Goal: Task Accomplishment & Management: Manage account settings

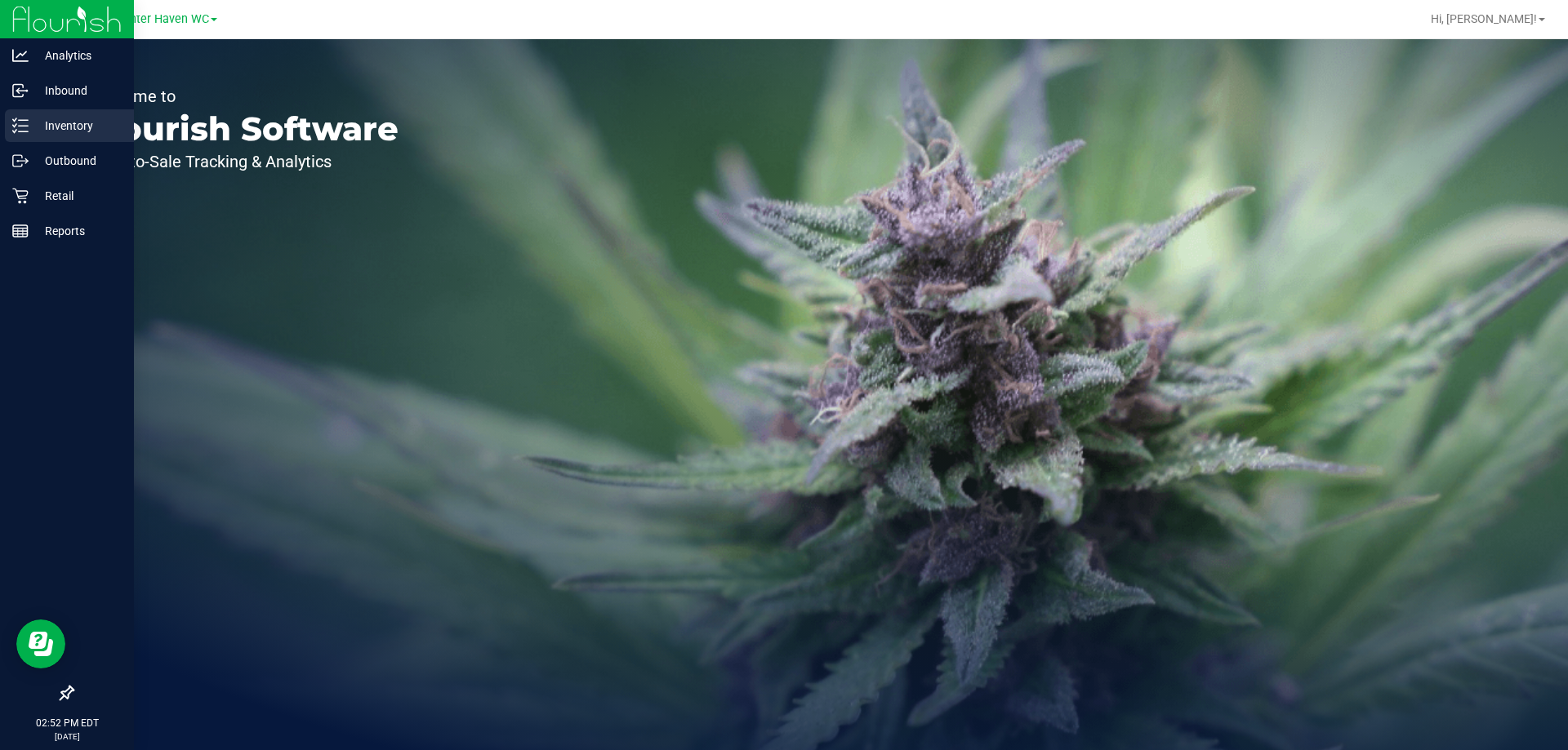
click at [16, 118] on icon at bounding box center [20, 125] width 16 height 16
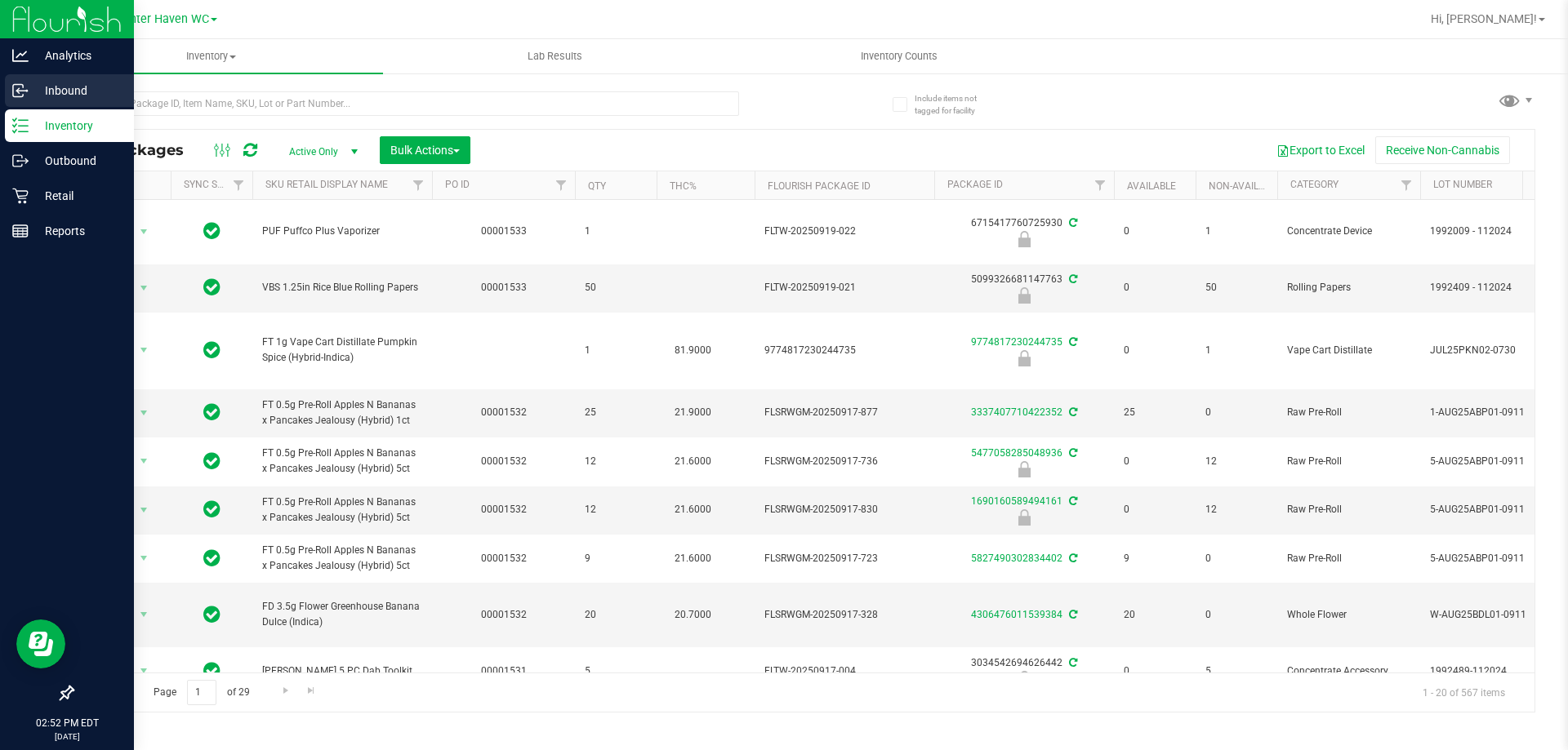
click at [35, 82] on p "Inbound" at bounding box center [78, 91] width 98 height 19
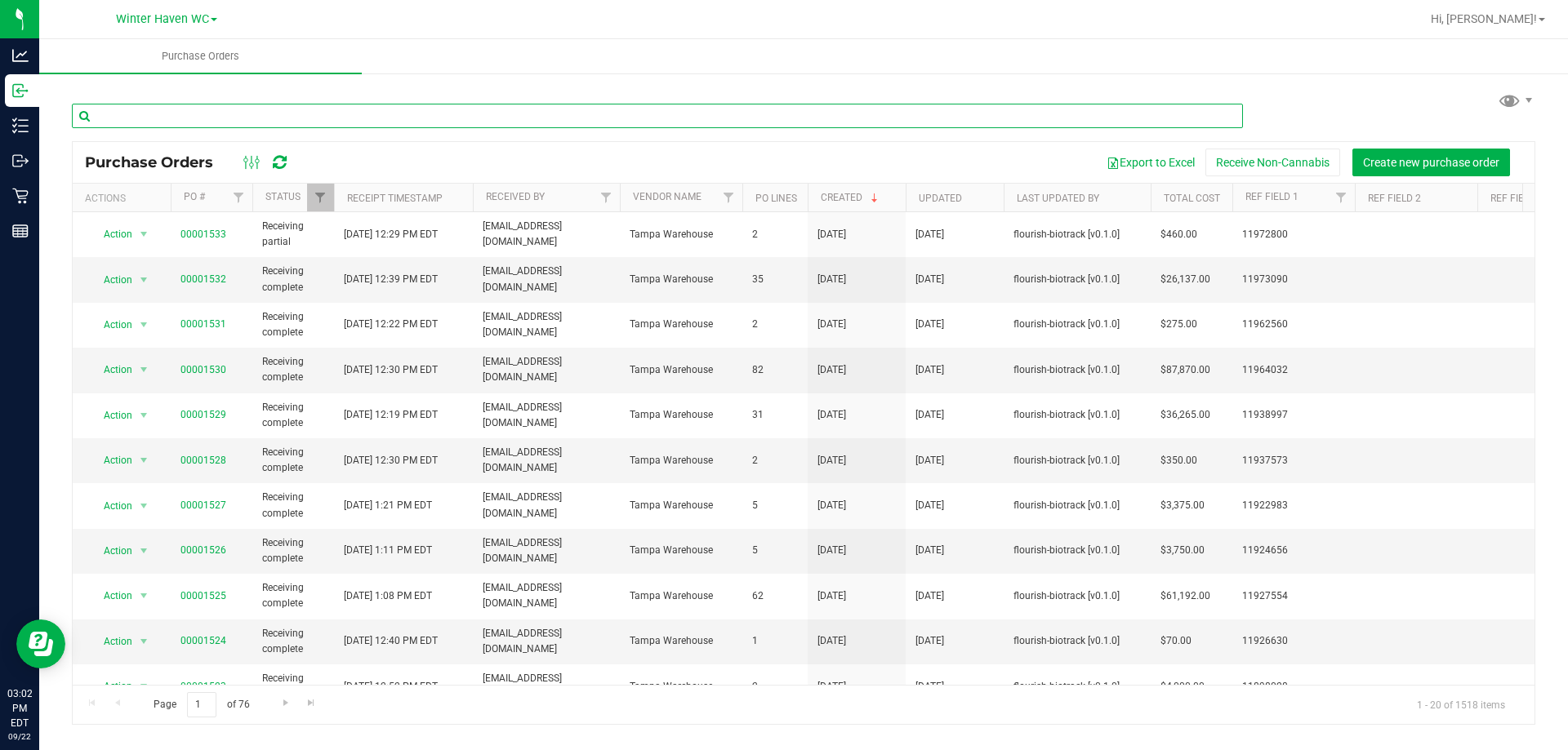
click at [230, 113] on input "text" at bounding box center [658, 116] width 1171 height 24
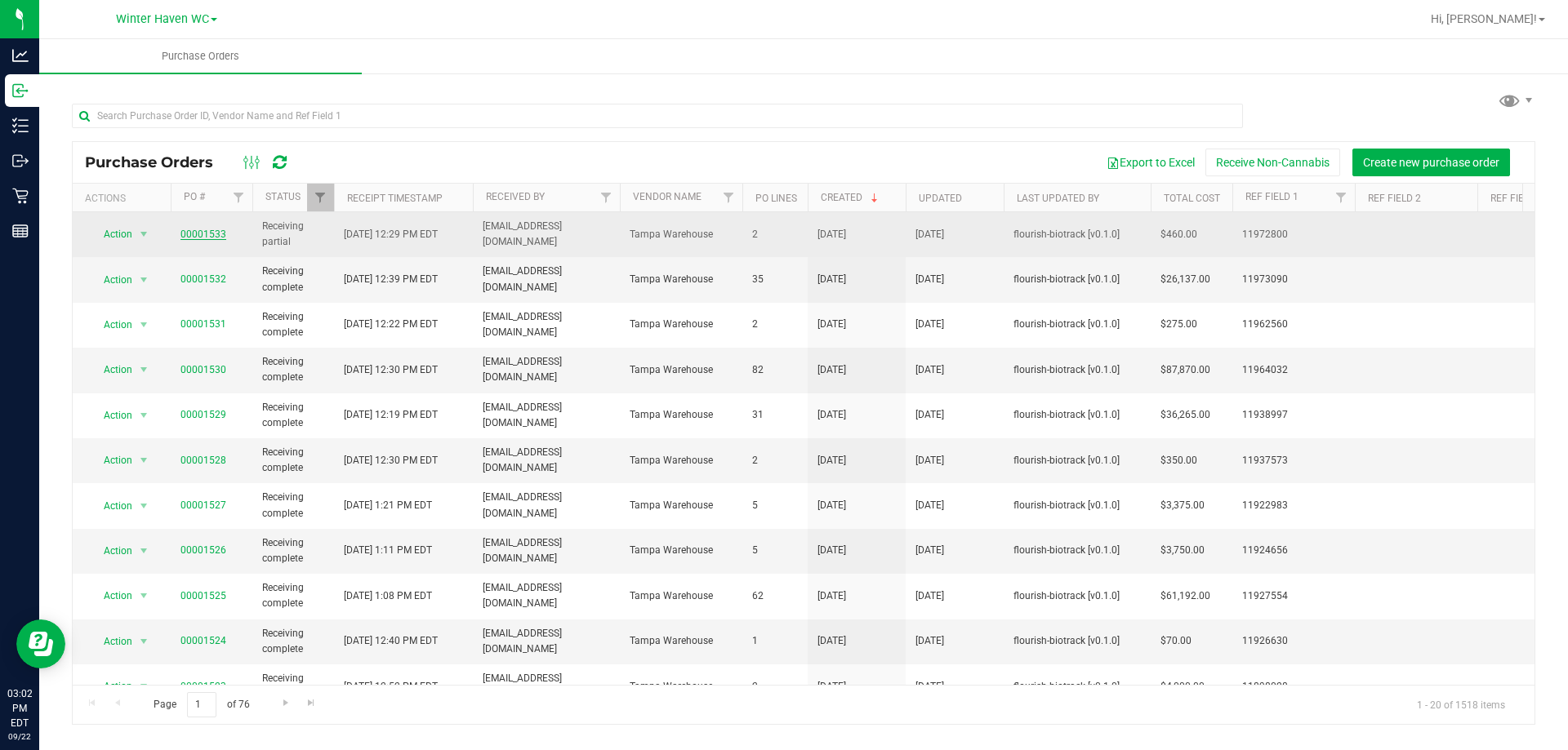
click at [210, 230] on link "00001533" at bounding box center [203, 234] width 45 height 12
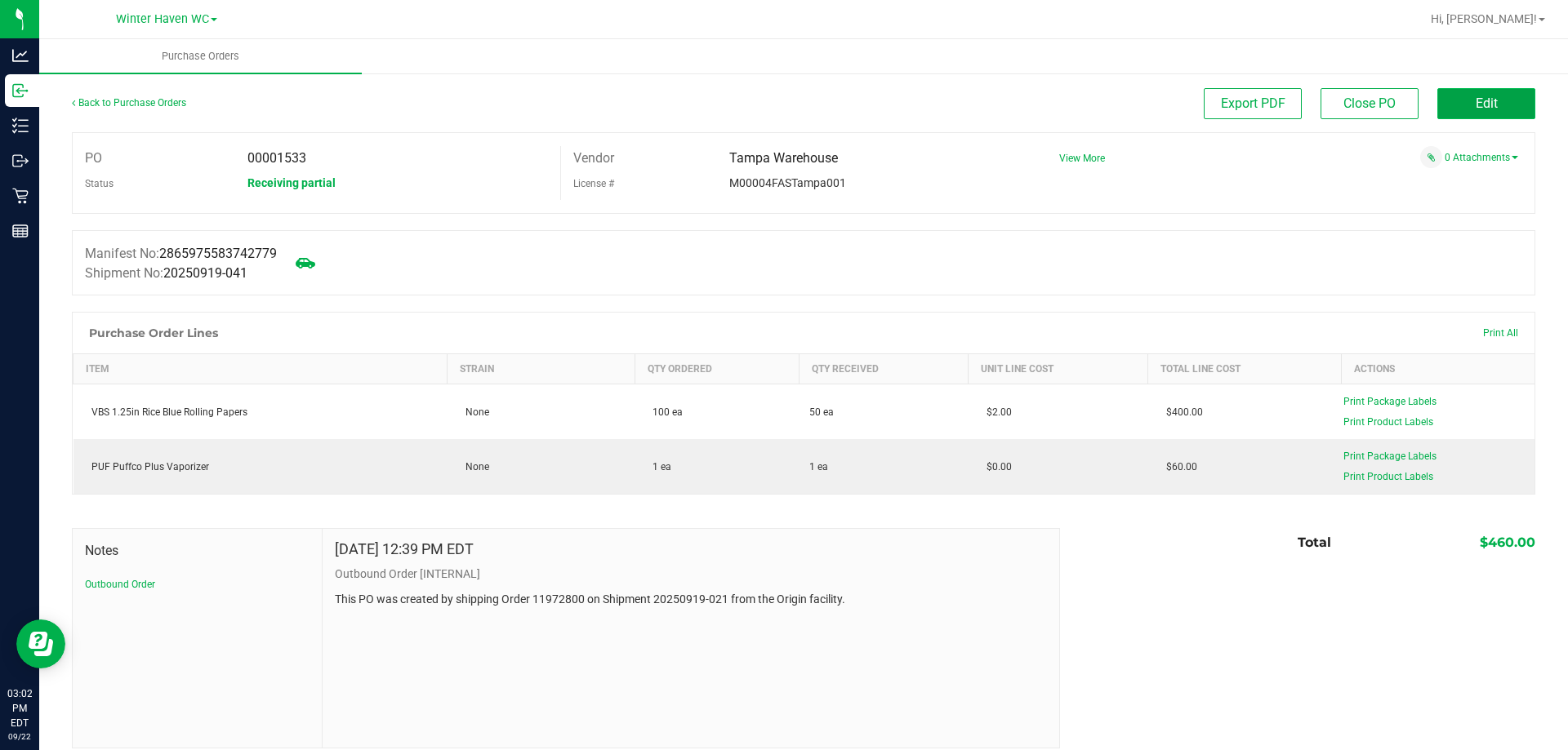
click at [1450, 109] on button "Edit" at bounding box center [1486, 103] width 98 height 31
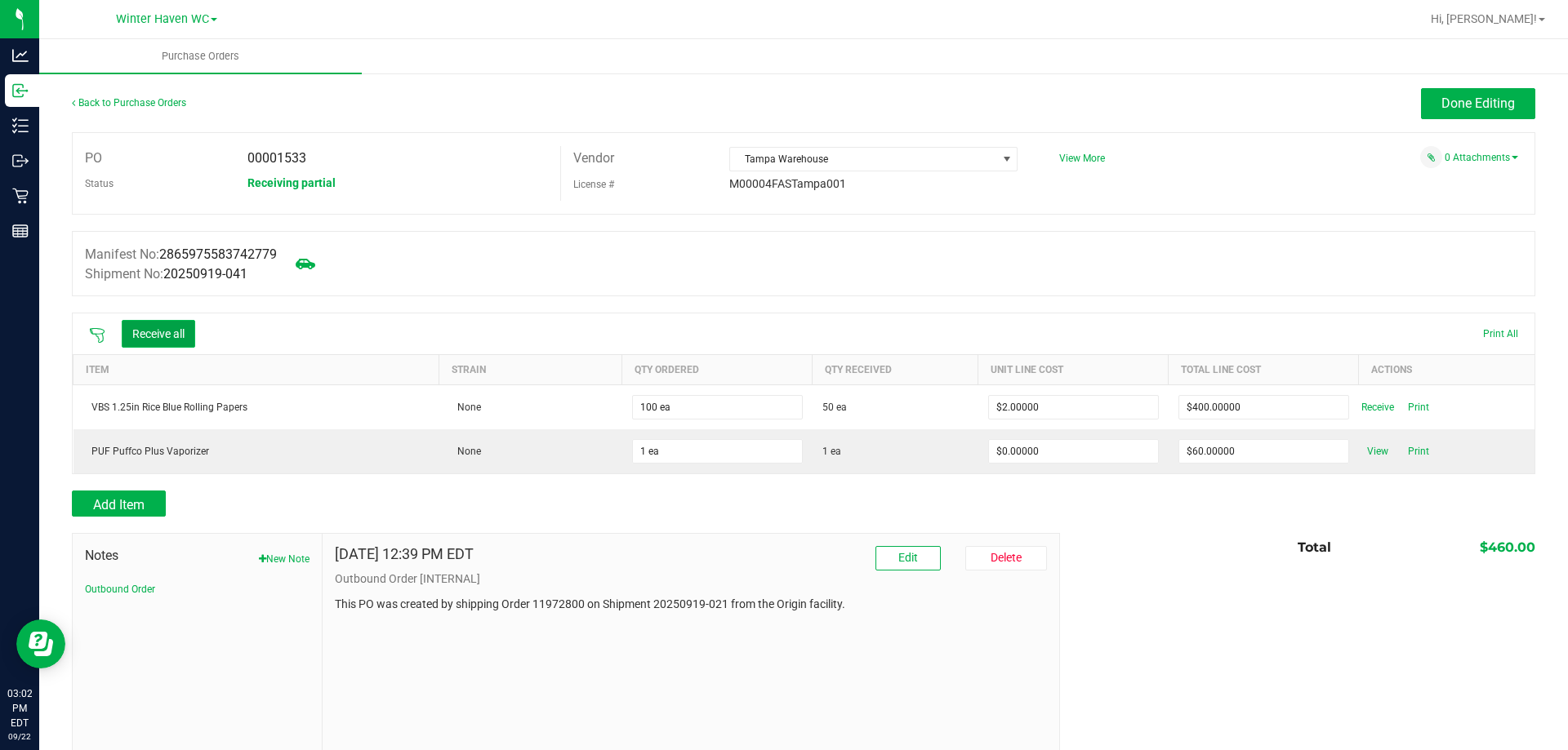
click at [186, 328] on button "Receive all" at bounding box center [158, 334] width 73 height 28
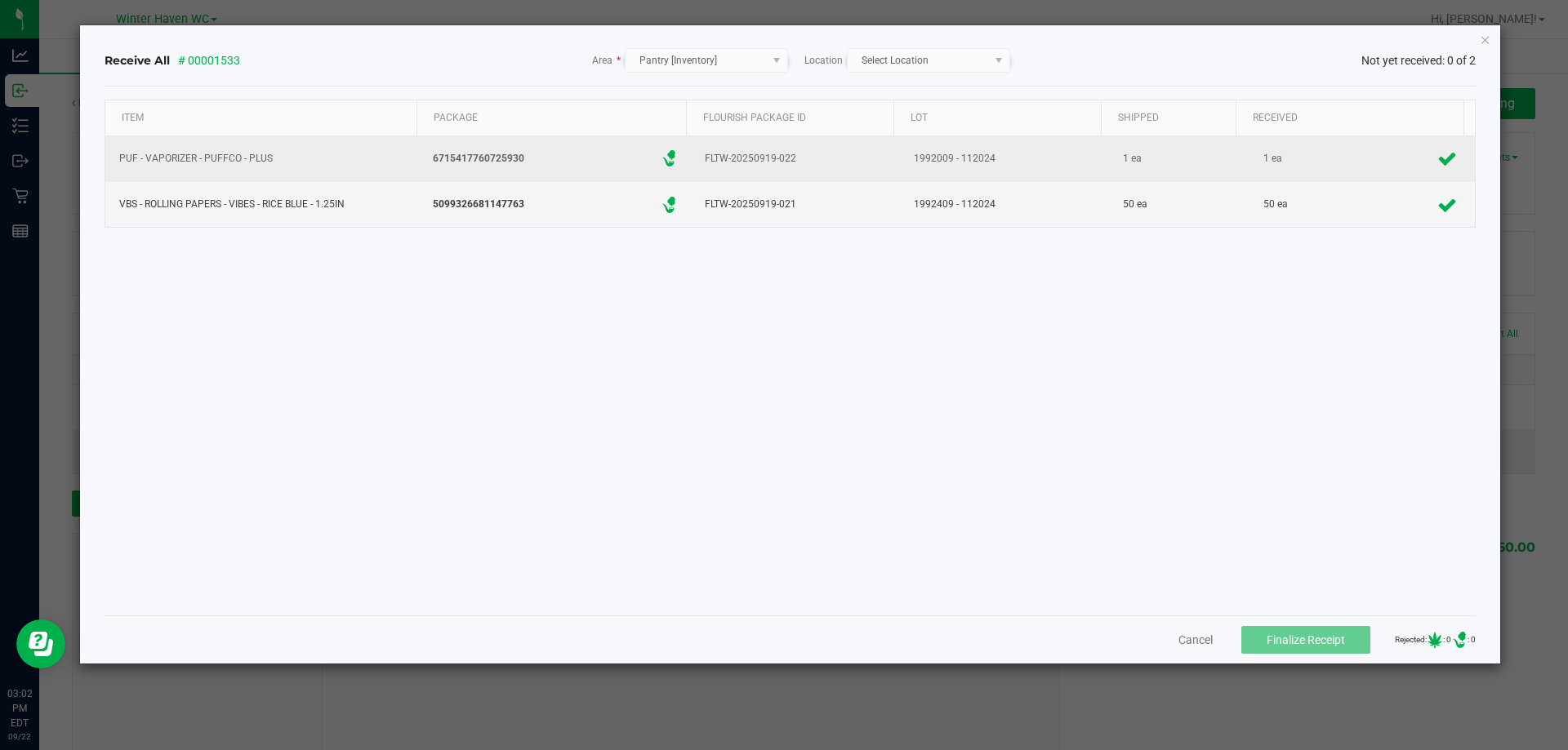
click at [1334, 163] on div "1 ea" at bounding box center [1360, 158] width 210 height 32
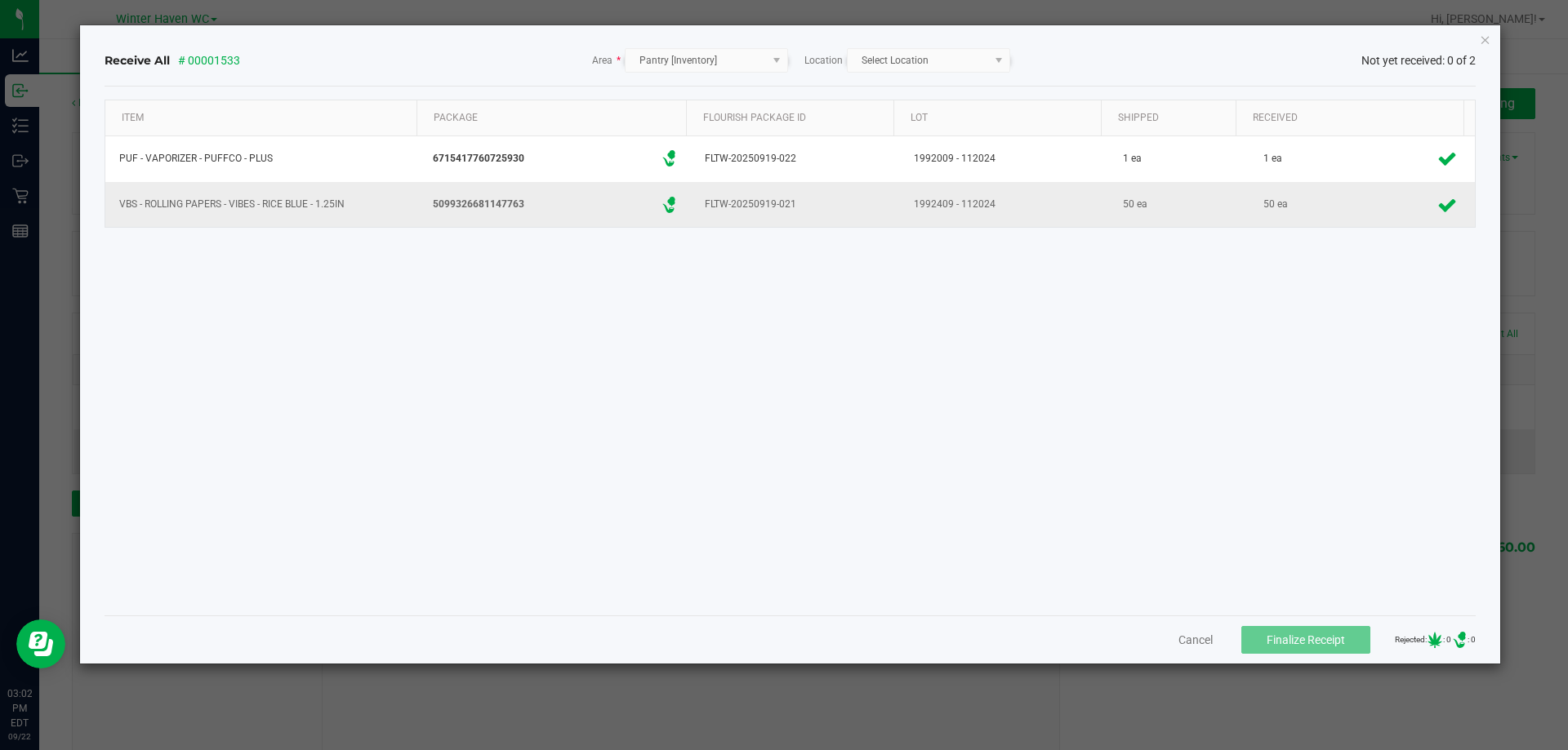
click at [1298, 205] on div "50 ea" at bounding box center [1360, 204] width 210 height 32
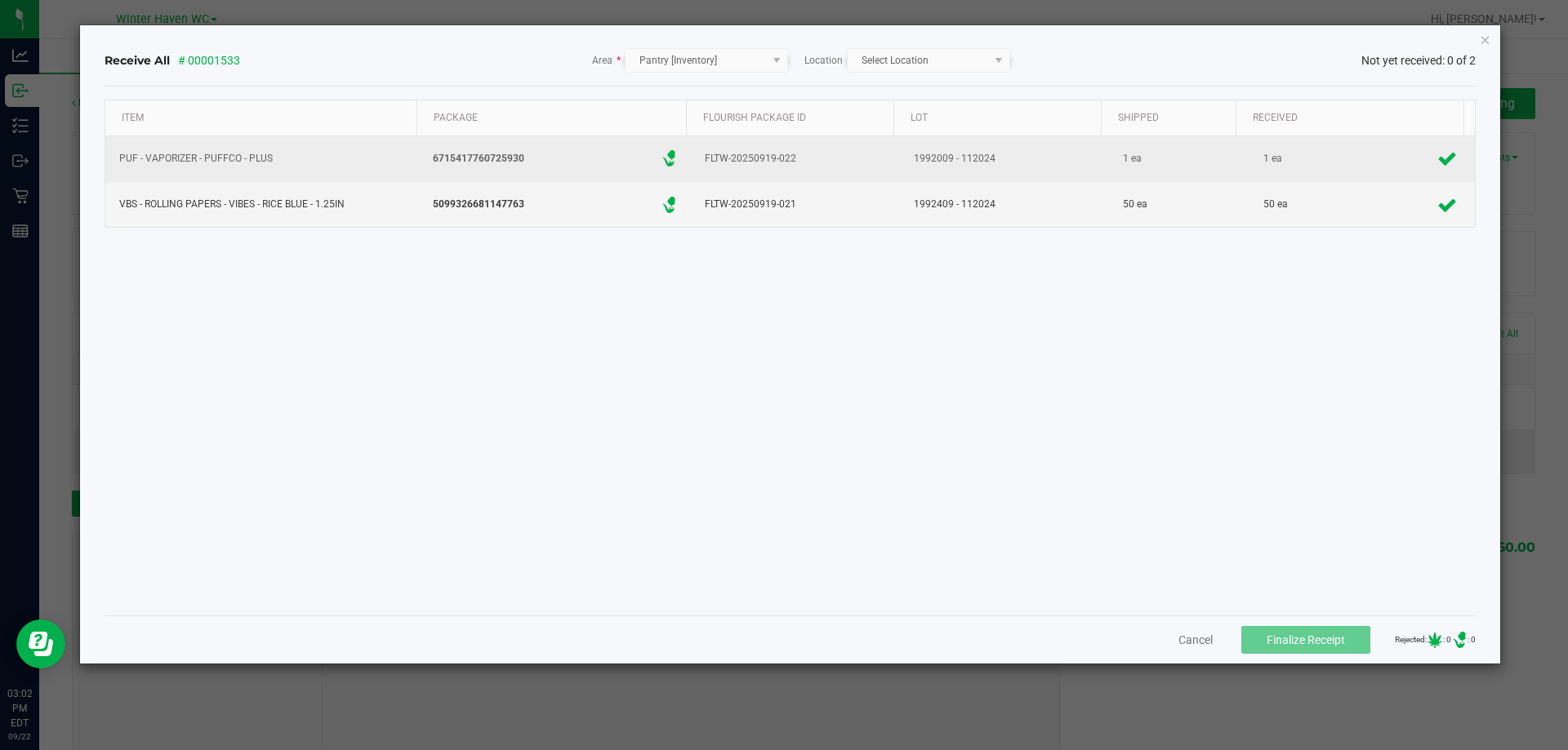
click at [1259, 139] on td "1 ea" at bounding box center [1360, 158] width 230 height 45
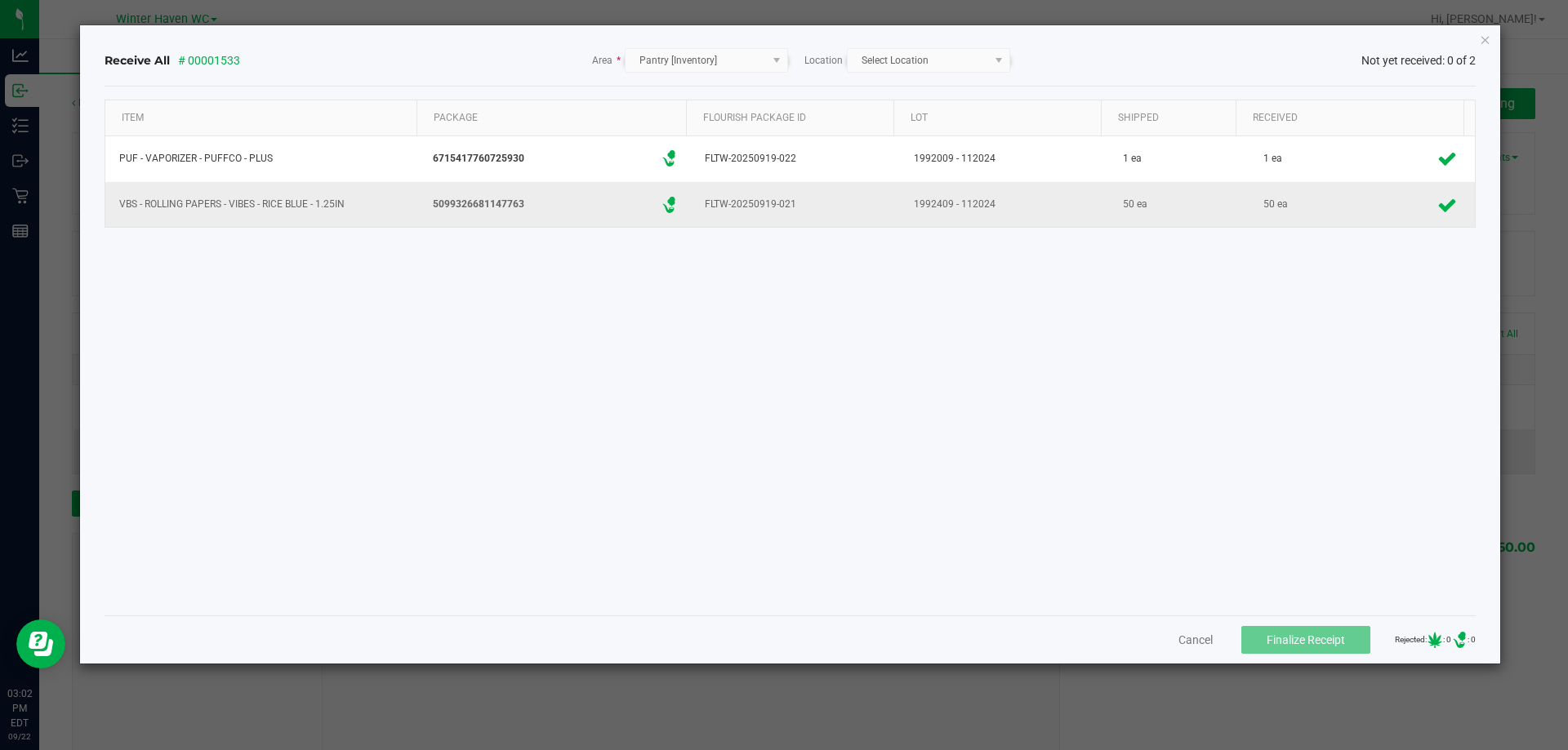
click at [1259, 203] on div "50 ea" at bounding box center [1276, 204] width 33 height 24
click at [1483, 40] on icon "Close" at bounding box center [1485, 39] width 12 height 19
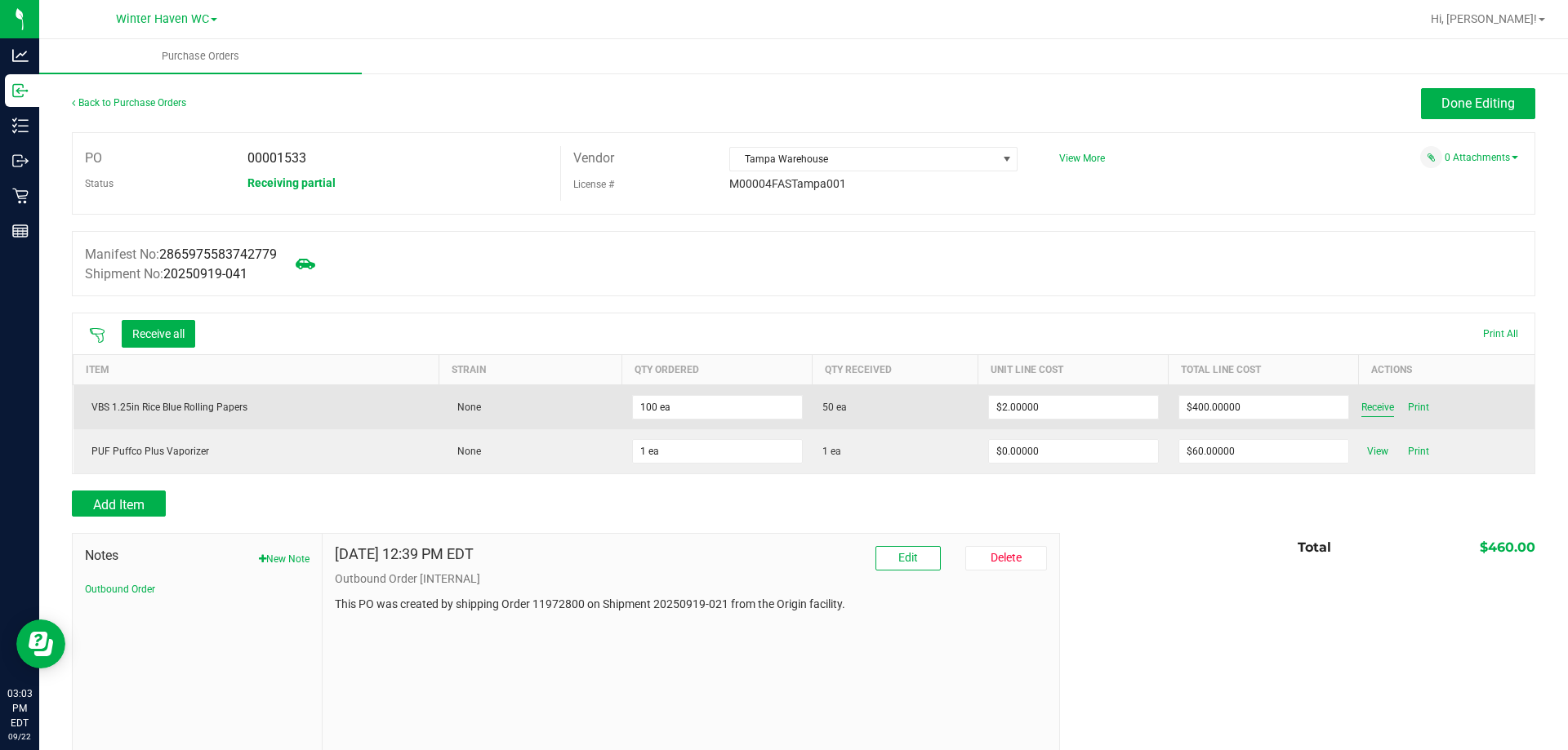
click at [1361, 411] on span "Receive" at bounding box center [1377, 407] width 33 height 19
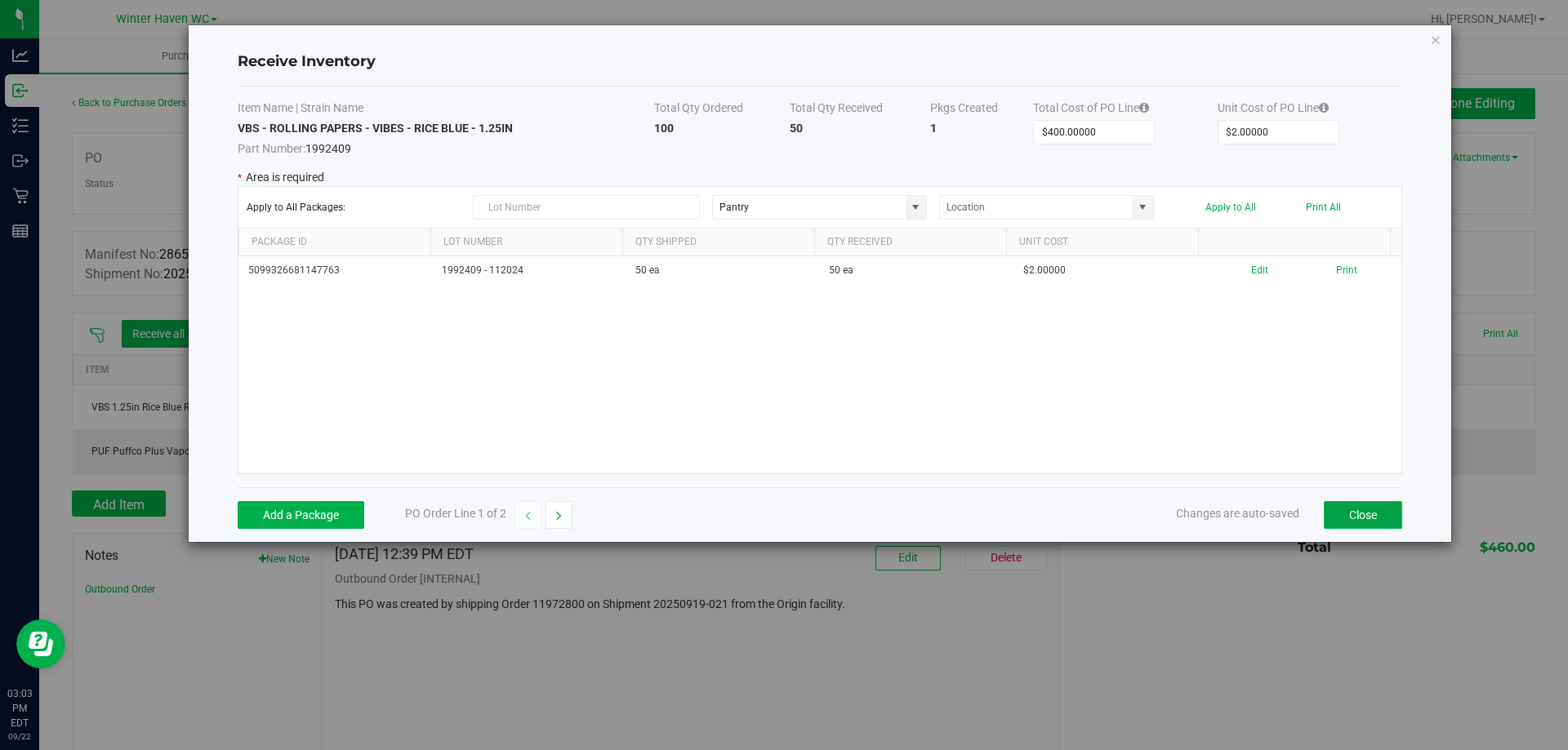
click at [1340, 506] on button "Close" at bounding box center [1363, 515] width 78 height 28
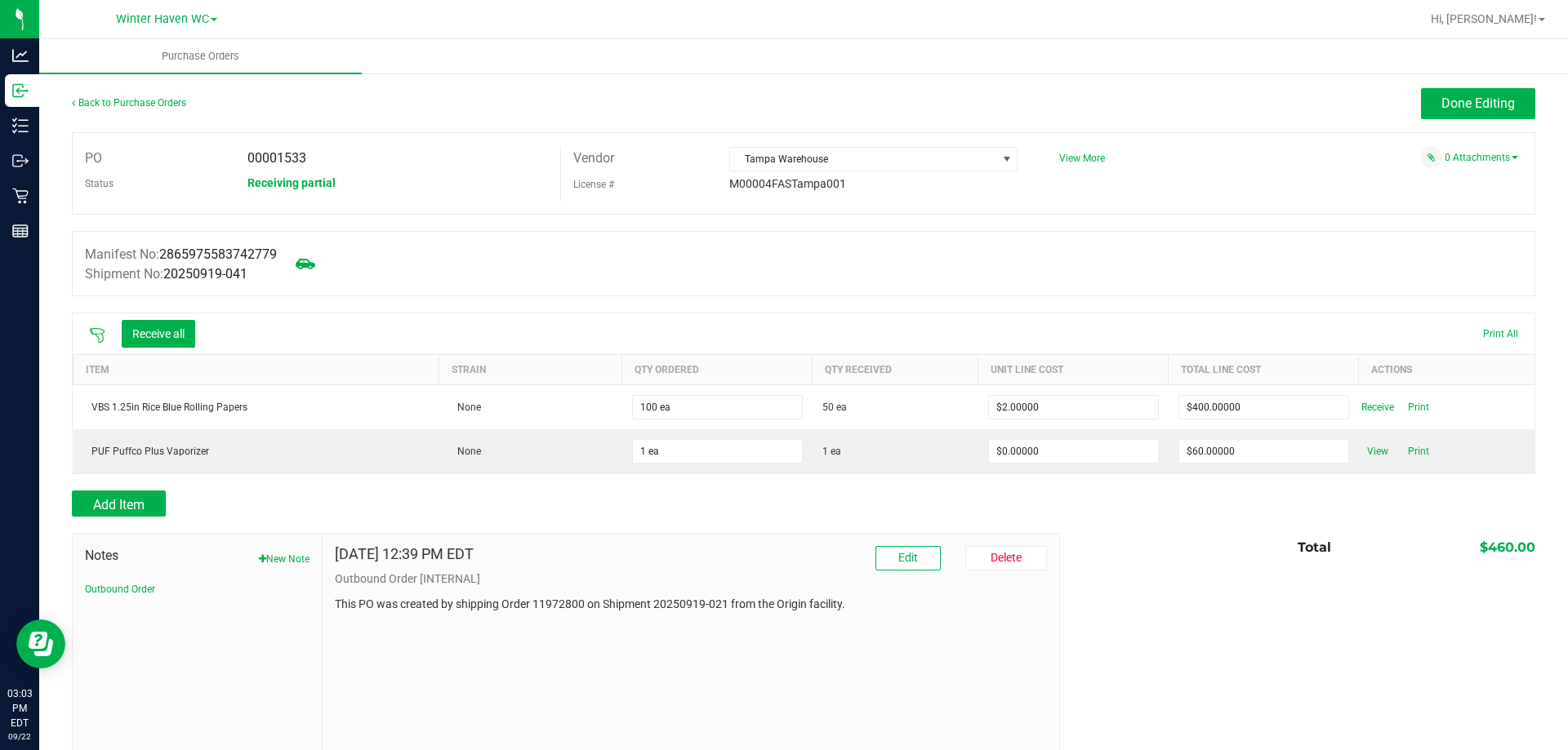
click at [301, 178] on span "Receiving partial" at bounding box center [291, 183] width 88 height 13
type input "50 ea"
type input "$100.00000"
click at [726, 314] on div "Receive all Print All" at bounding box center [803, 334] width 1462 height 40
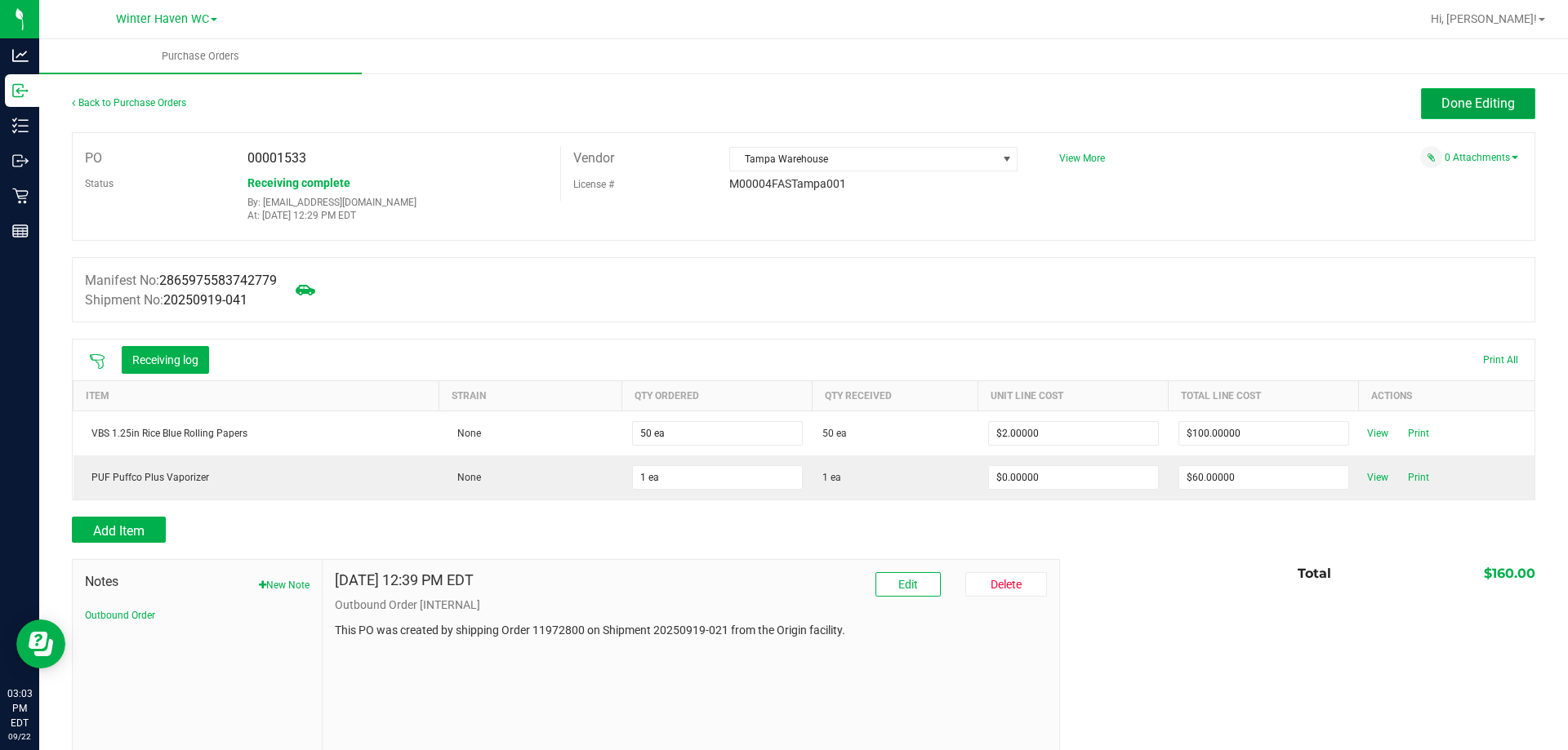
click at [1459, 107] on span "Done Editing" at bounding box center [1477, 103] width 73 height 15
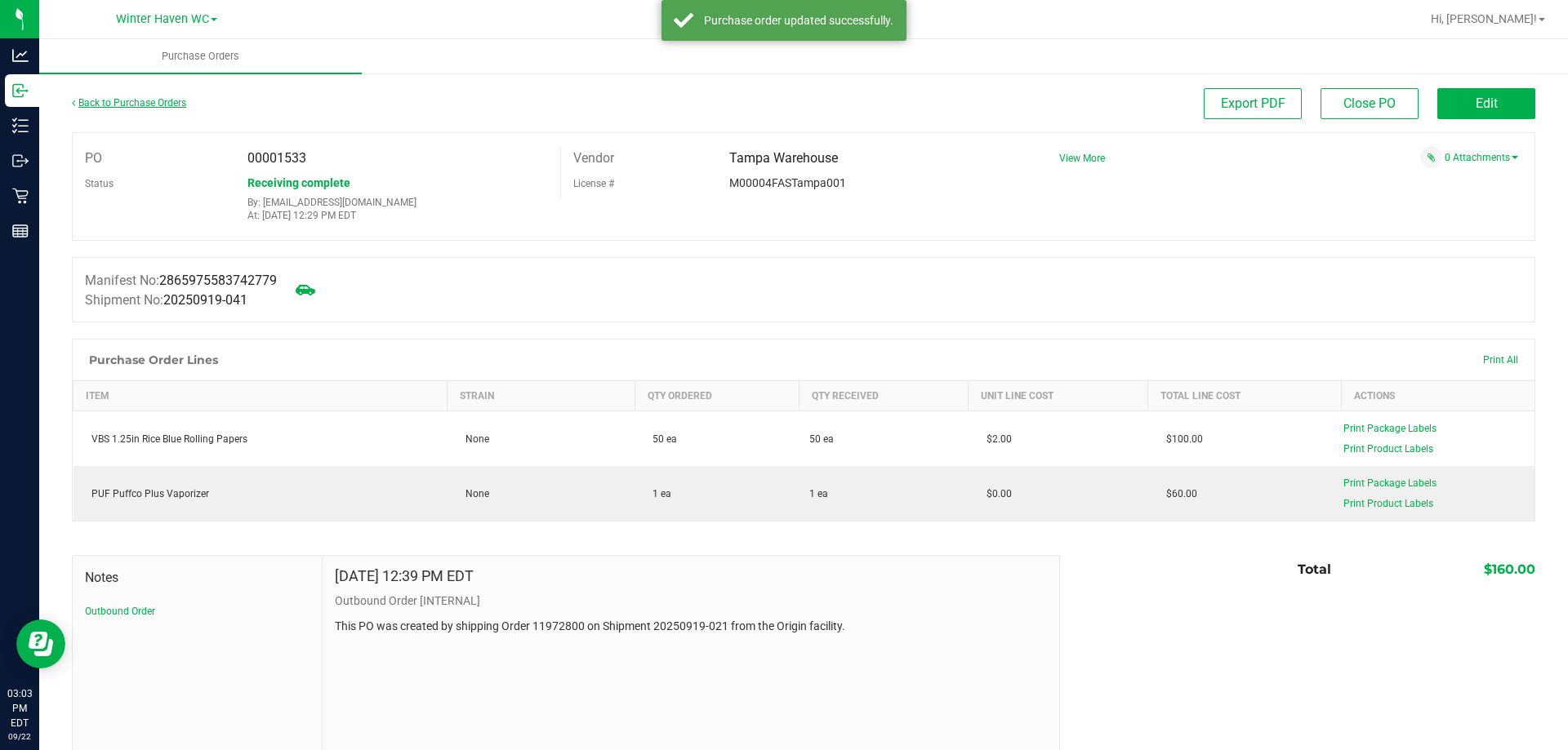
click at [184, 98] on link "Back to Purchase Orders" at bounding box center [129, 103] width 115 height 12
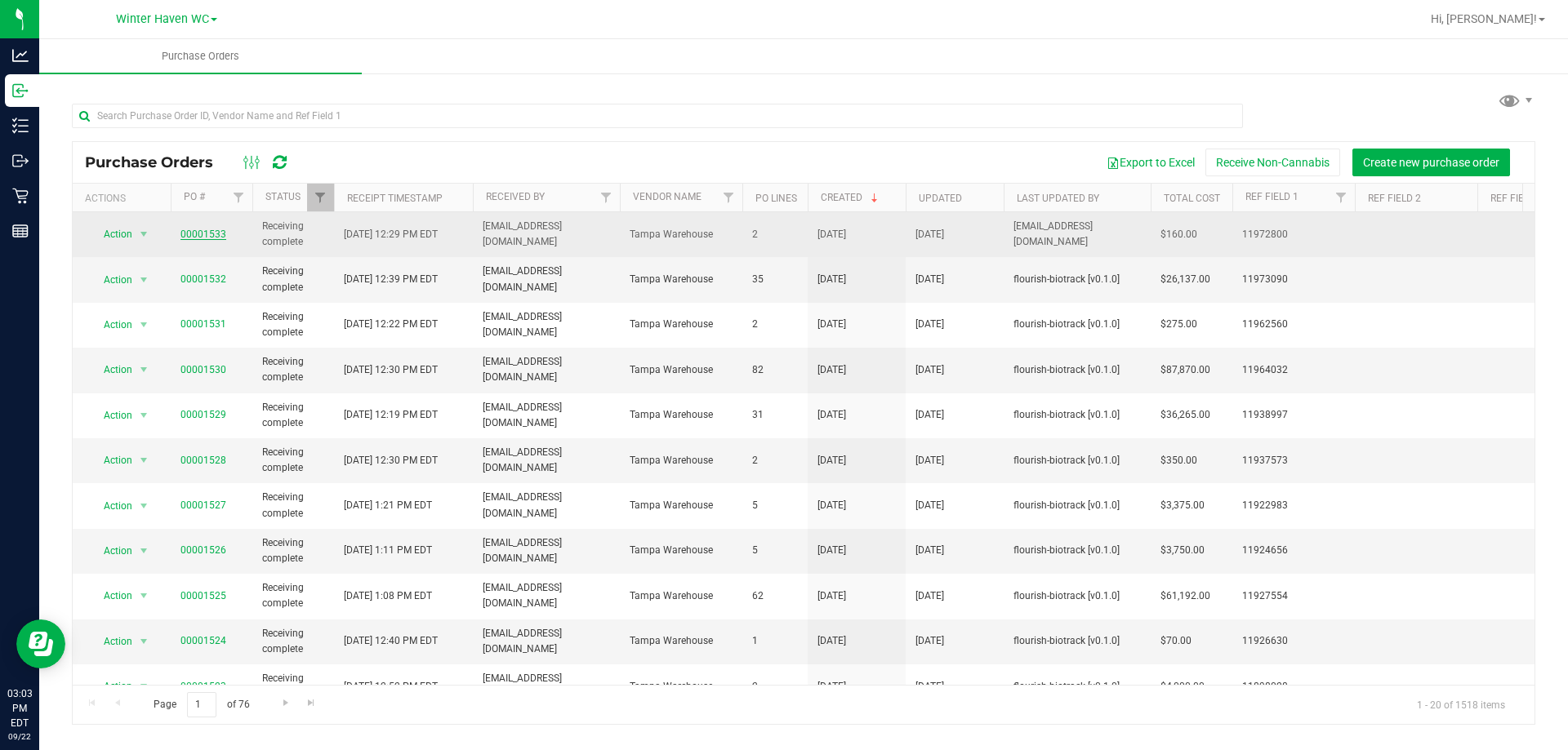
click at [201, 231] on link "00001533" at bounding box center [203, 234] width 45 height 12
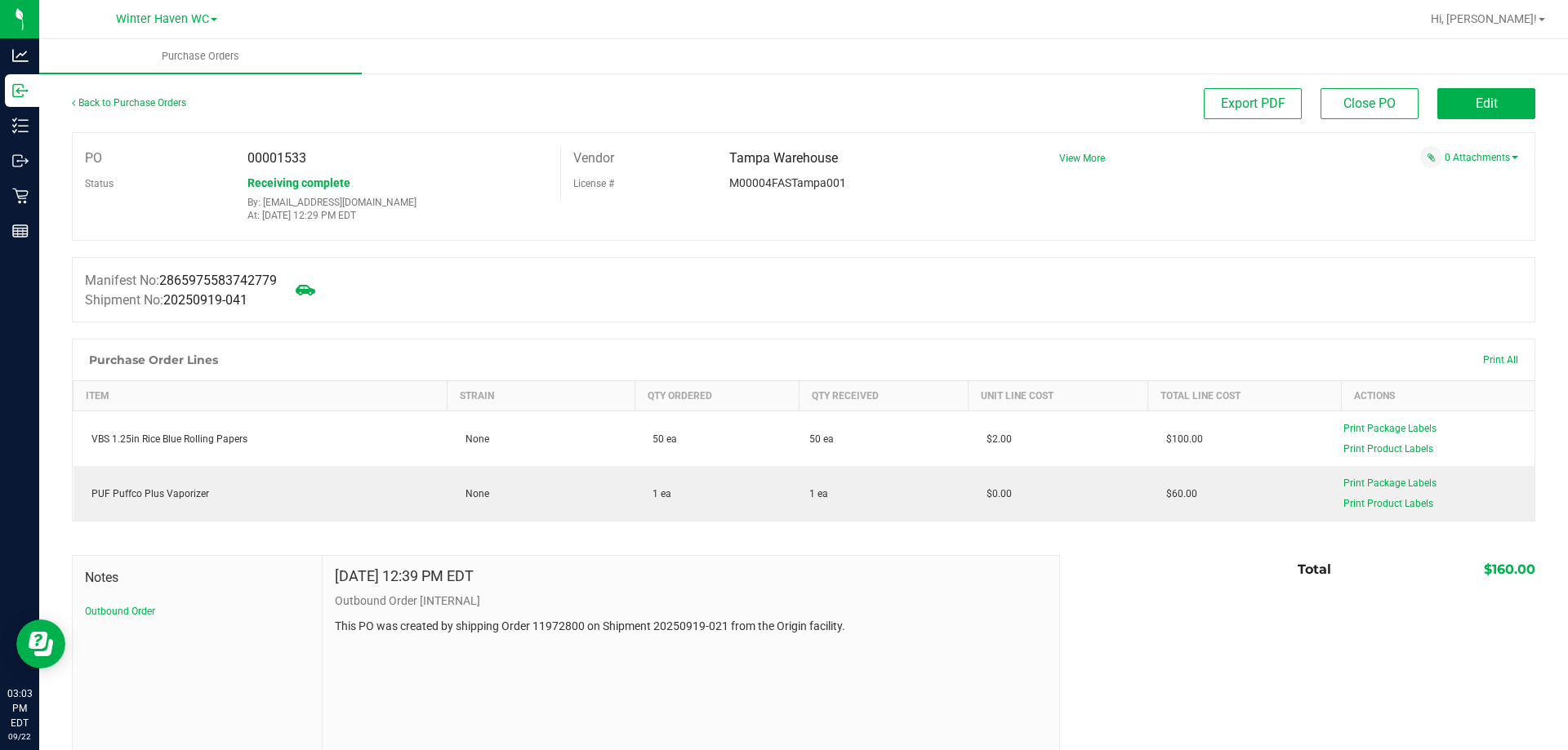
click at [130, 109] on div "Back to Purchase Orders" at bounding box center [255, 102] width 365 height 29
click at [130, 100] on link "Back to Purchase Orders" at bounding box center [129, 103] width 115 height 12
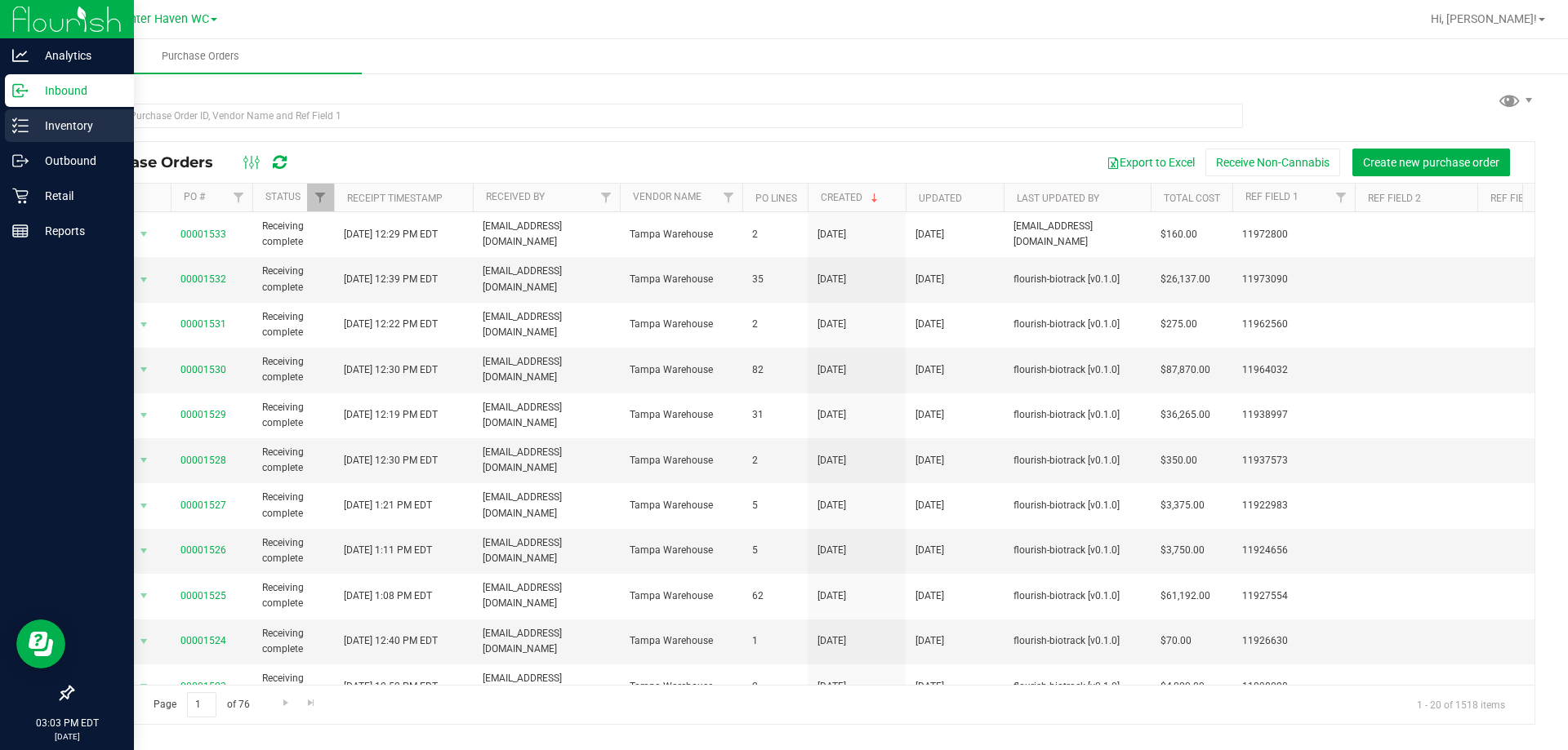
click at [17, 128] on icon at bounding box center [20, 125] width 16 height 16
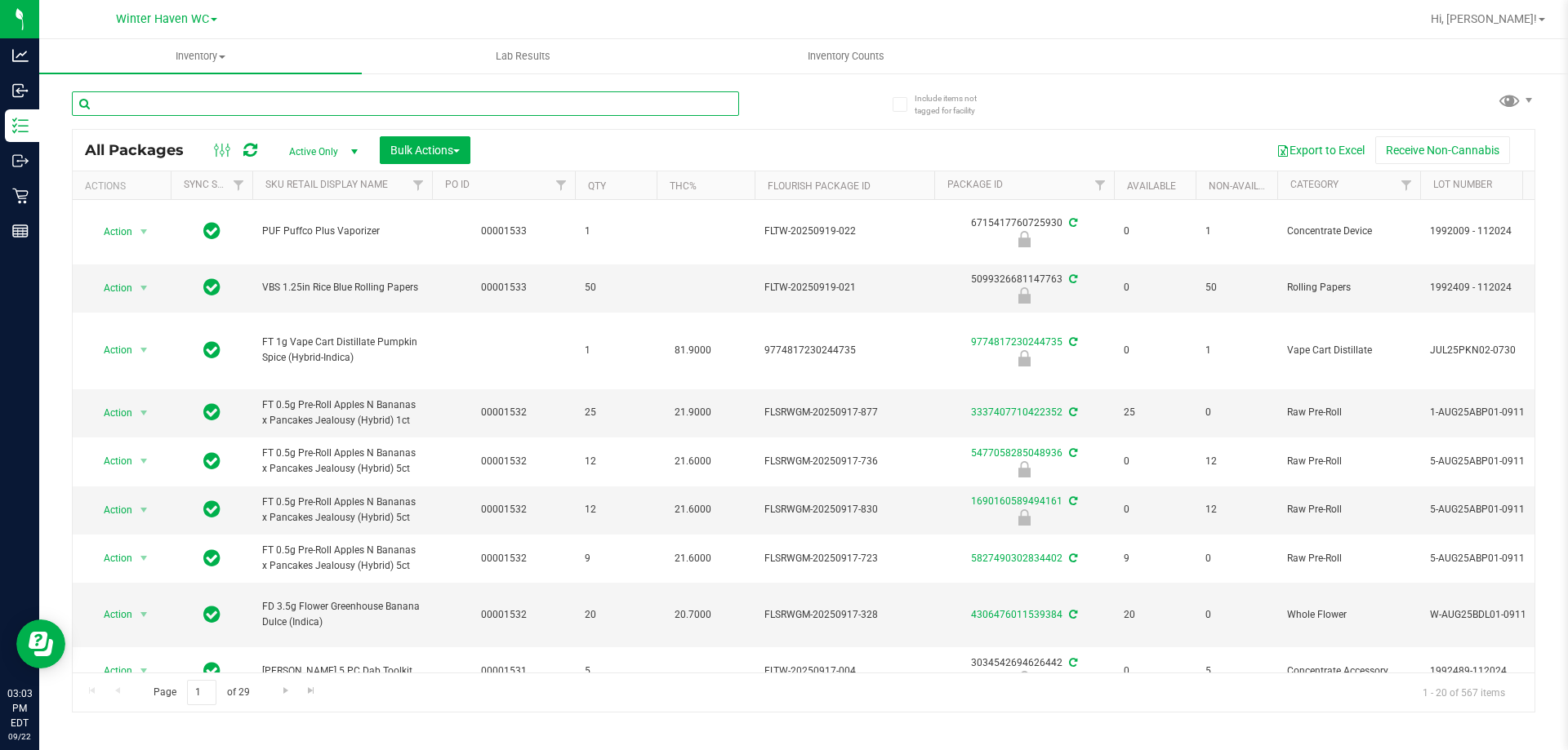
click at [221, 106] on input "text" at bounding box center [406, 103] width 667 height 24
type input "vibes"
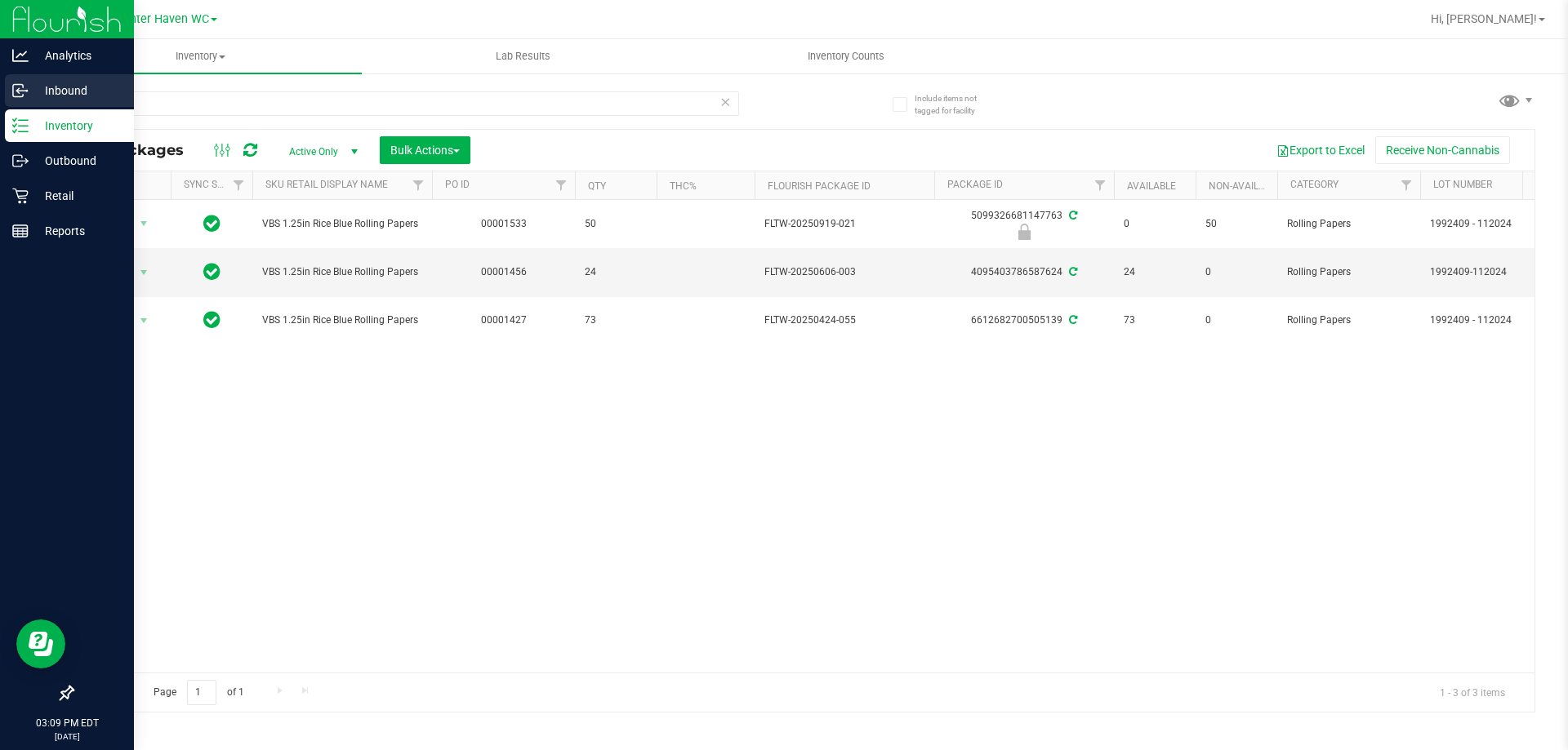
click at [33, 96] on p "Inbound" at bounding box center [78, 91] width 98 height 19
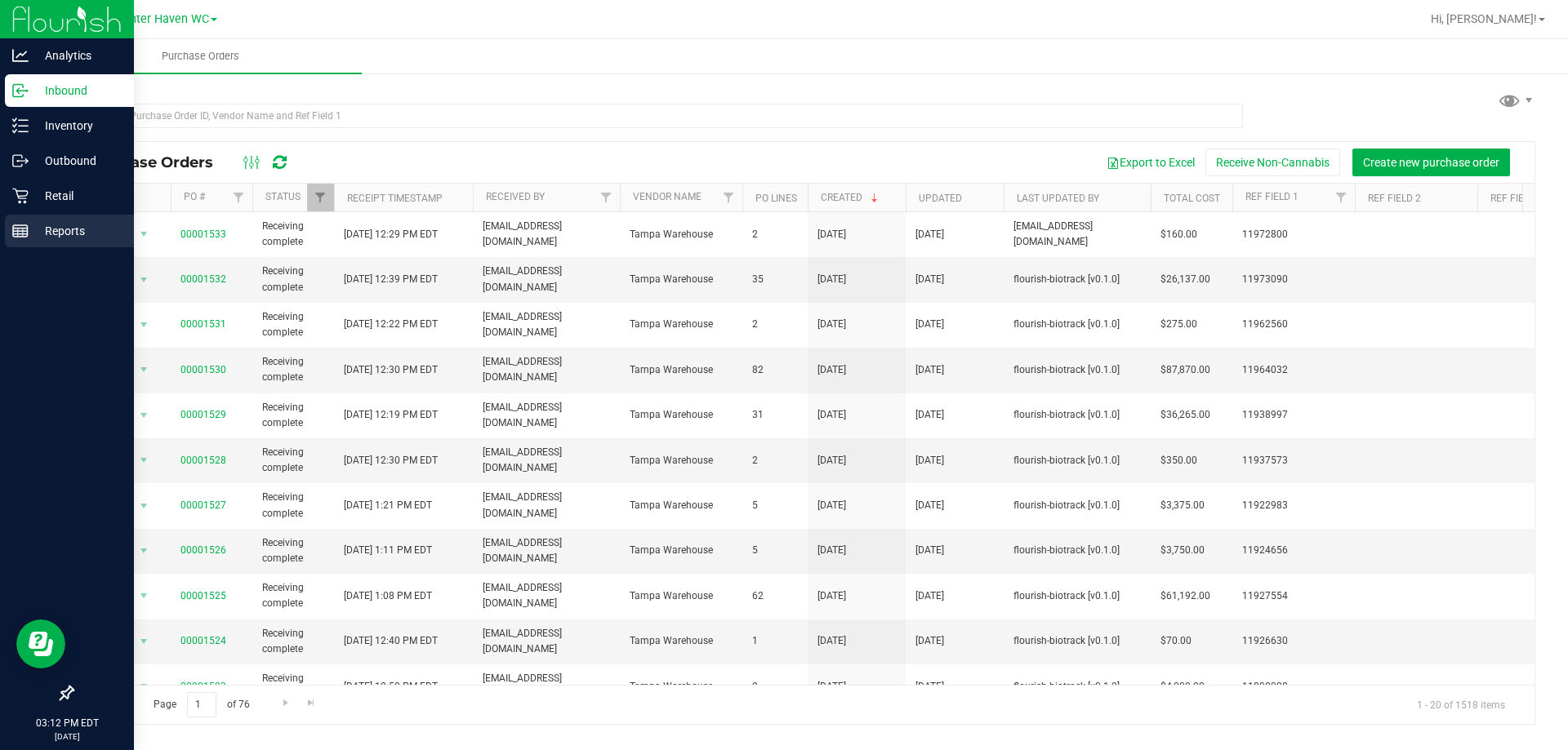
click at [31, 227] on p "Reports" at bounding box center [78, 230] width 98 height 19
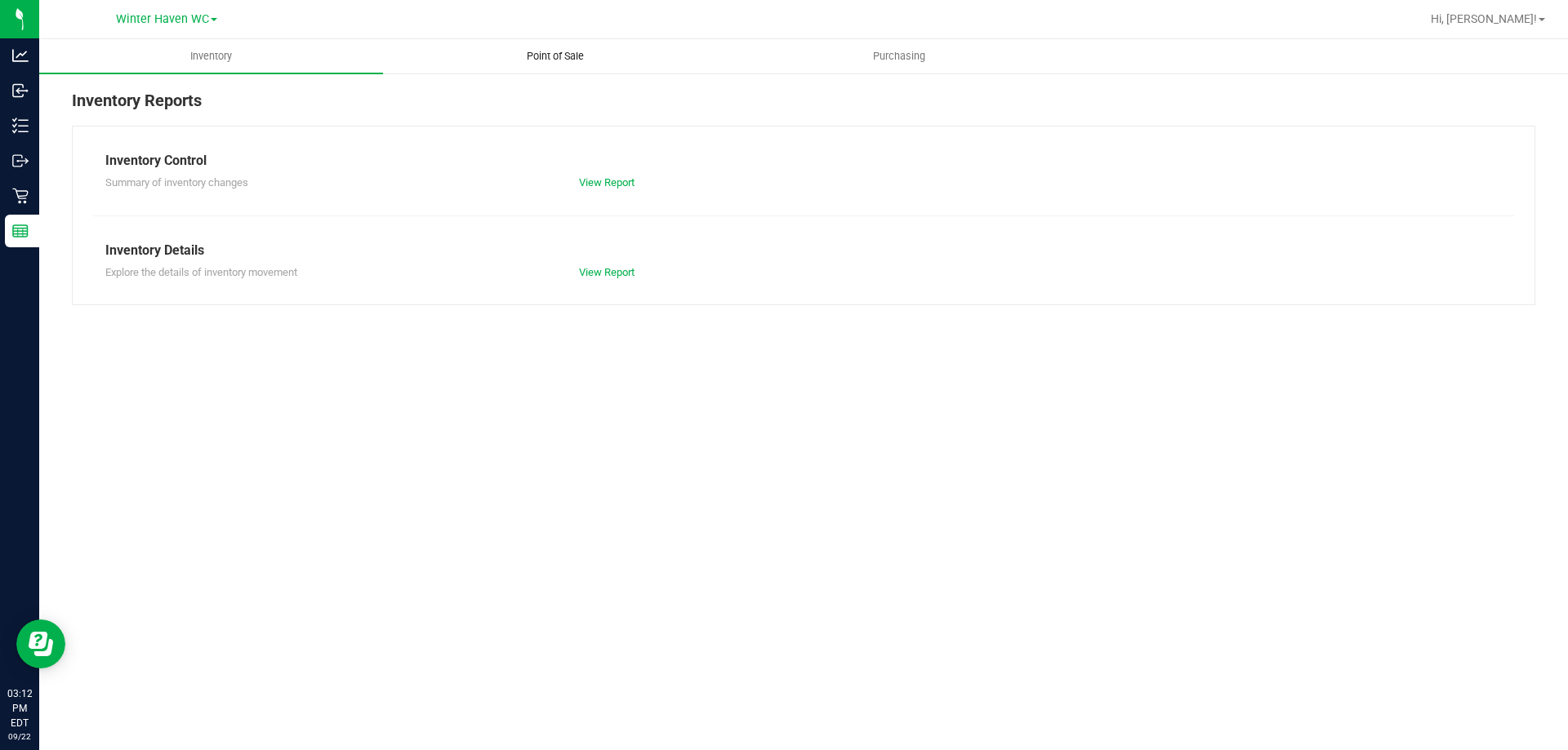
click at [571, 52] on span "Point of Sale" at bounding box center [554, 56] width 101 height 14
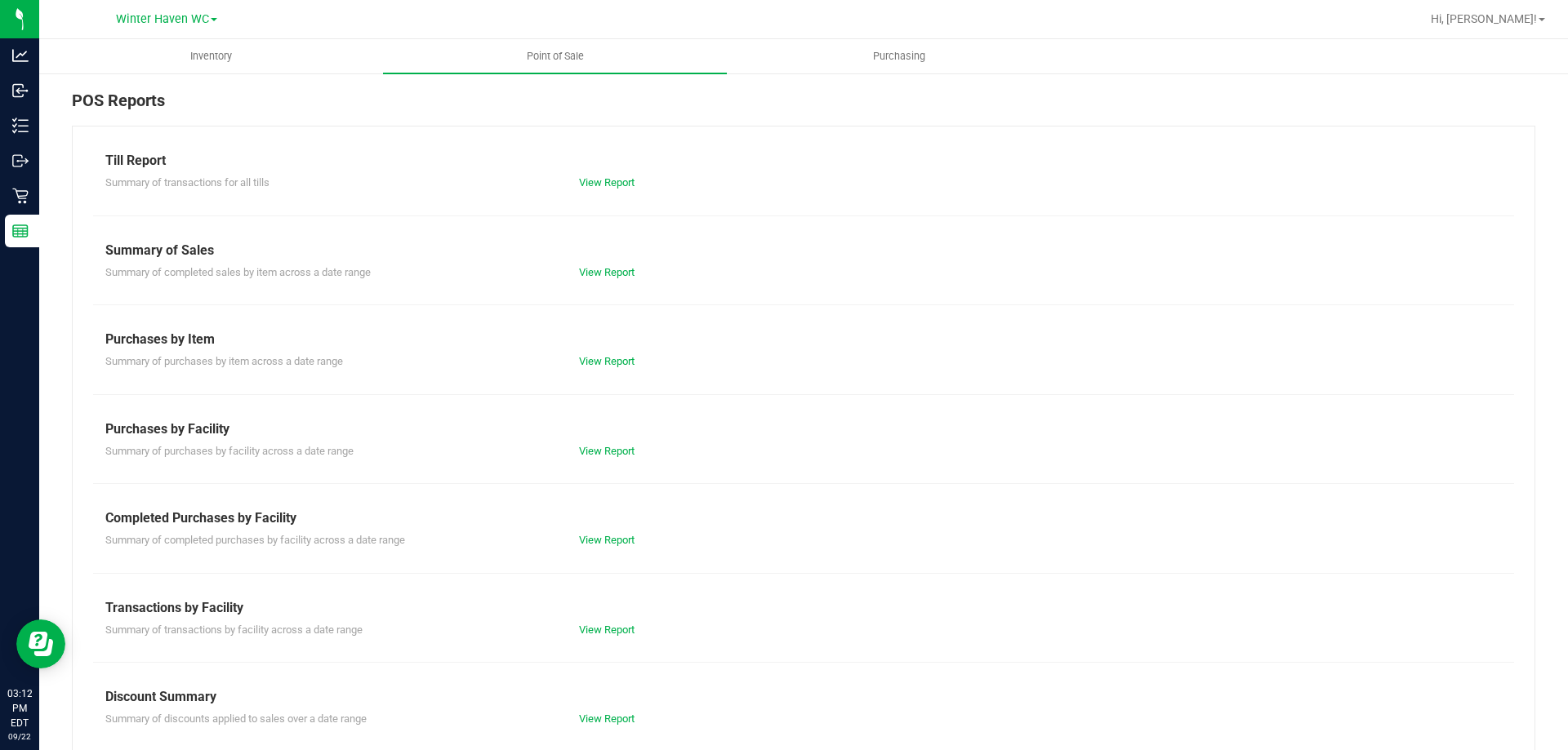
click at [600, 189] on div "View Report" at bounding box center [803, 182] width 473 height 16
click at [600, 187] on link "View Report" at bounding box center [607, 182] width 56 height 13
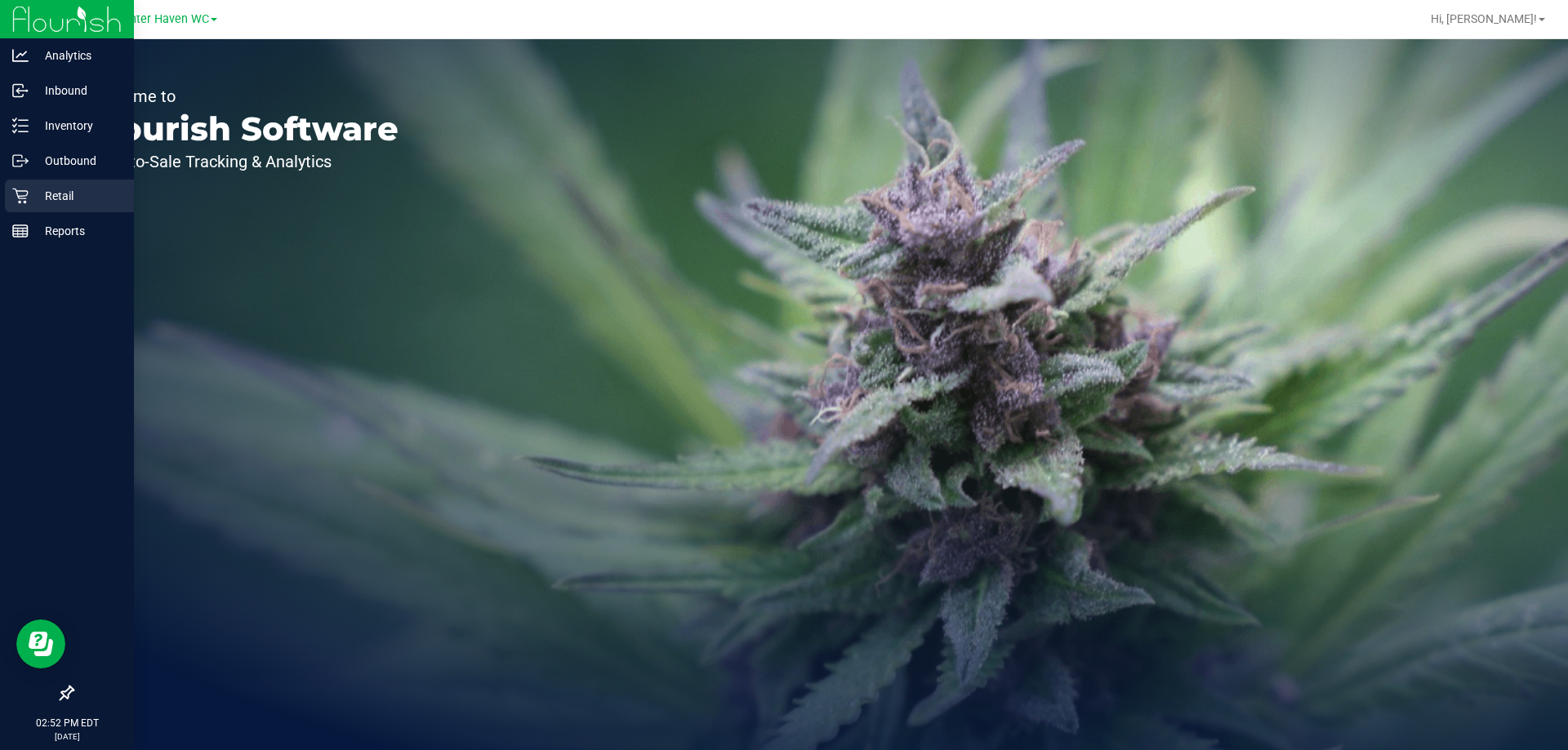
click at [23, 199] on icon at bounding box center [20, 197] width 15 height 15
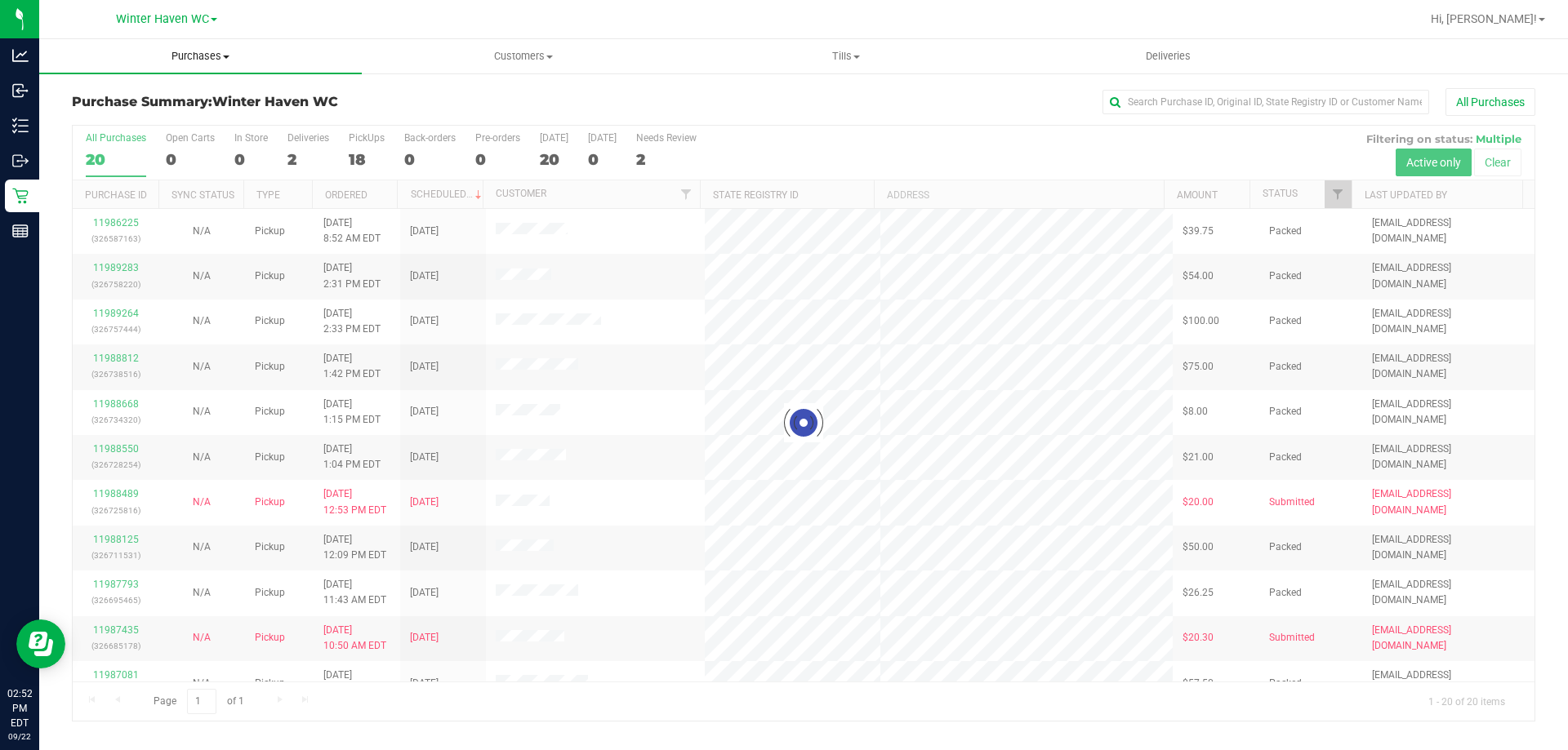
click at [181, 50] on span "Purchases" at bounding box center [201, 56] width 322 height 14
click at [136, 113] on span "Fulfillment" at bounding box center [90, 118] width 101 height 13
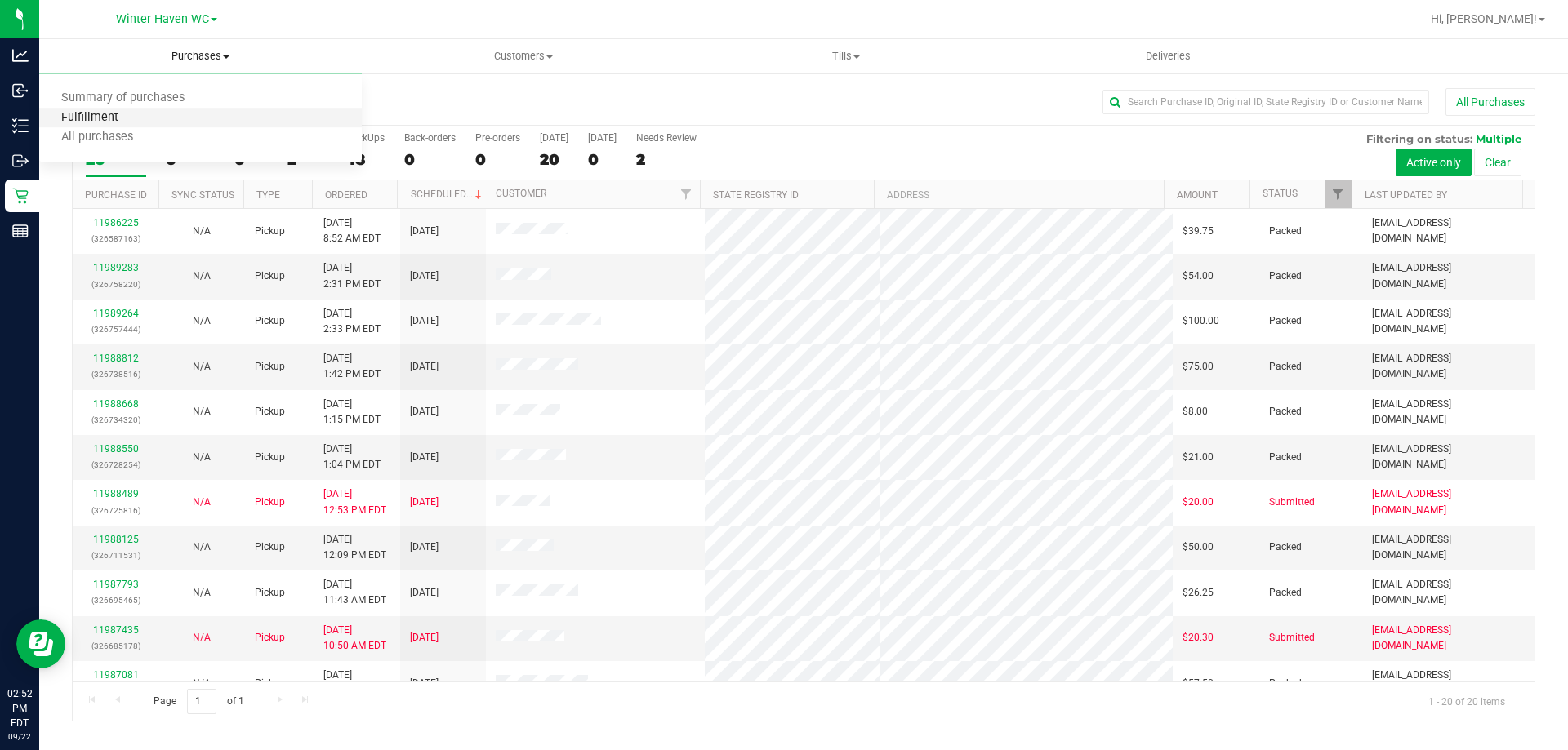
click at [101, 114] on span "Fulfillment" at bounding box center [90, 118] width 101 height 13
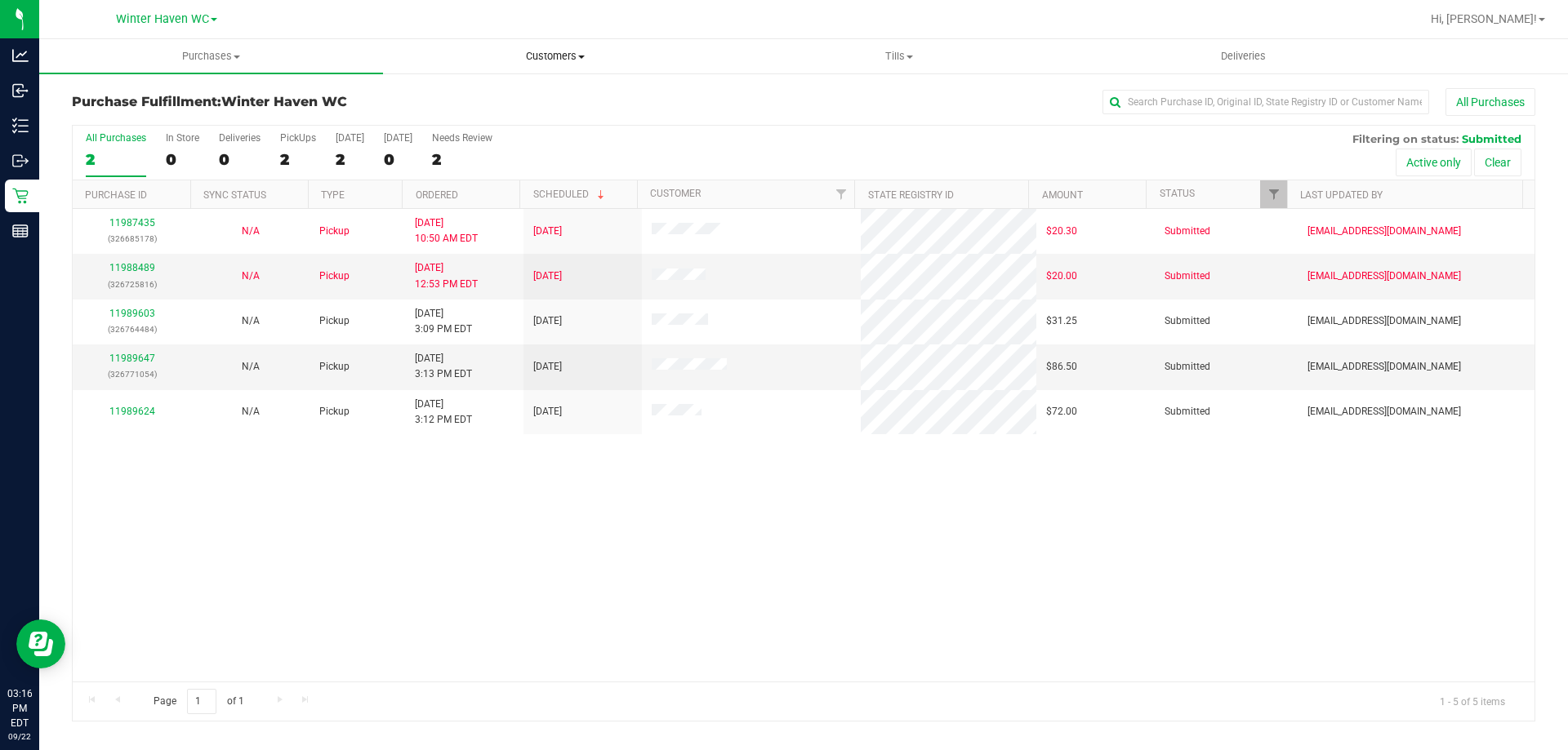
click at [534, 62] on span "Customers" at bounding box center [554, 56] width 342 height 14
click at [507, 55] on span "Customers" at bounding box center [554, 56] width 343 height 14
click at [294, 510] on div "11987435 (326685178) N/A Pickup 9/22/2025 10:50 AM EDT 9/22/2025 $20.30 Submitt…" at bounding box center [803, 445] width 1462 height 472
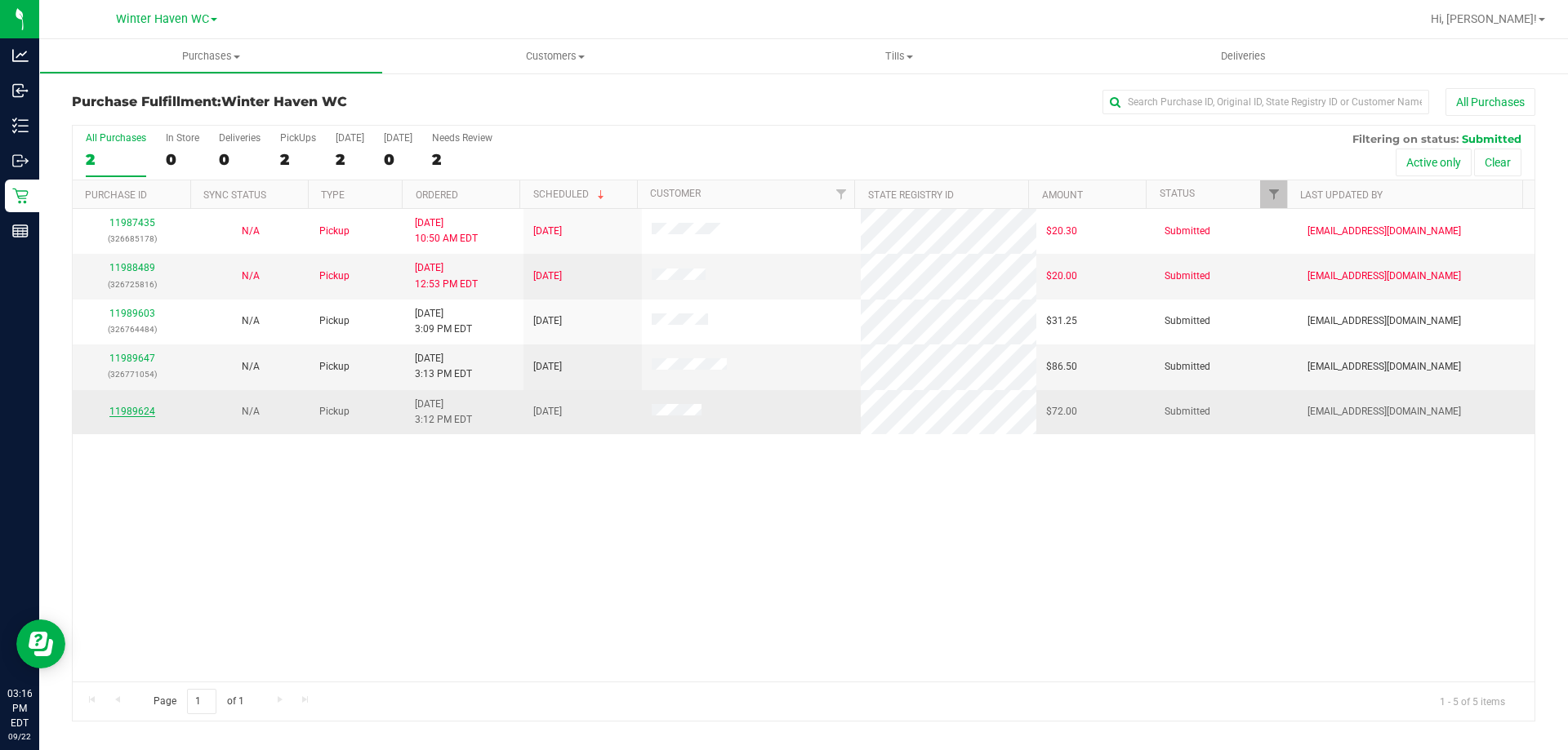
click at [132, 413] on link "11989624" at bounding box center [131, 412] width 45 height 12
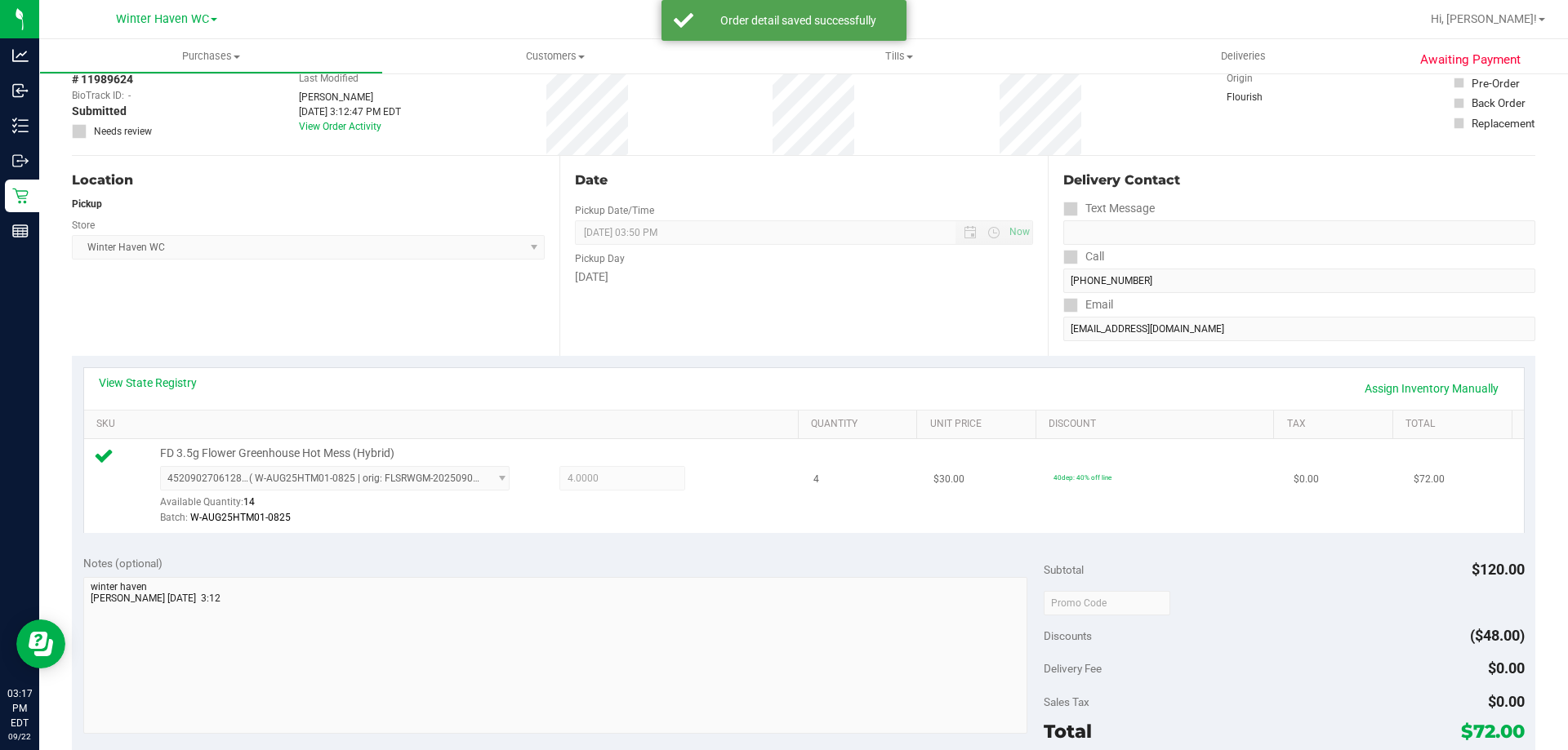
scroll to position [163, 0]
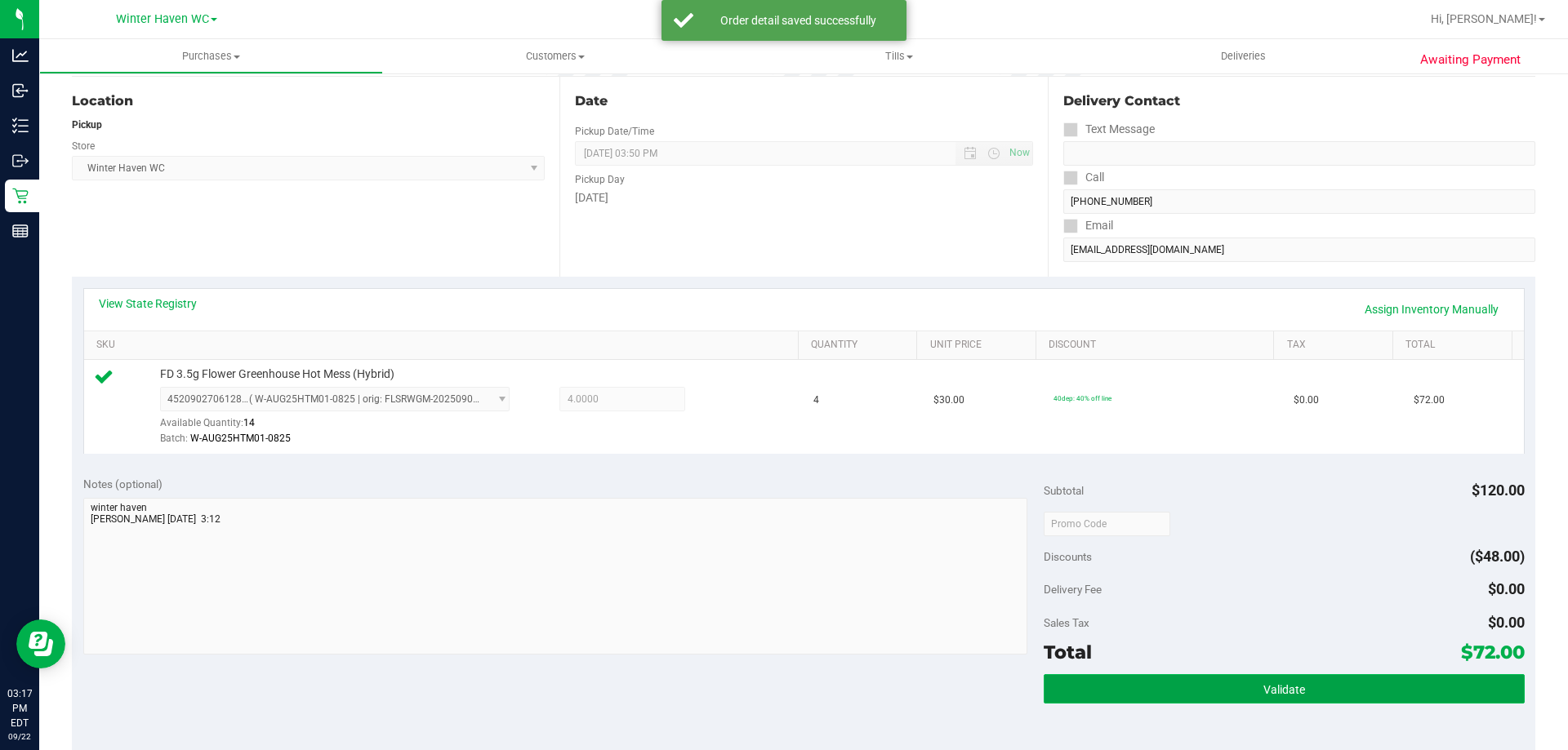
click at [1333, 681] on button "Validate" at bounding box center [1284, 688] width 480 height 29
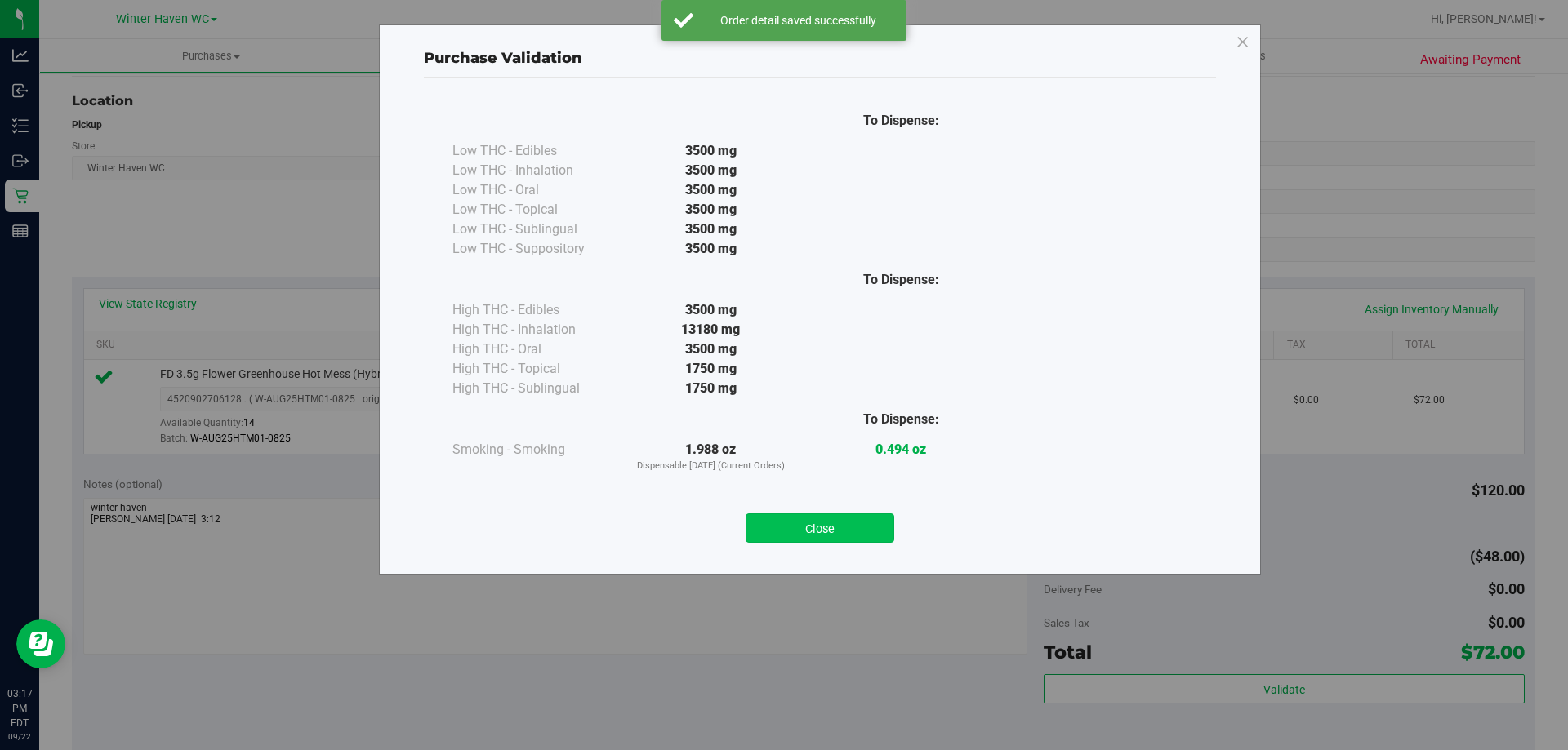
drag, startPoint x: 906, startPoint y: 521, endPoint x: 881, endPoint y: 533, distance: 27.7
click at [885, 532] on div "Close" at bounding box center [820, 523] width 743 height 40
click at [881, 533] on button "Close" at bounding box center [820, 528] width 149 height 29
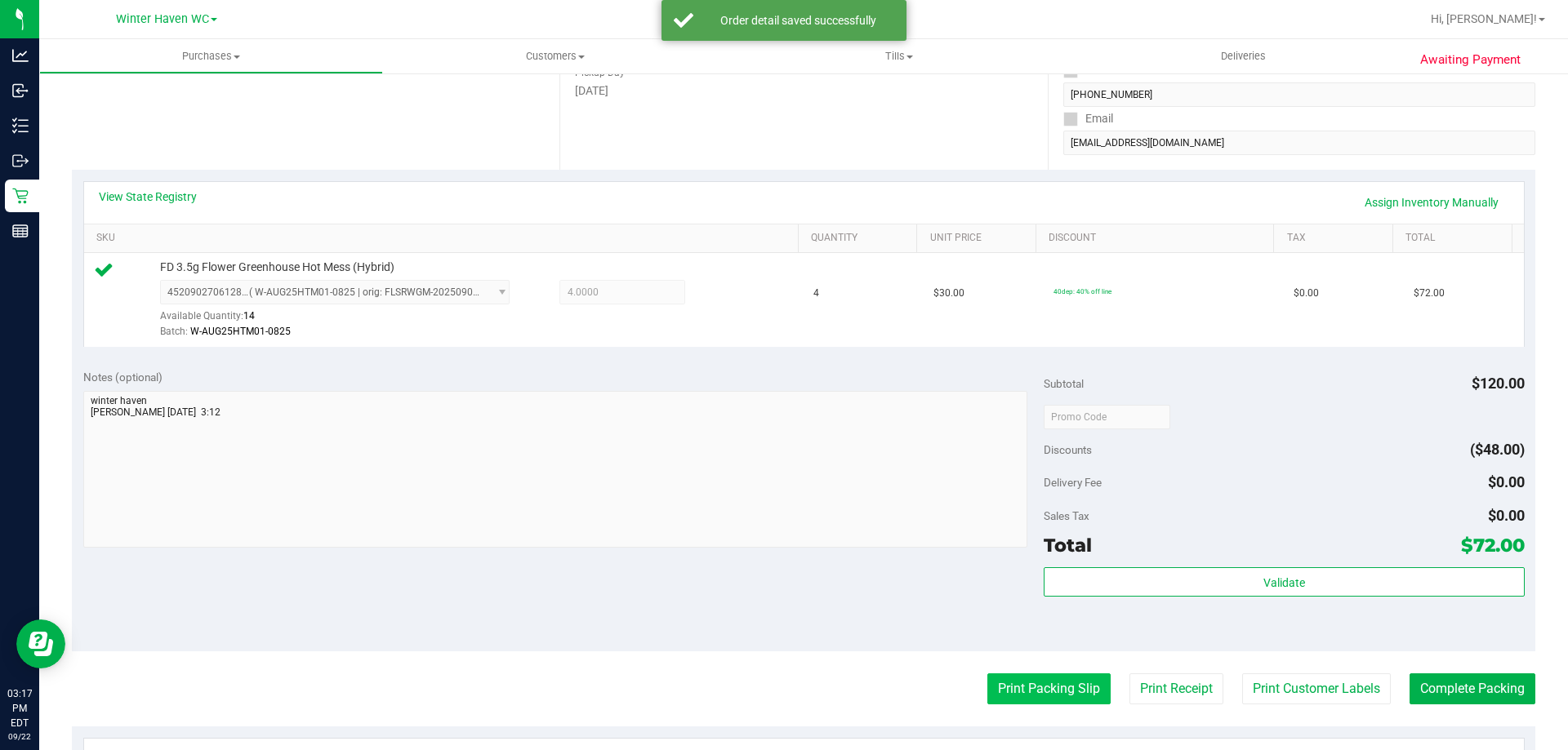
scroll to position [408, 0]
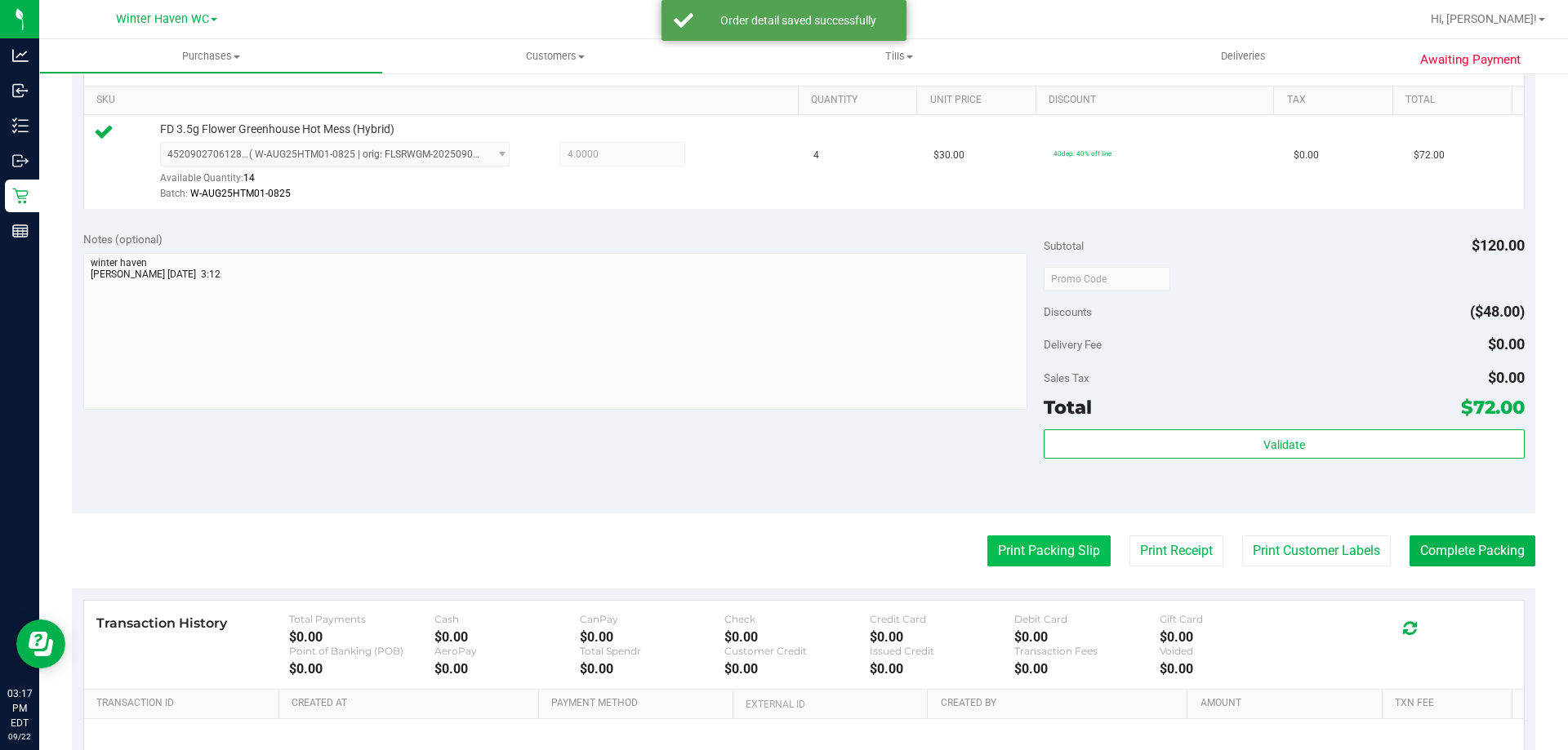
click at [1012, 565] on button "Print Packing Slip" at bounding box center [1049, 550] width 123 height 31
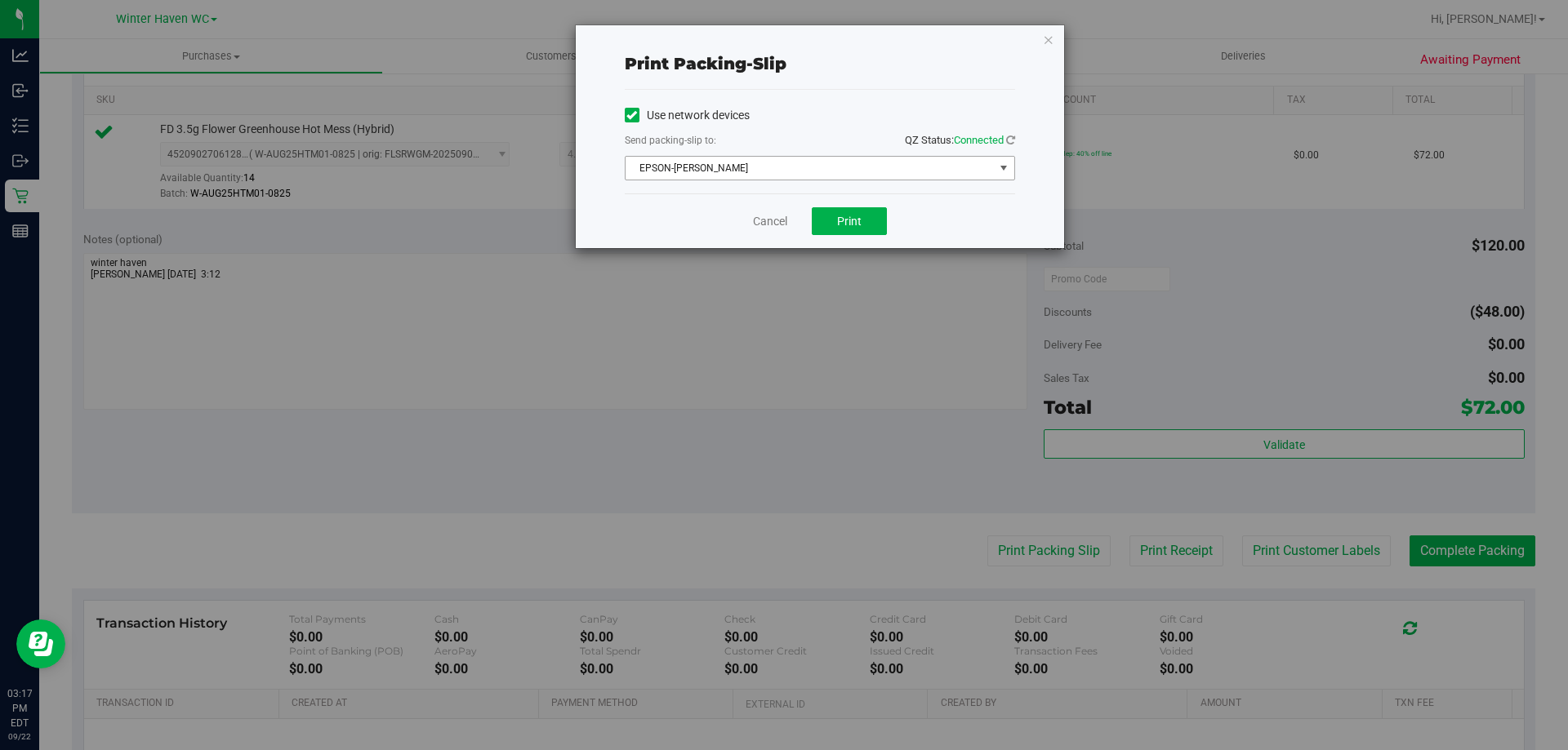
click at [838, 175] on span "EPSON-JAMES BUCHANAN" at bounding box center [810, 169] width 368 height 23
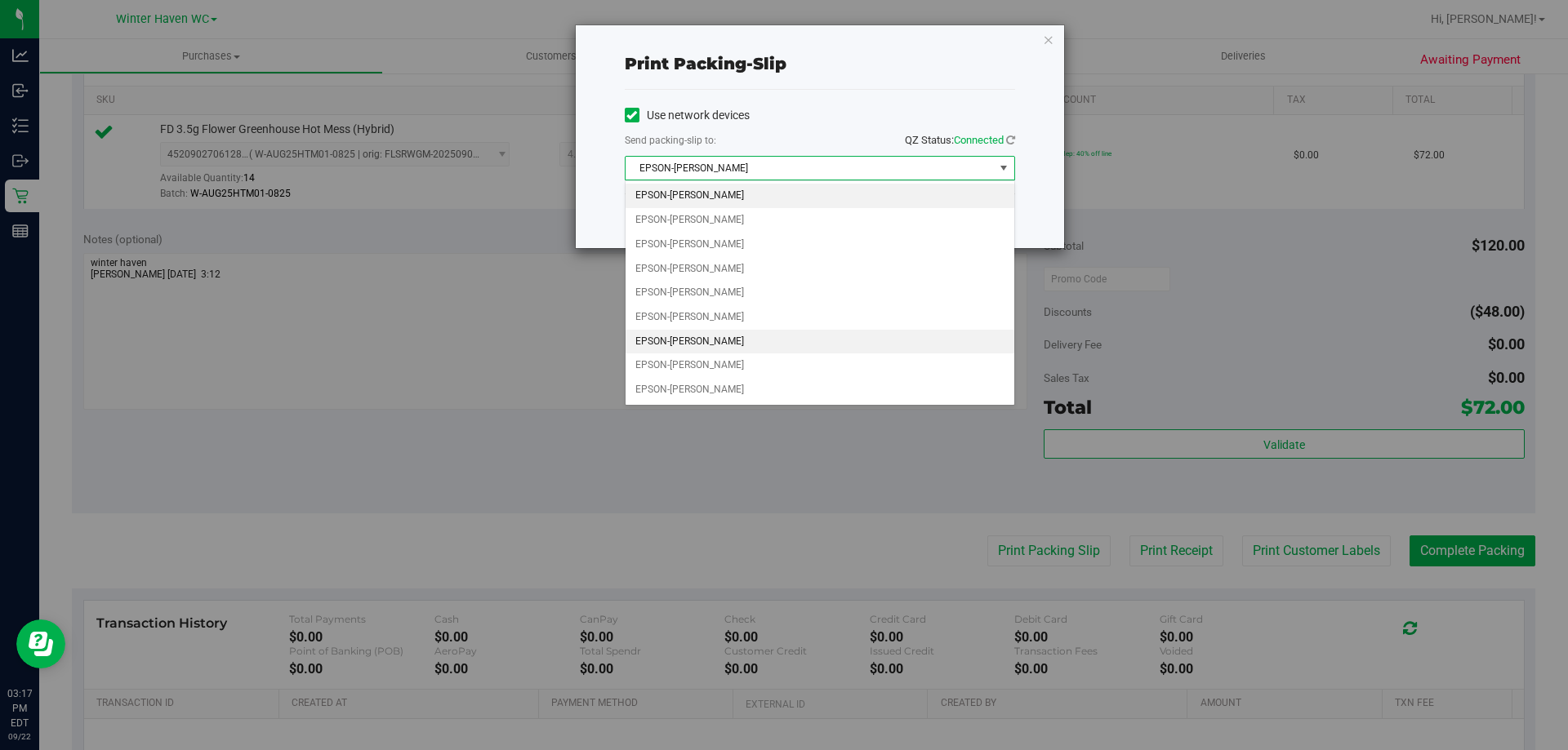
click at [716, 345] on li "EPSON-JAMES-OTTO" at bounding box center [820, 341] width 389 height 24
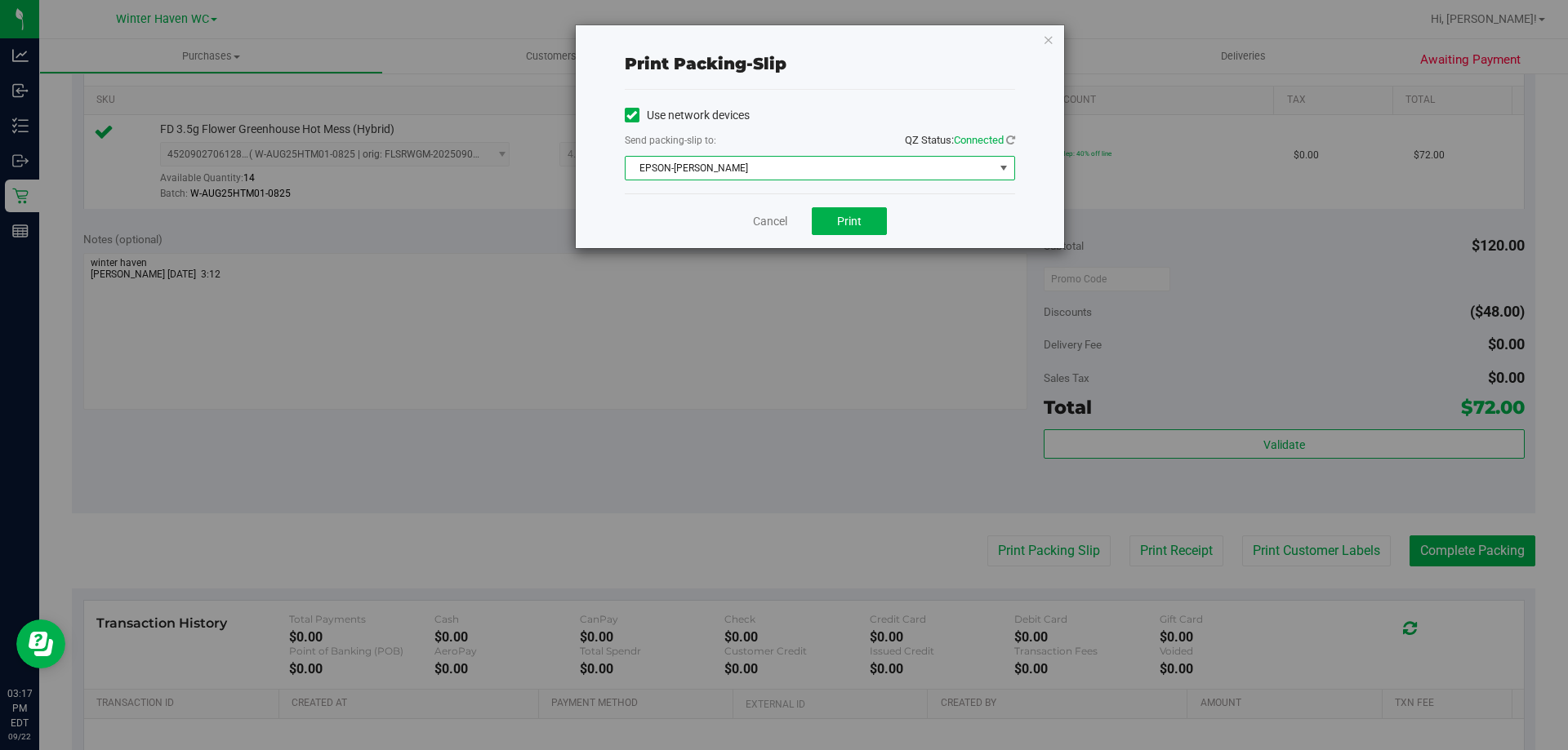
click at [669, 218] on div "Cancel Print" at bounding box center [820, 221] width 391 height 55
click at [879, 210] on button "Print" at bounding box center [850, 221] width 75 height 28
click at [775, 215] on link "Cancel" at bounding box center [770, 222] width 35 height 17
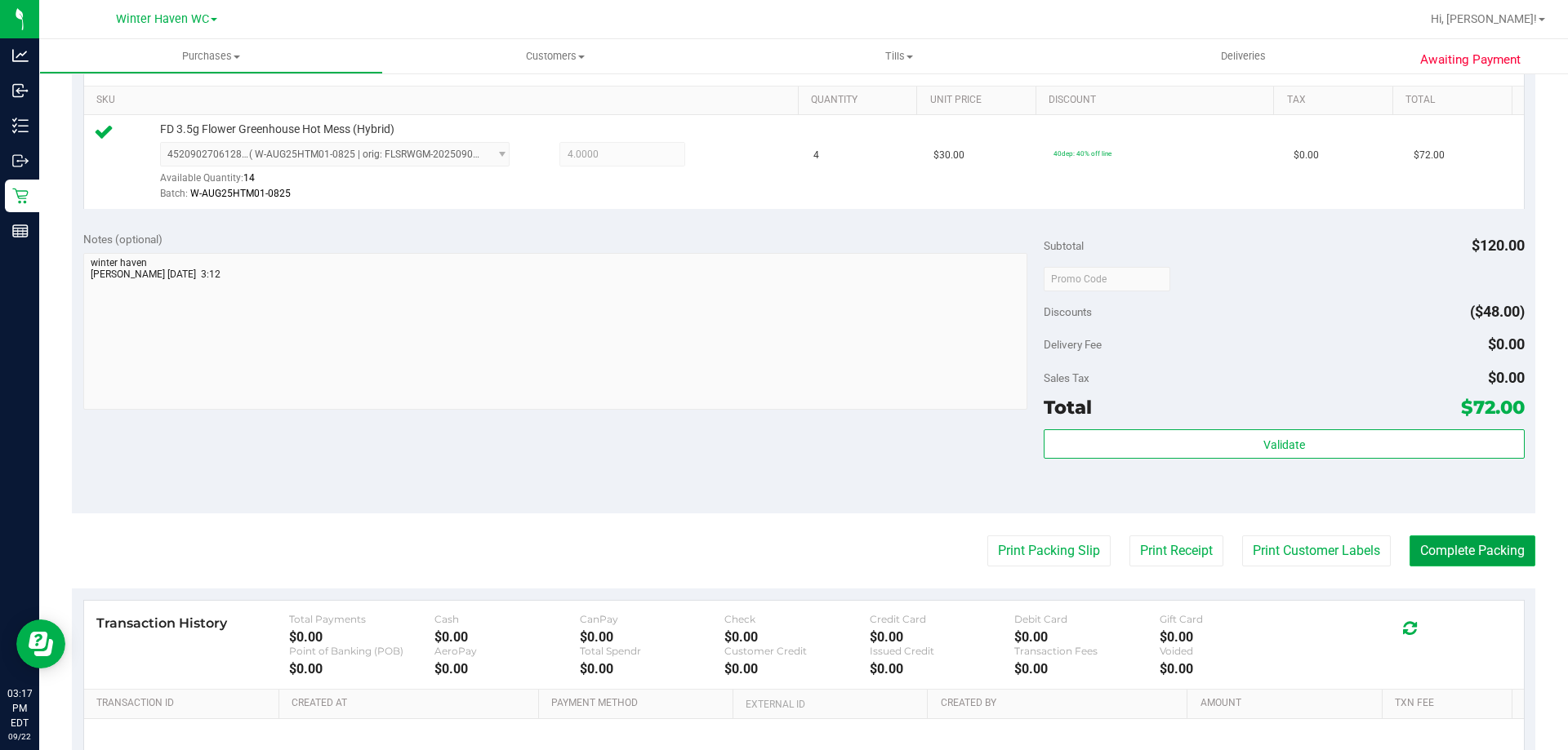
click at [1495, 555] on button "Complete Packing" at bounding box center [1472, 550] width 125 height 31
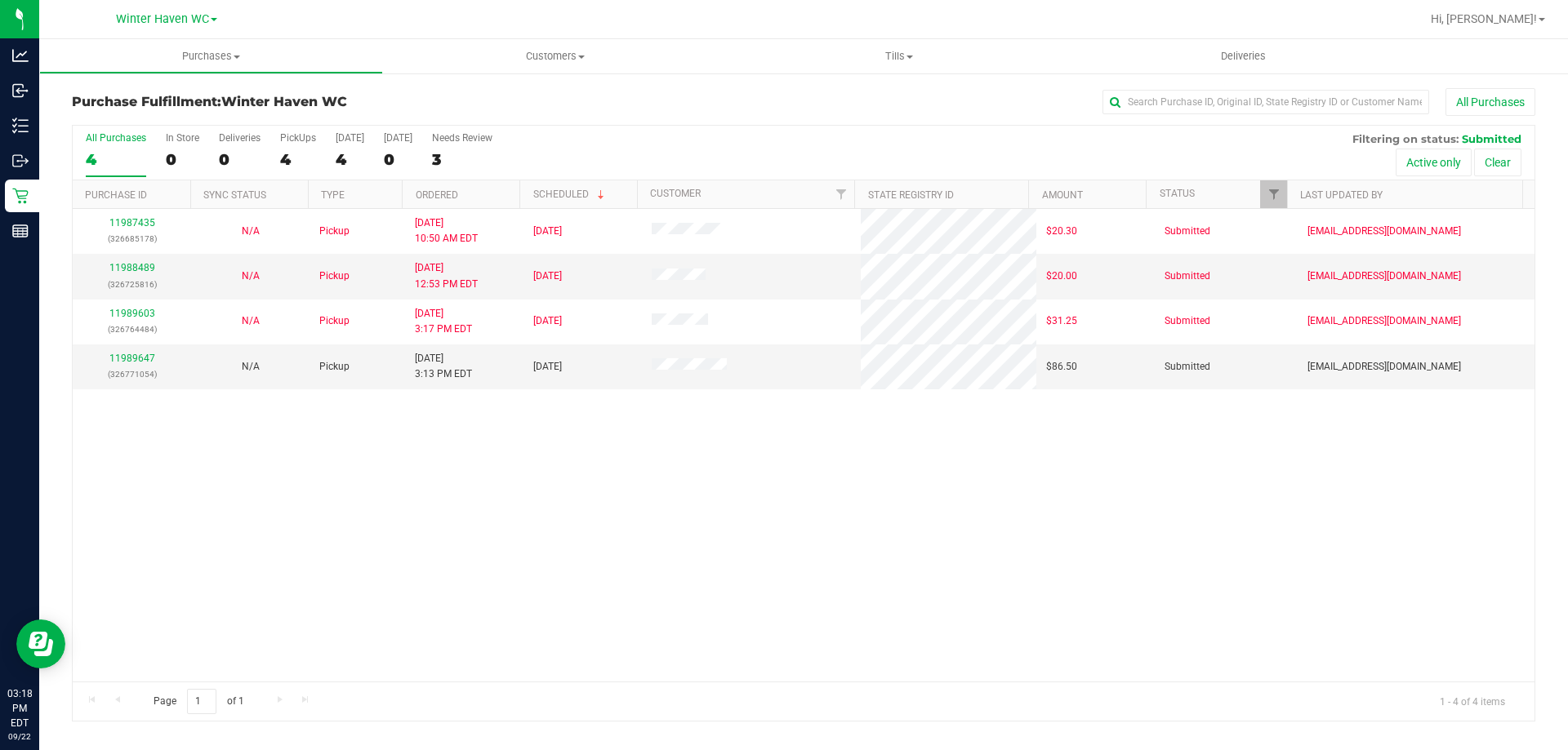
click at [783, 479] on div "11987435 (326685178) N/A Pickup 9/22/2025 10:50 AM EDT 9/22/2025 $20.30 Submitt…" at bounding box center [803, 445] width 1462 height 472
click at [143, 351] on div "11989647 (326771054)" at bounding box center [132, 366] width 98 height 31
click at [140, 360] on link "11989647" at bounding box center [131, 359] width 45 height 12
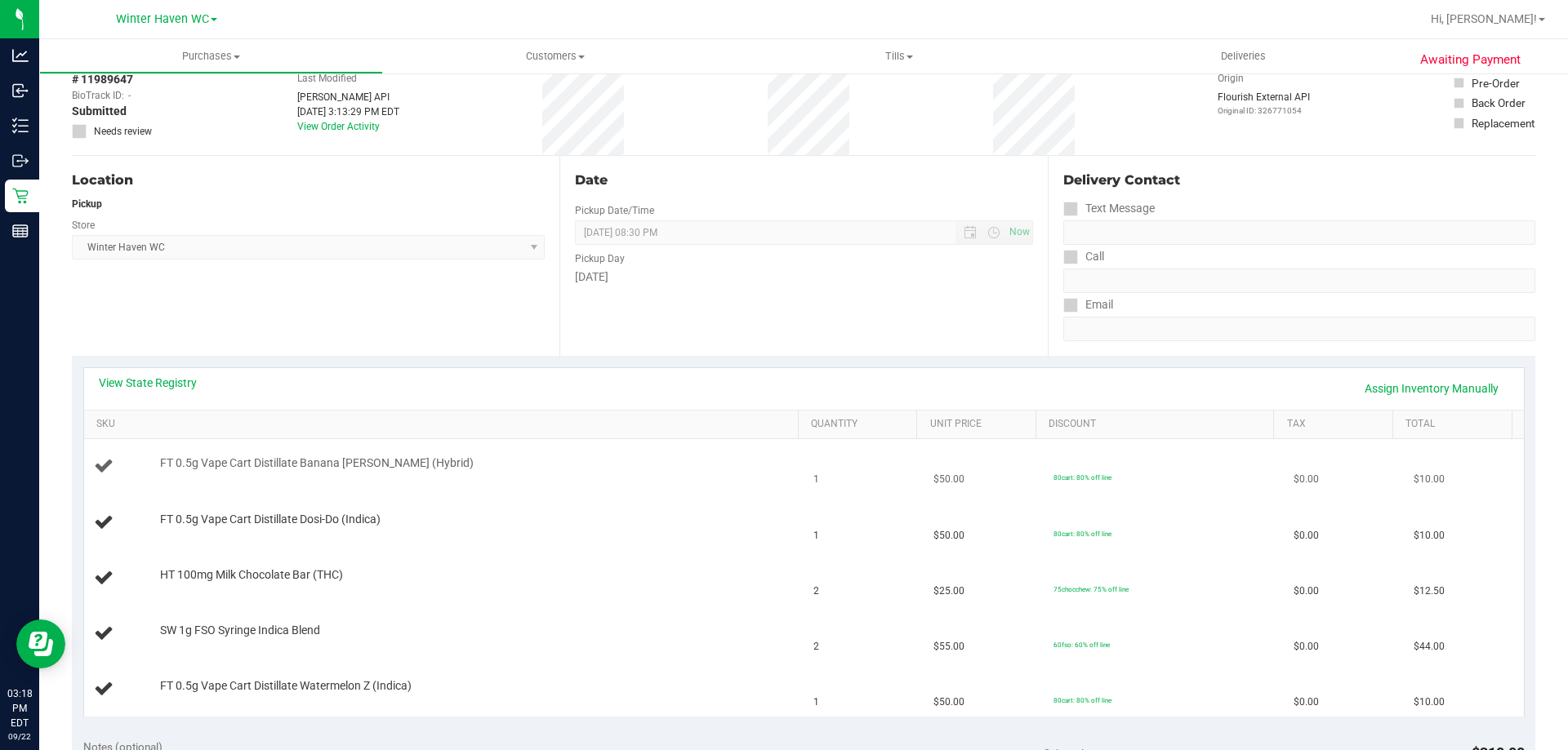
scroll to position [163, 0]
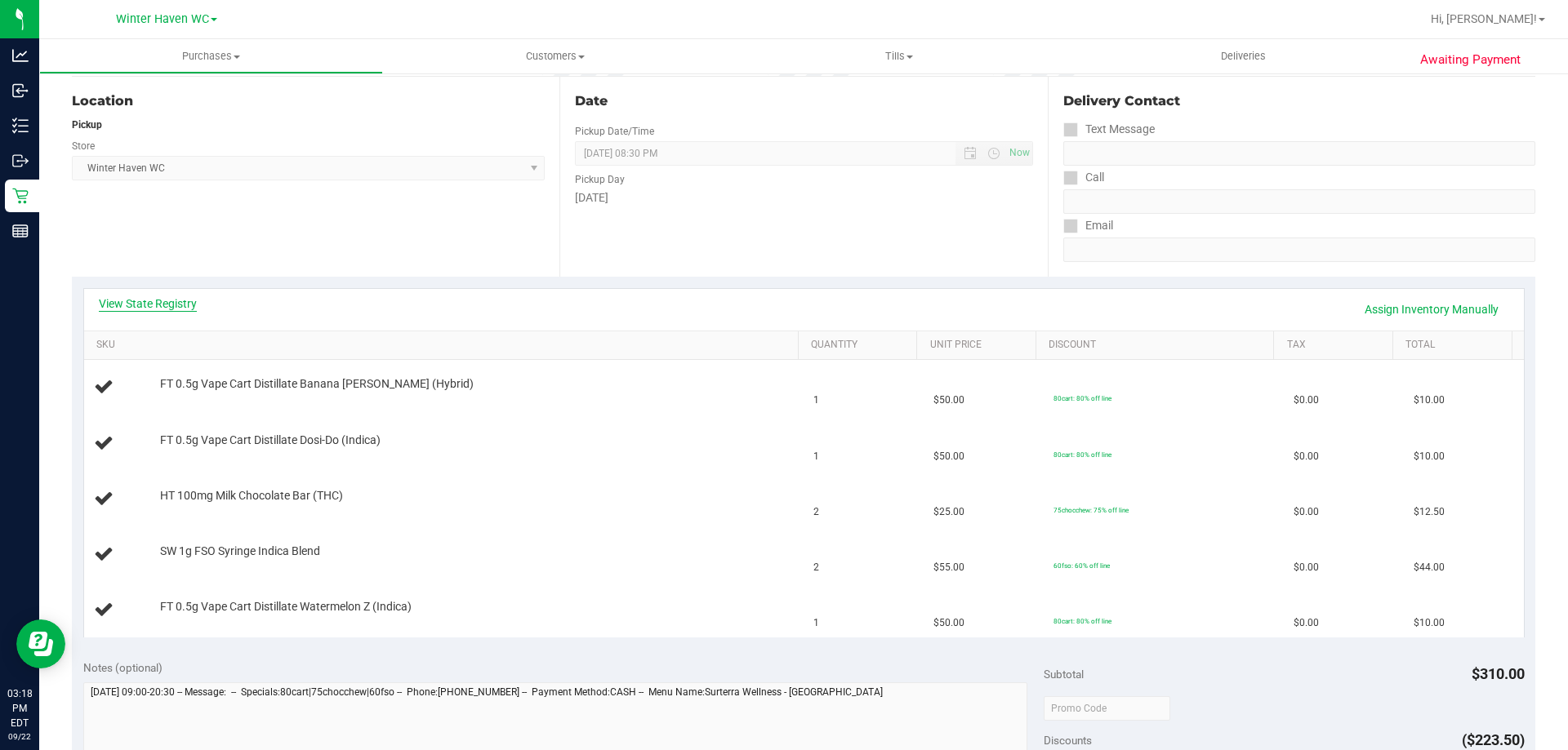
click at [186, 306] on link "View State Registry" at bounding box center [148, 304] width 98 height 16
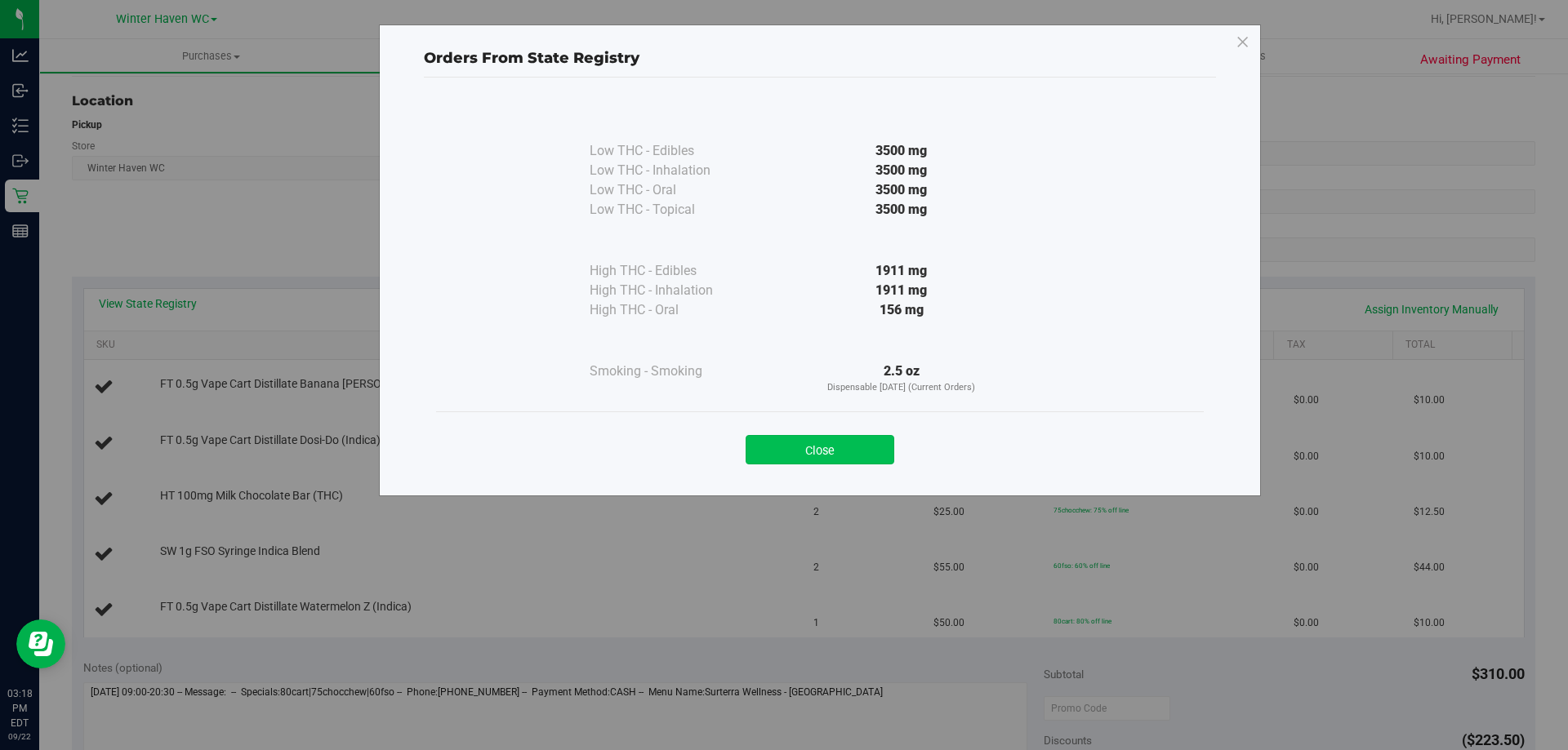
click at [823, 447] on button "Close" at bounding box center [820, 449] width 149 height 29
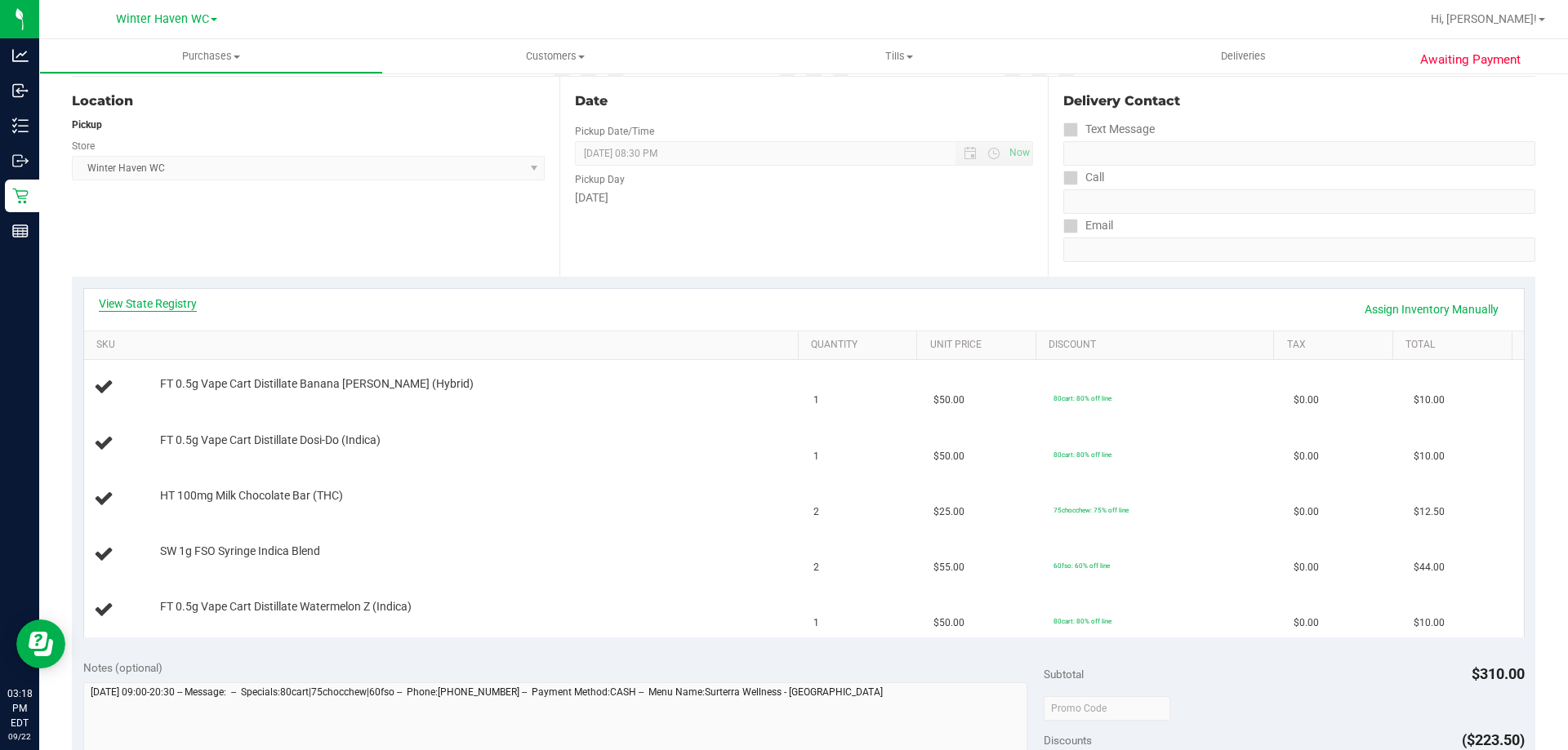
click at [144, 299] on link "View State Registry" at bounding box center [148, 304] width 98 height 16
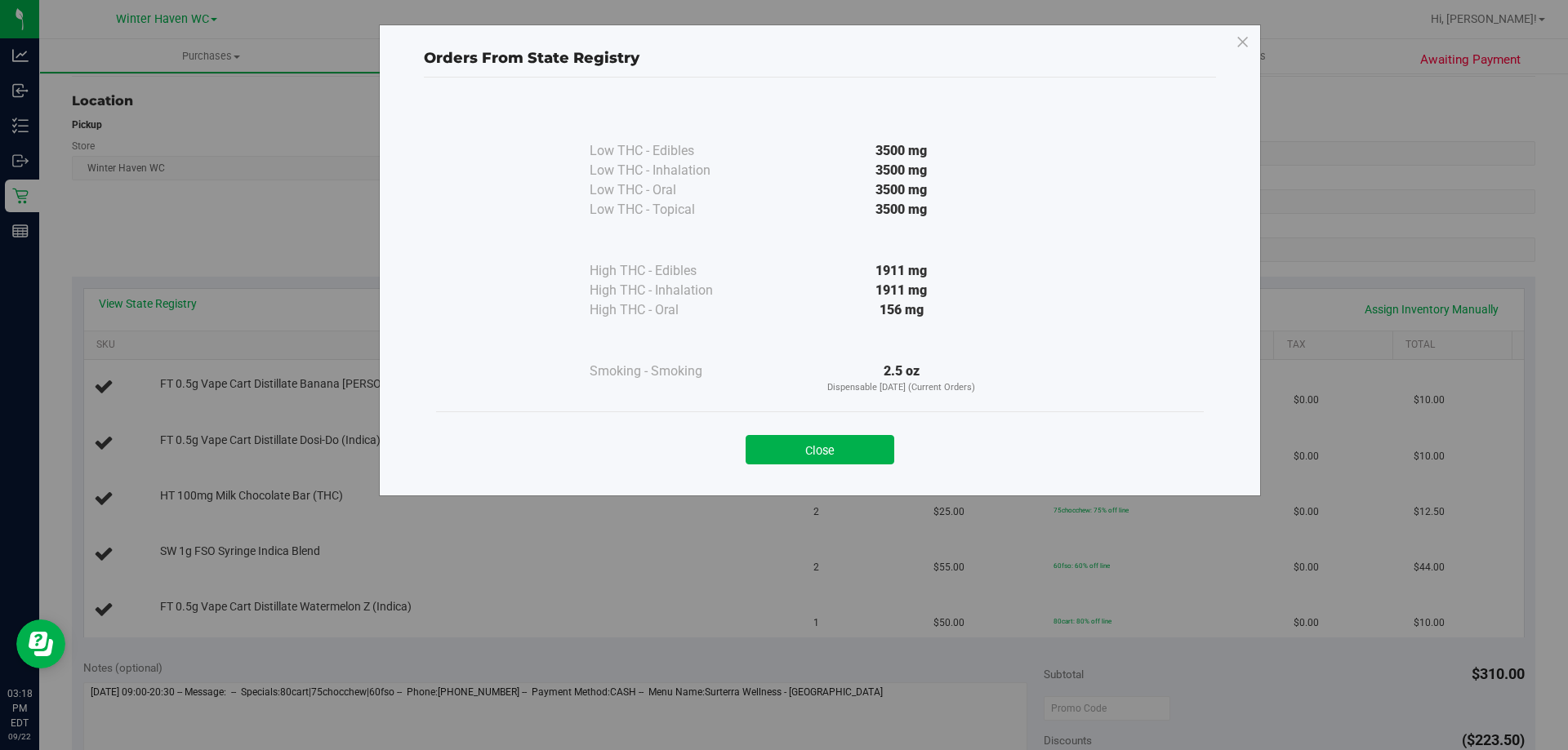
drag, startPoint x: 887, startPoint y: 466, endPoint x: 635, endPoint y: 393, distance: 262.4
click at [883, 467] on div "Close" at bounding box center [820, 444] width 768 height 67
click at [765, 453] on button "Close" at bounding box center [820, 449] width 149 height 29
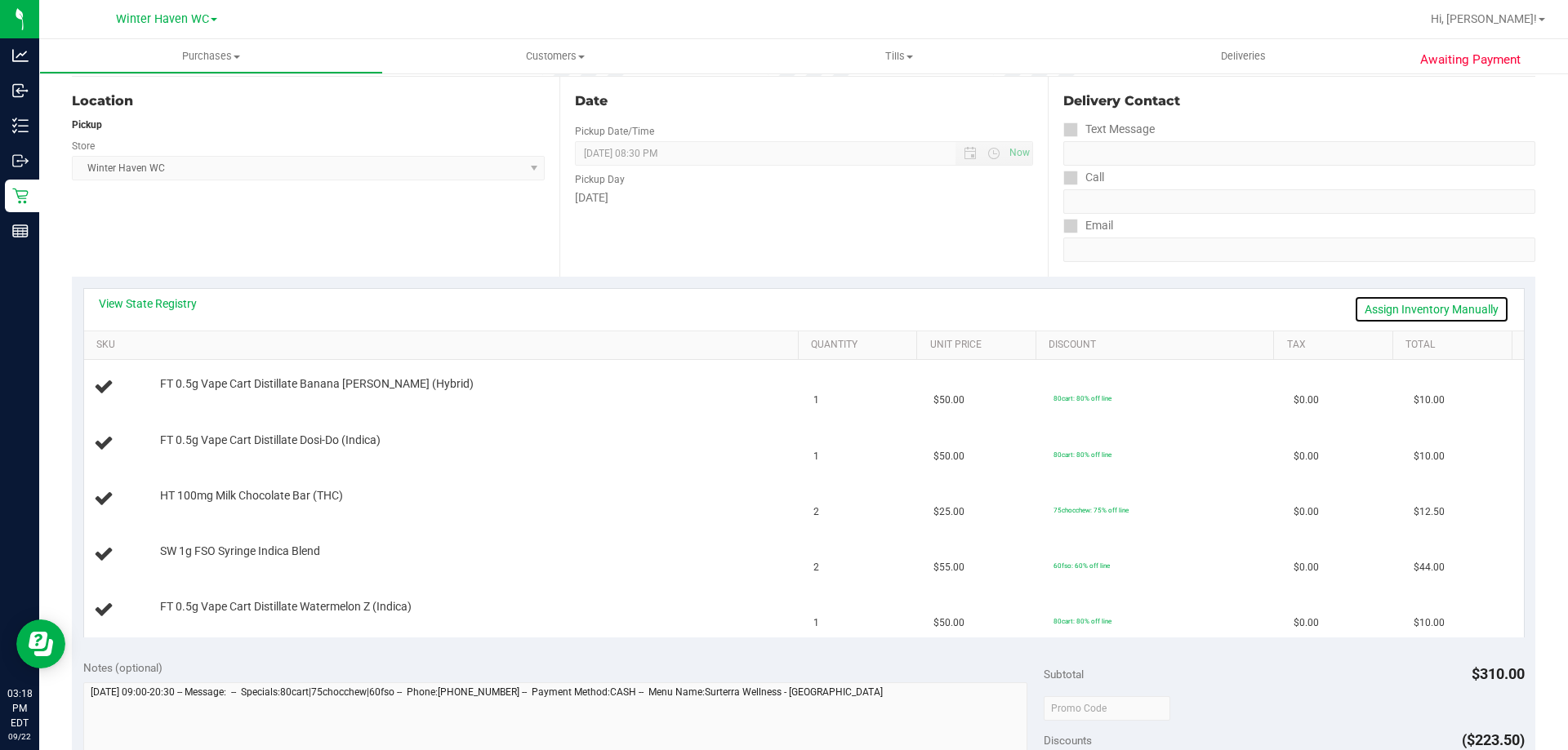
click at [1398, 310] on link "Assign Inventory Manually" at bounding box center [1431, 309] width 155 height 28
click at [189, 555] on div "Add Package" at bounding box center [475, 563] width 631 height 15
click at [203, 575] on td "SW 1g FSO Syringe Indica Blend Add Package" at bounding box center [444, 555] width 720 height 56
click at [198, 560] on link "Add Package" at bounding box center [189, 562] width 59 height 12
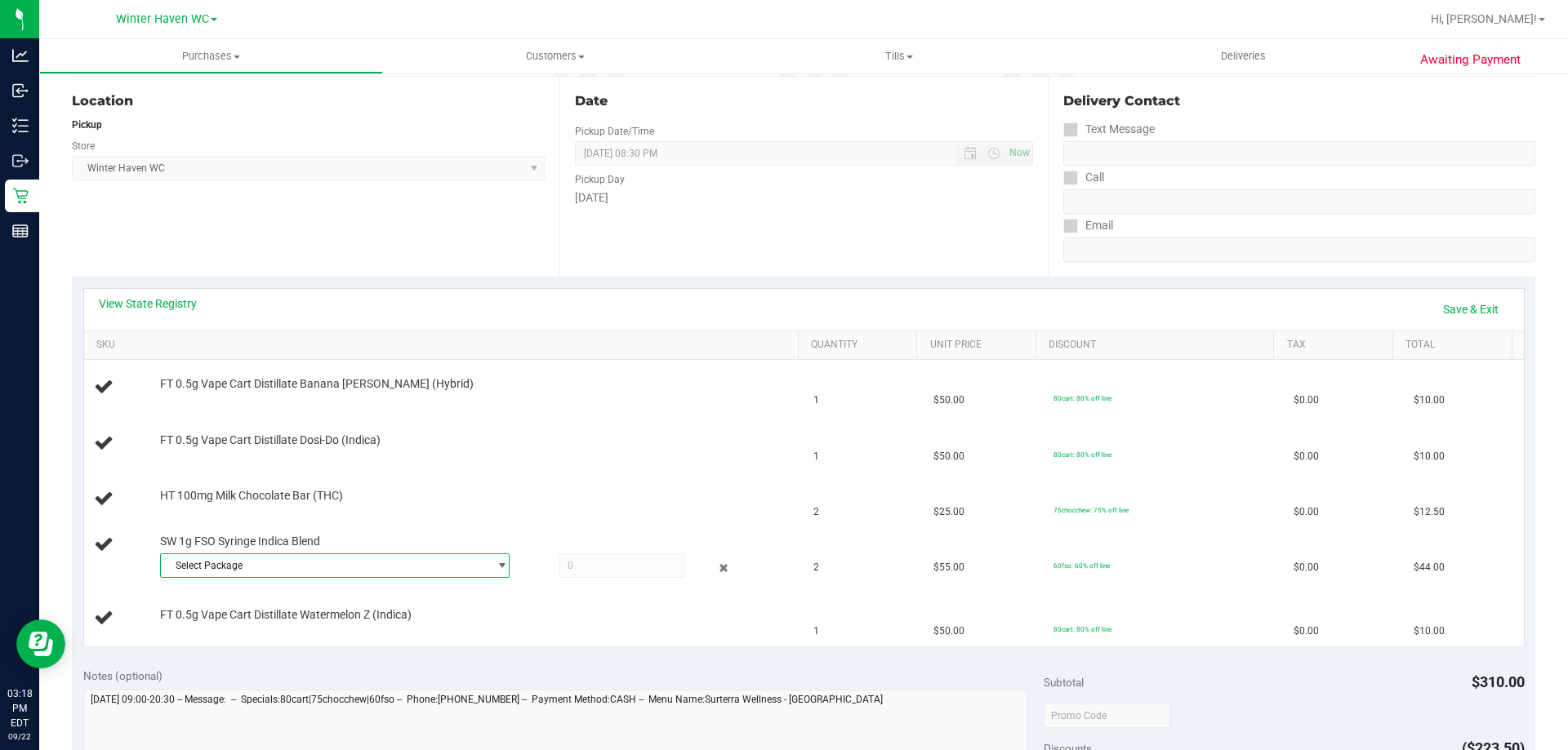
click at [234, 559] on span "Select Package" at bounding box center [325, 566] width 328 height 23
click at [280, 631] on span "( O-AUG25IND01-0813 | orig: FLSRWGM-20250820-744 )" at bounding box center [387, 633] width 248 height 12
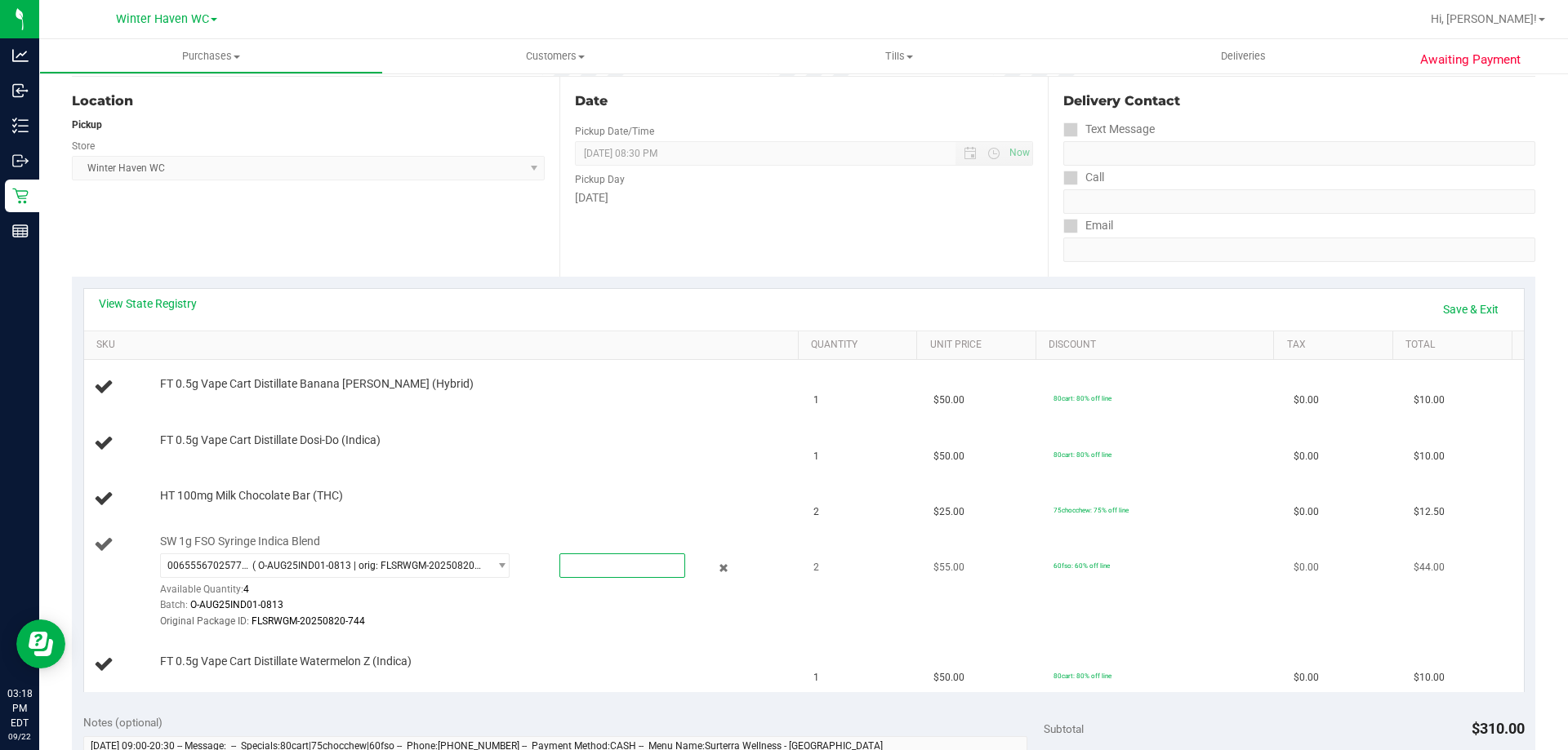
click at [620, 556] on span at bounding box center [622, 565] width 125 height 24
type input "2"
type input "2.0000"
click at [621, 616] on div "Original Package ID: FLSRWGM-20250820-744" at bounding box center [475, 622] width 631 height 15
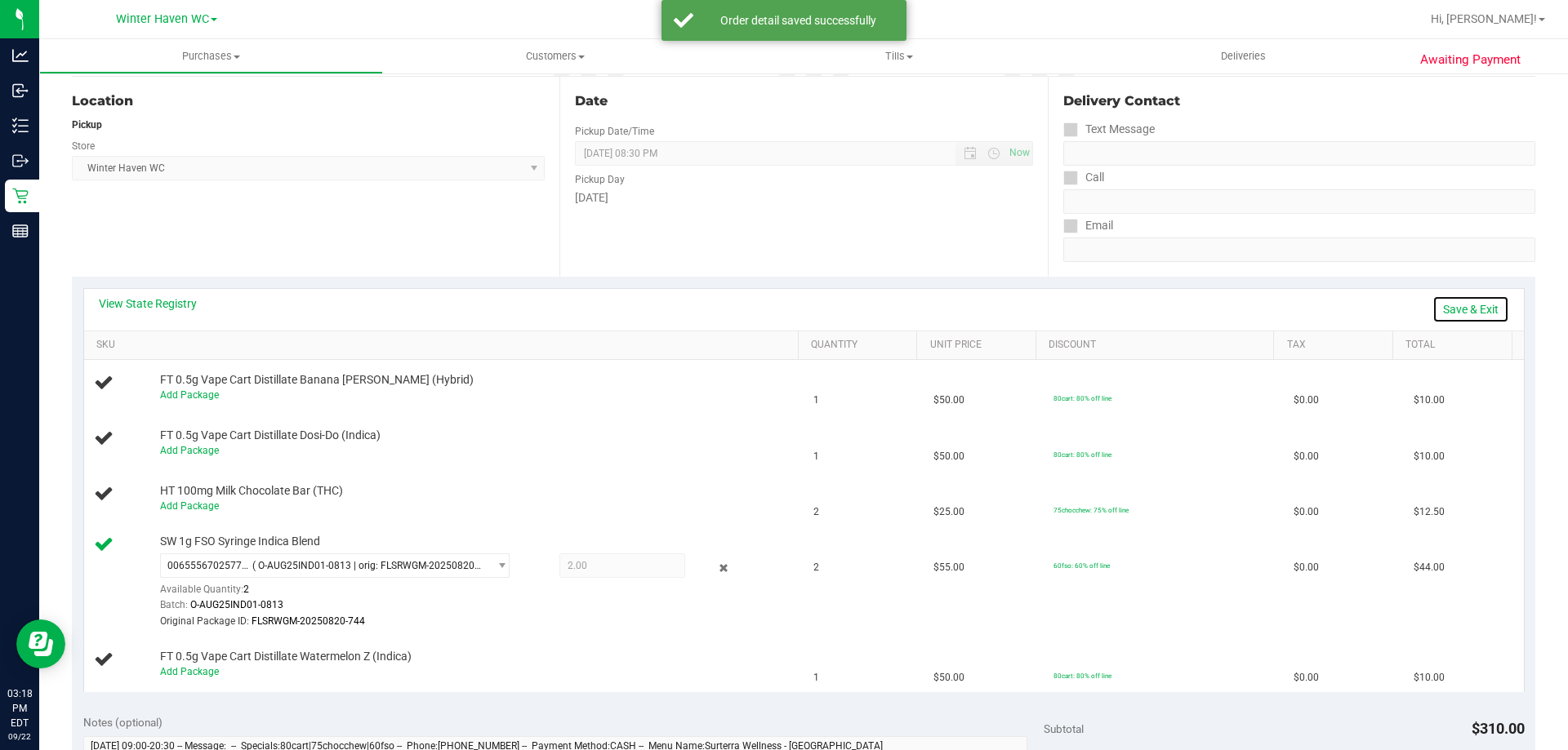
click at [1485, 317] on link "Save & Exit" at bounding box center [1471, 309] width 77 height 28
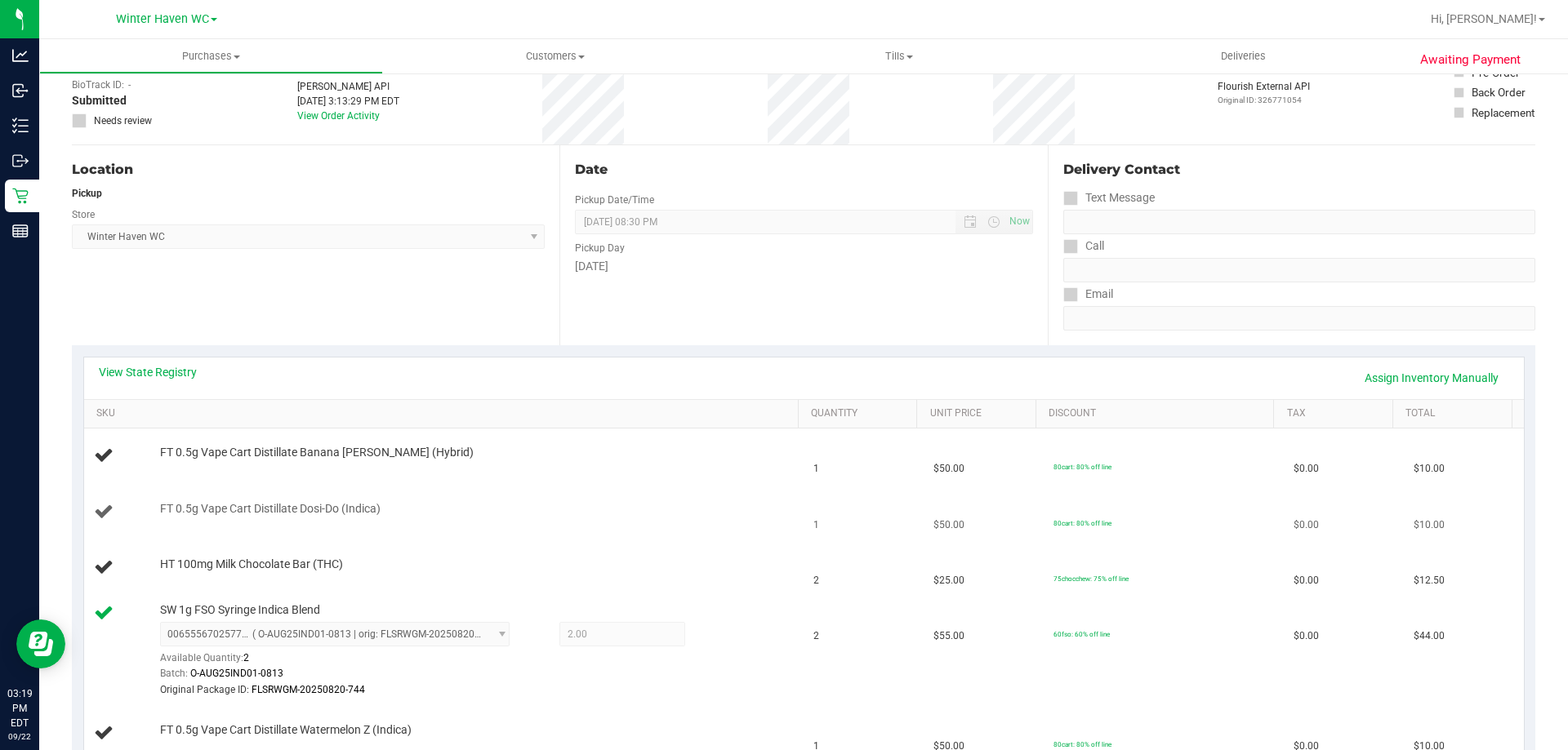
scroll to position [245, 0]
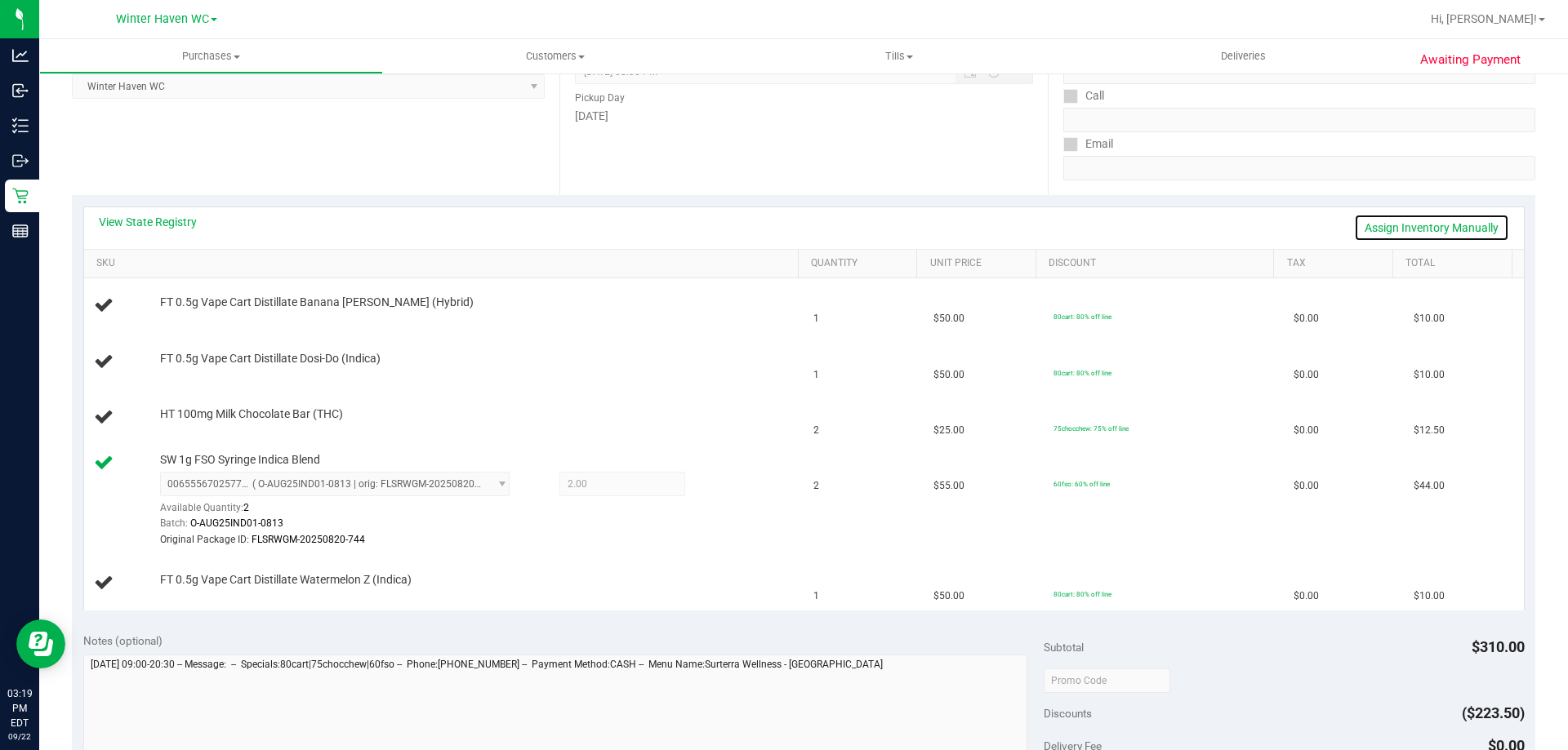
click at [1436, 234] on link "Assign Inventory Manually" at bounding box center [1431, 228] width 155 height 28
click at [725, 491] on div at bounding box center [711, 486] width 52 height 19
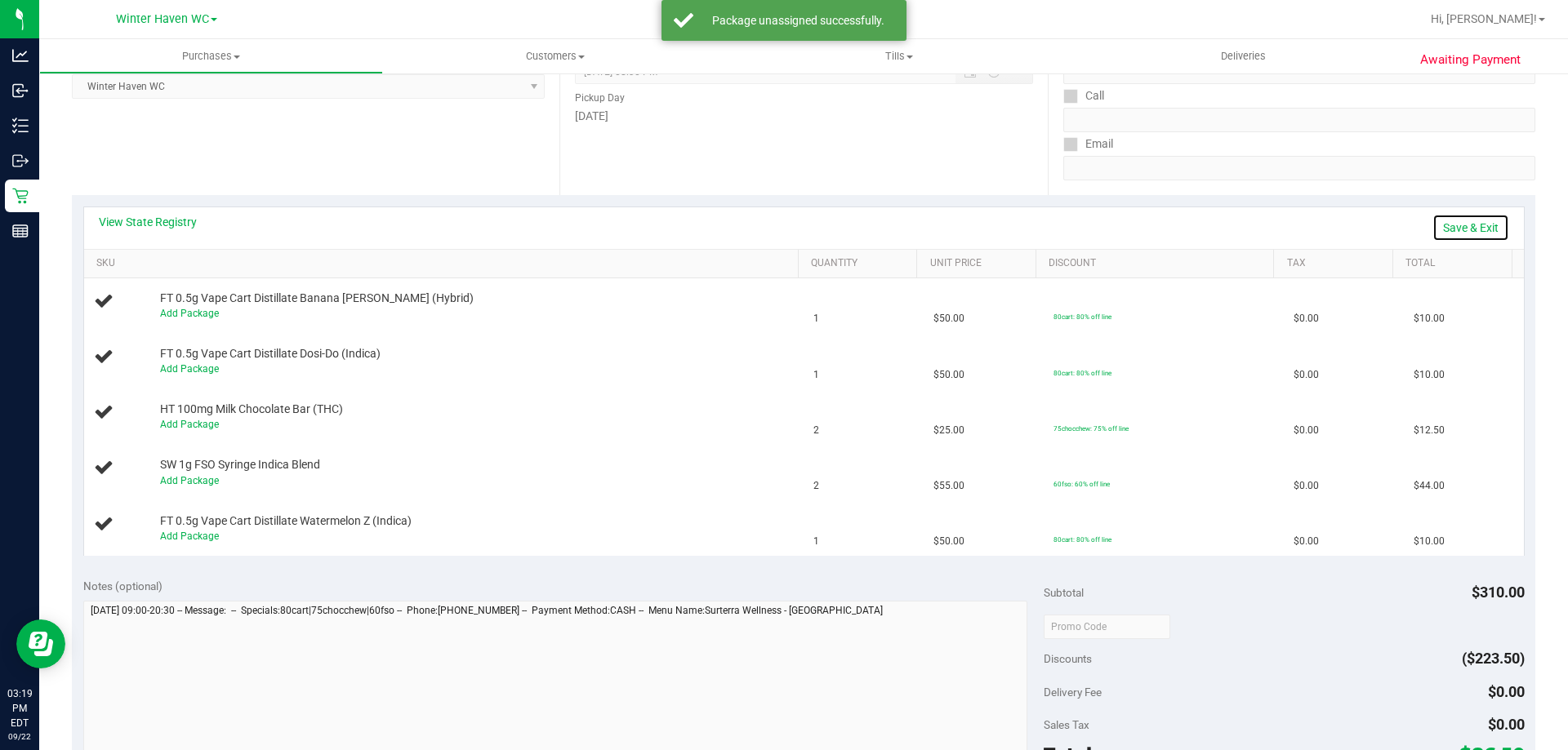
click at [1437, 226] on link "Save & Exit" at bounding box center [1471, 228] width 77 height 28
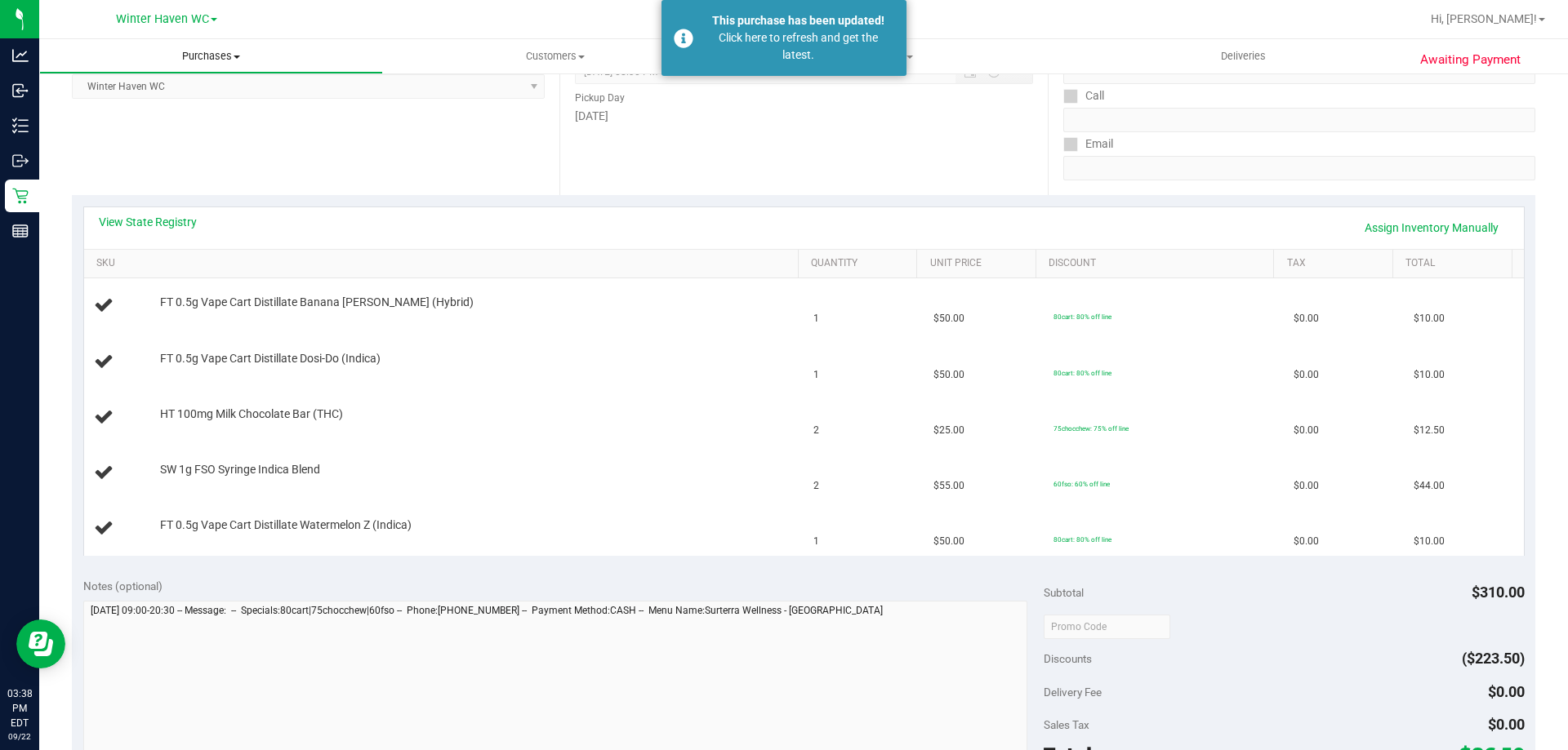
click at [215, 45] on uib-tab-heading "Purchases Summary of purchases Fulfillment All purchases" at bounding box center [210, 56] width 342 height 33
click at [175, 109] on li "Fulfillment" at bounding box center [211, 119] width 343 height 19
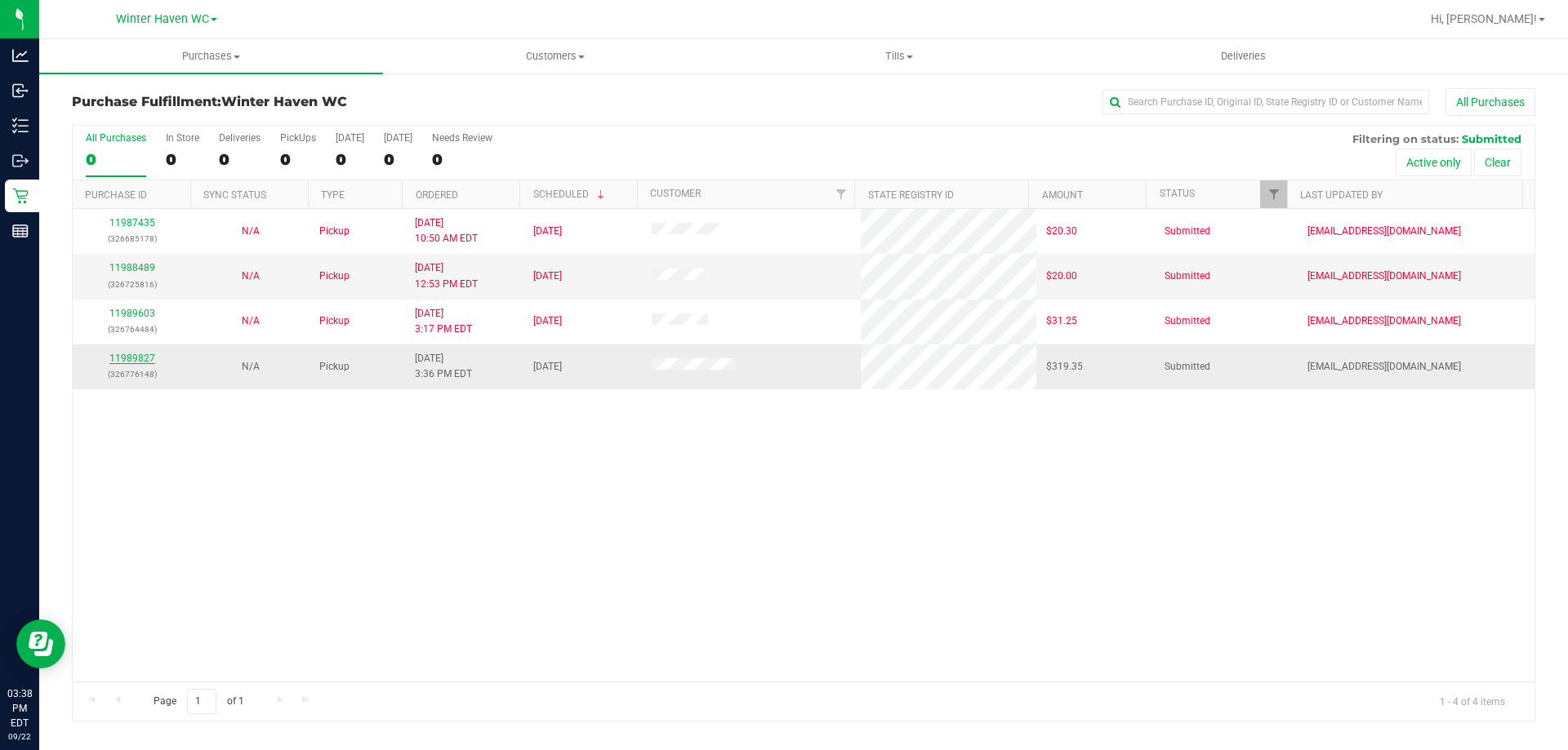
click at [151, 360] on link "11989827" at bounding box center [131, 359] width 45 height 12
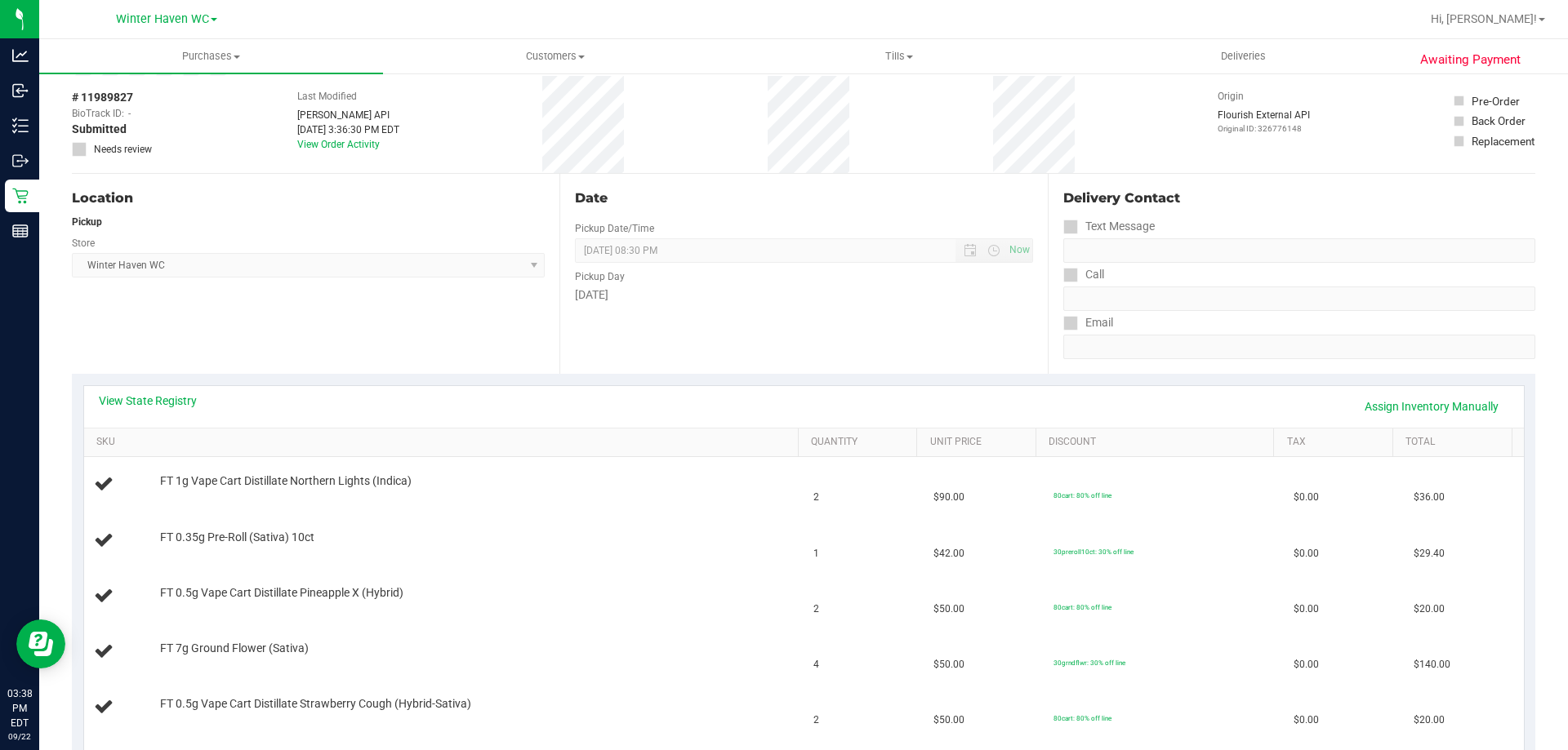
scroll to position [245, 0]
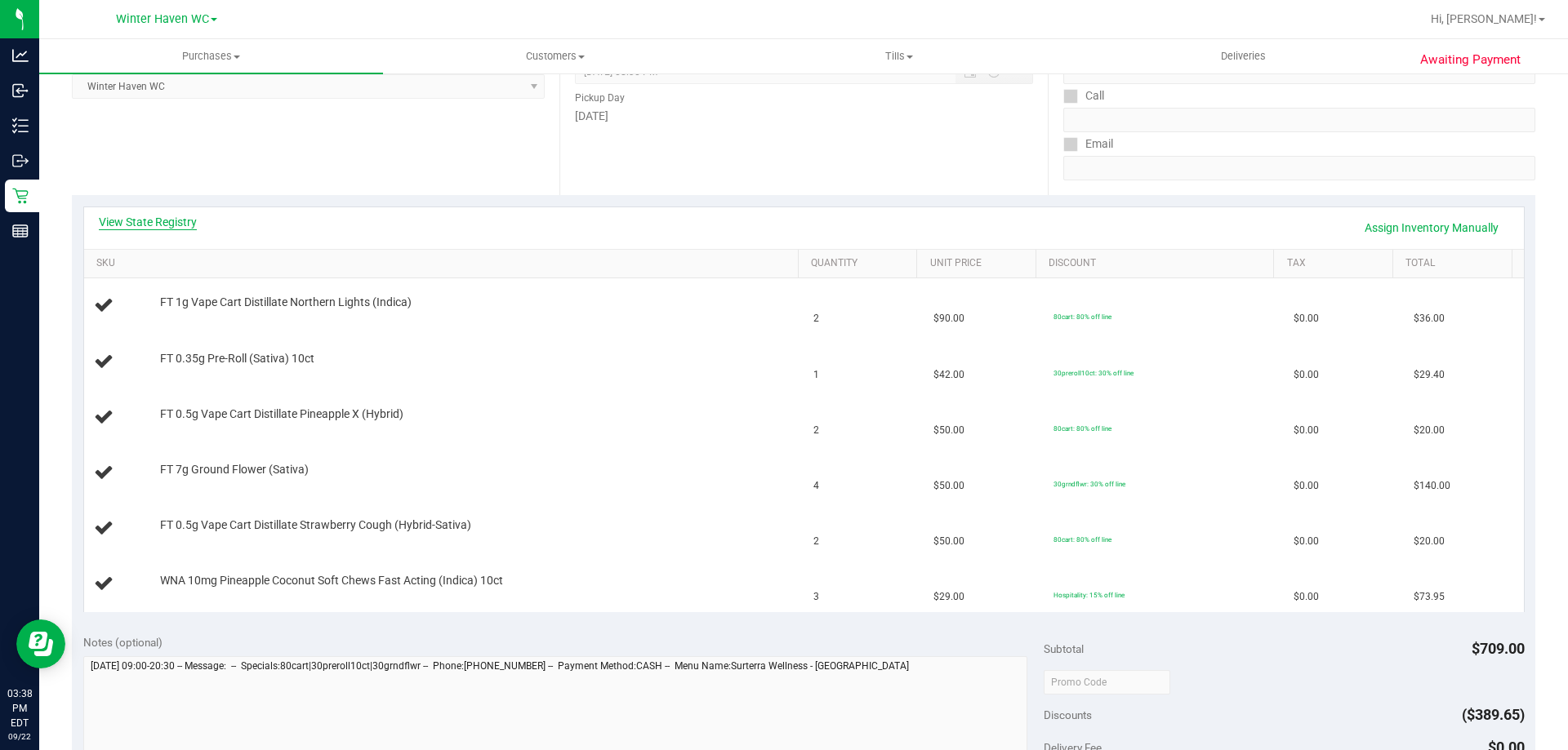
click at [156, 227] on link "View State Registry" at bounding box center [148, 222] width 98 height 16
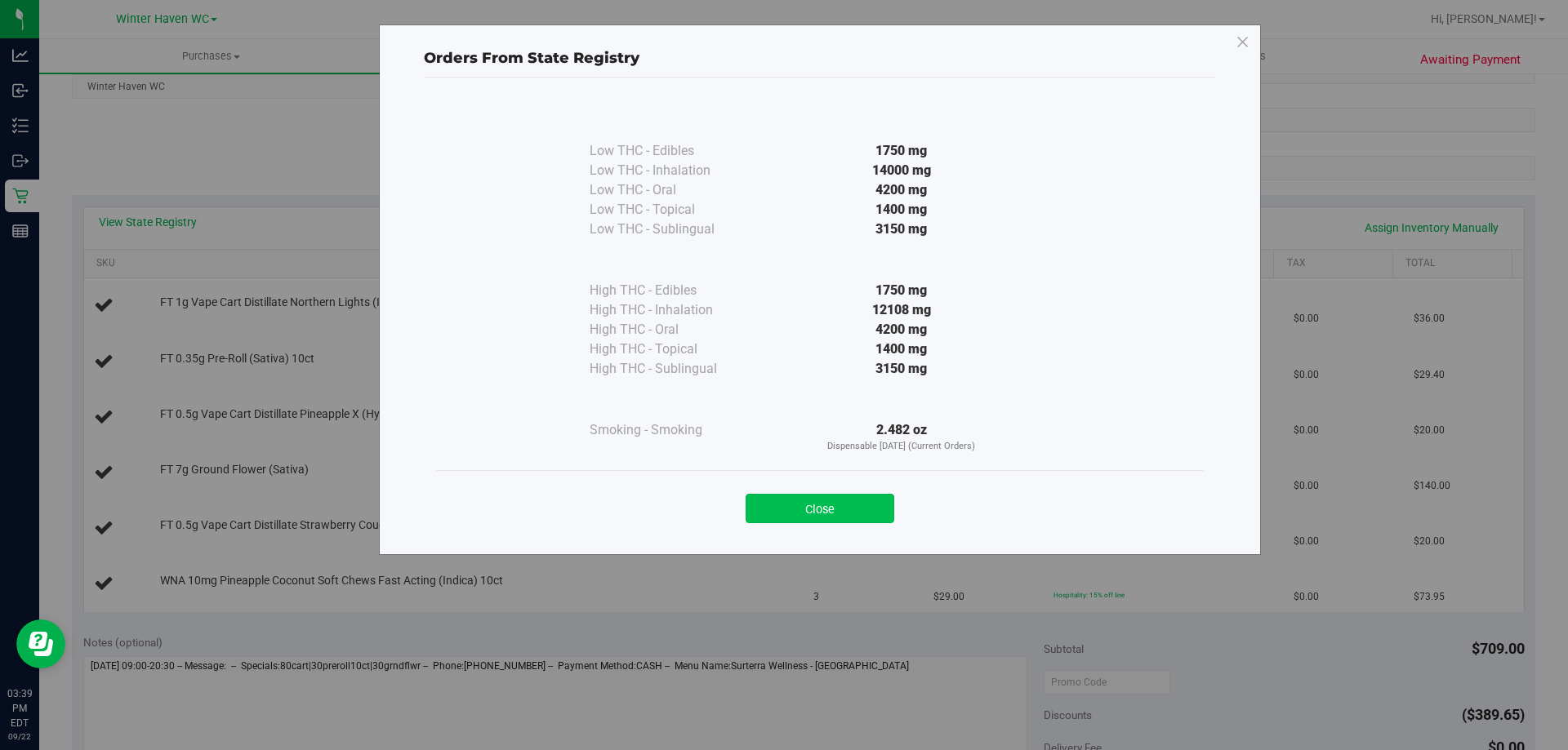
click at [834, 509] on button "Close" at bounding box center [820, 508] width 149 height 29
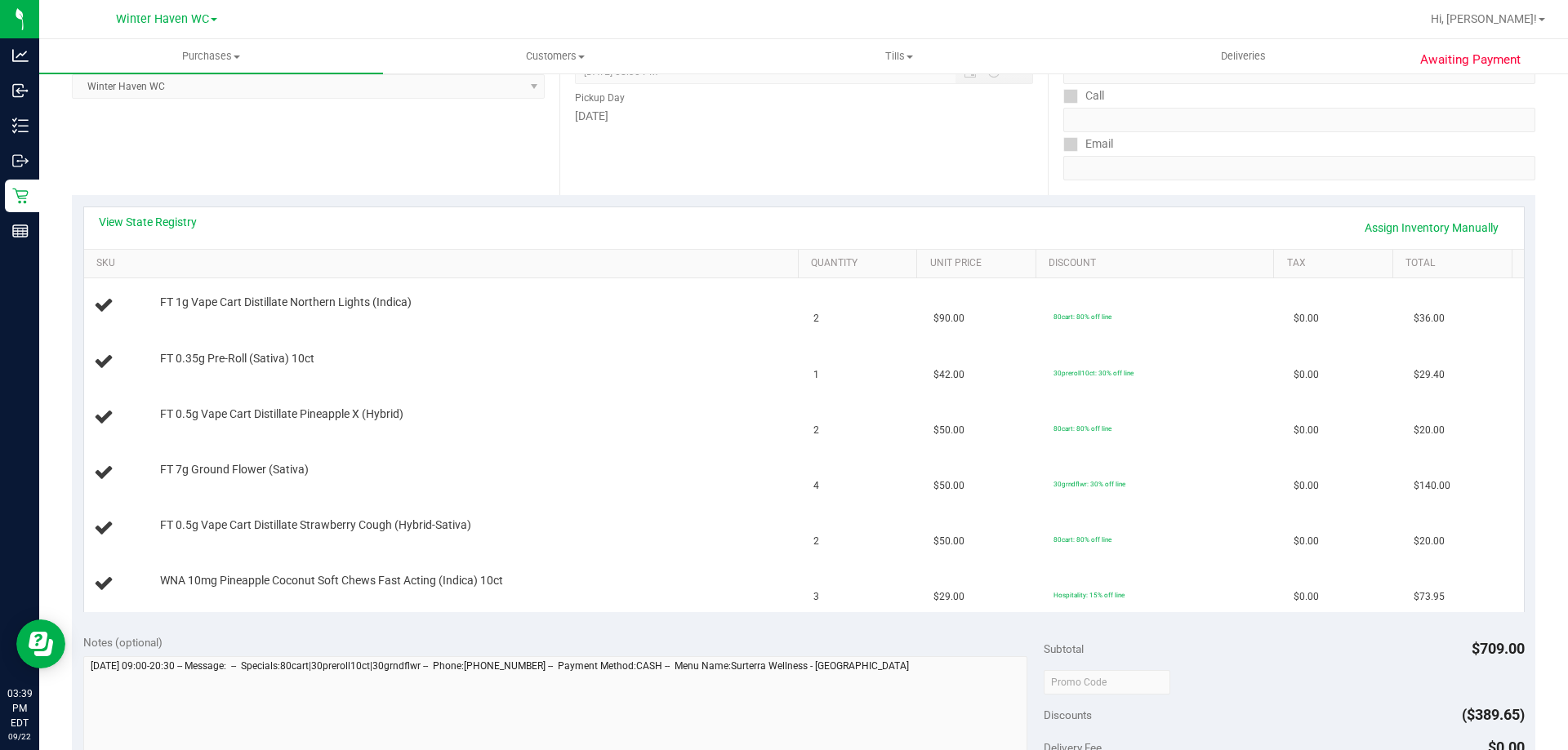
click at [188, 230] on div "View State Registry Assign Inventory Manually" at bounding box center [803, 228] width 1410 height 28
click at [181, 222] on link "View State Registry" at bounding box center [148, 222] width 98 height 16
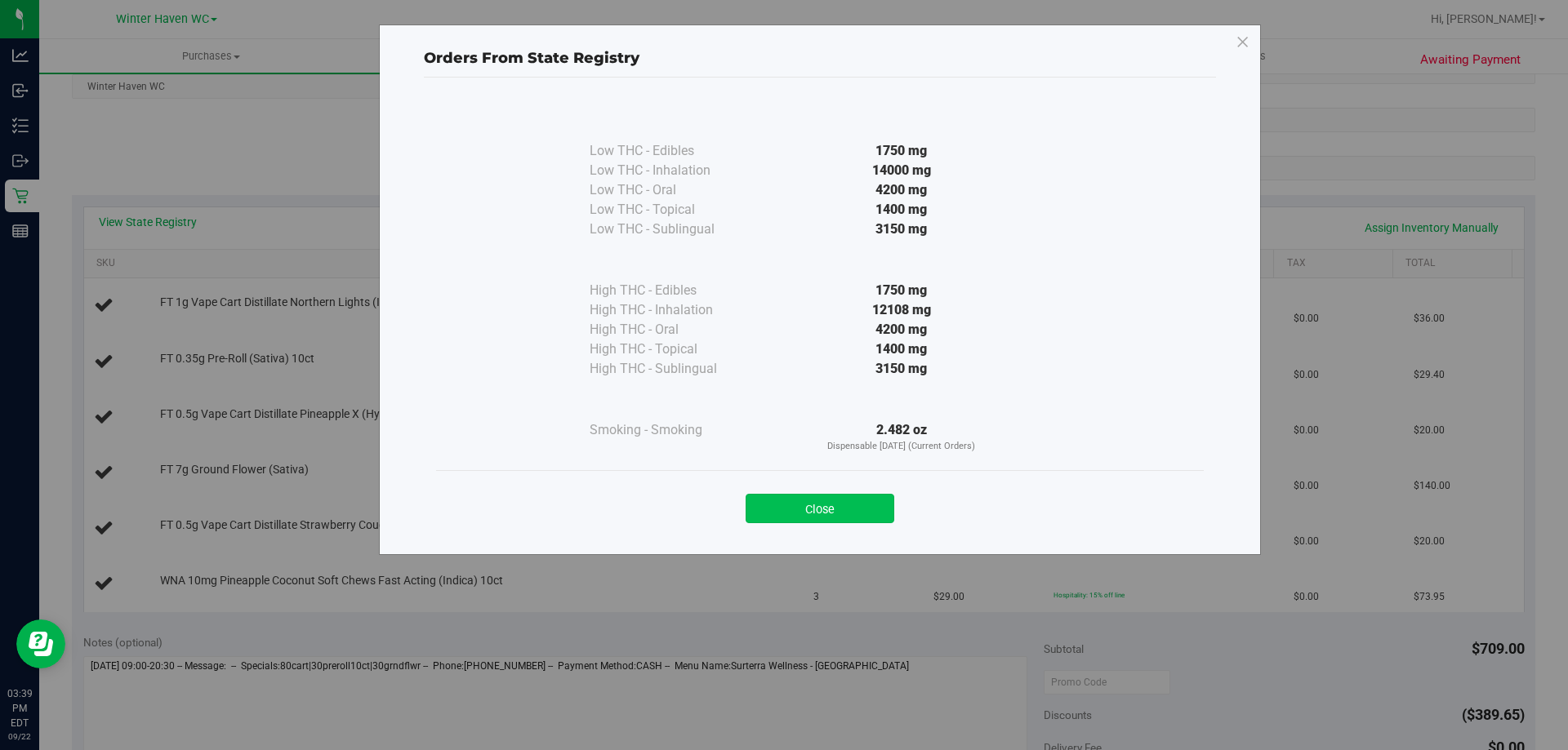
drag, startPoint x: 748, startPoint y: 492, endPoint x: 791, endPoint y: 510, distance: 46.6
click at [778, 506] on div "Close" at bounding box center [820, 503] width 743 height 40
click at [791, 510] on button "Close" at bounding box center [820, 508] width 149 height 29
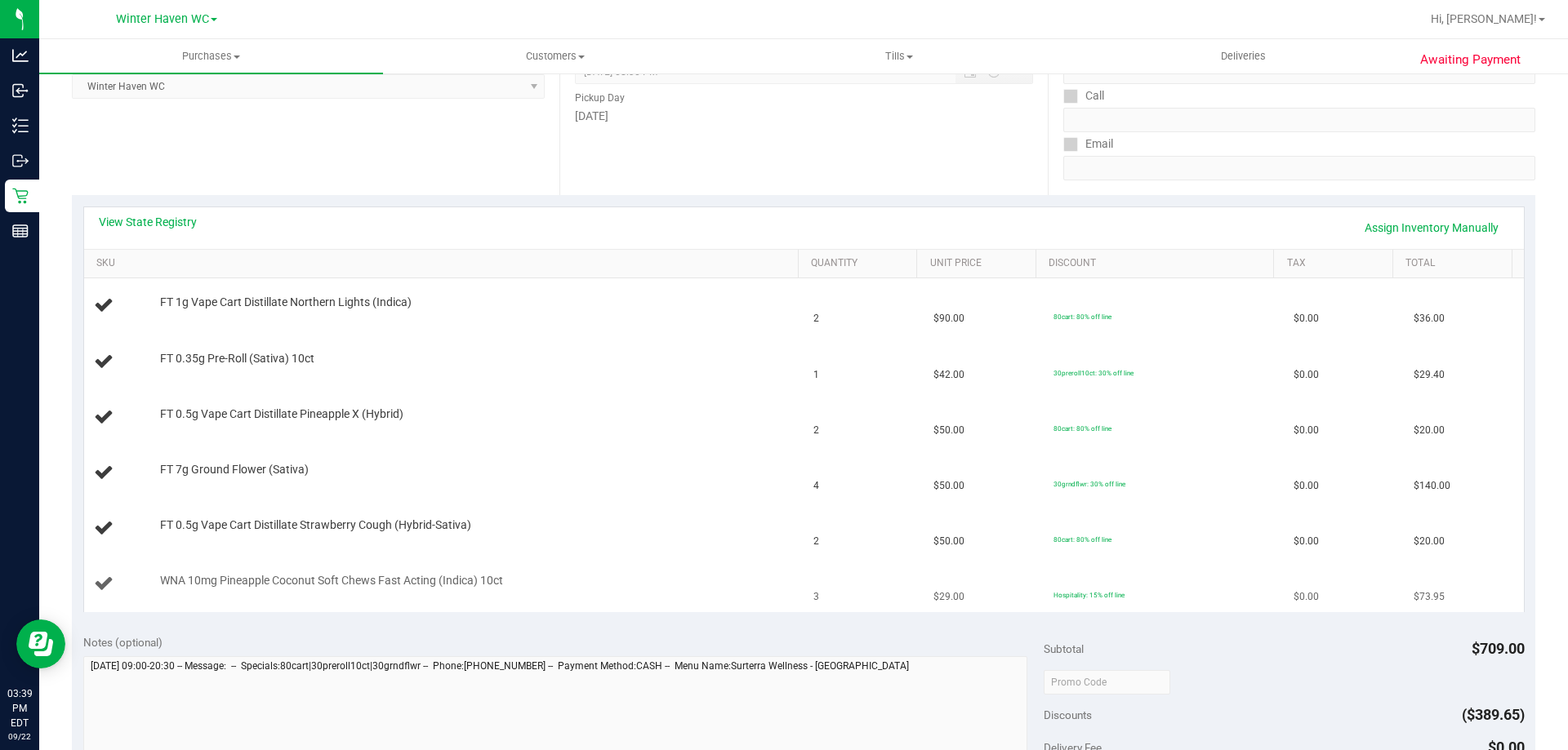
scroll to position [490, 0]
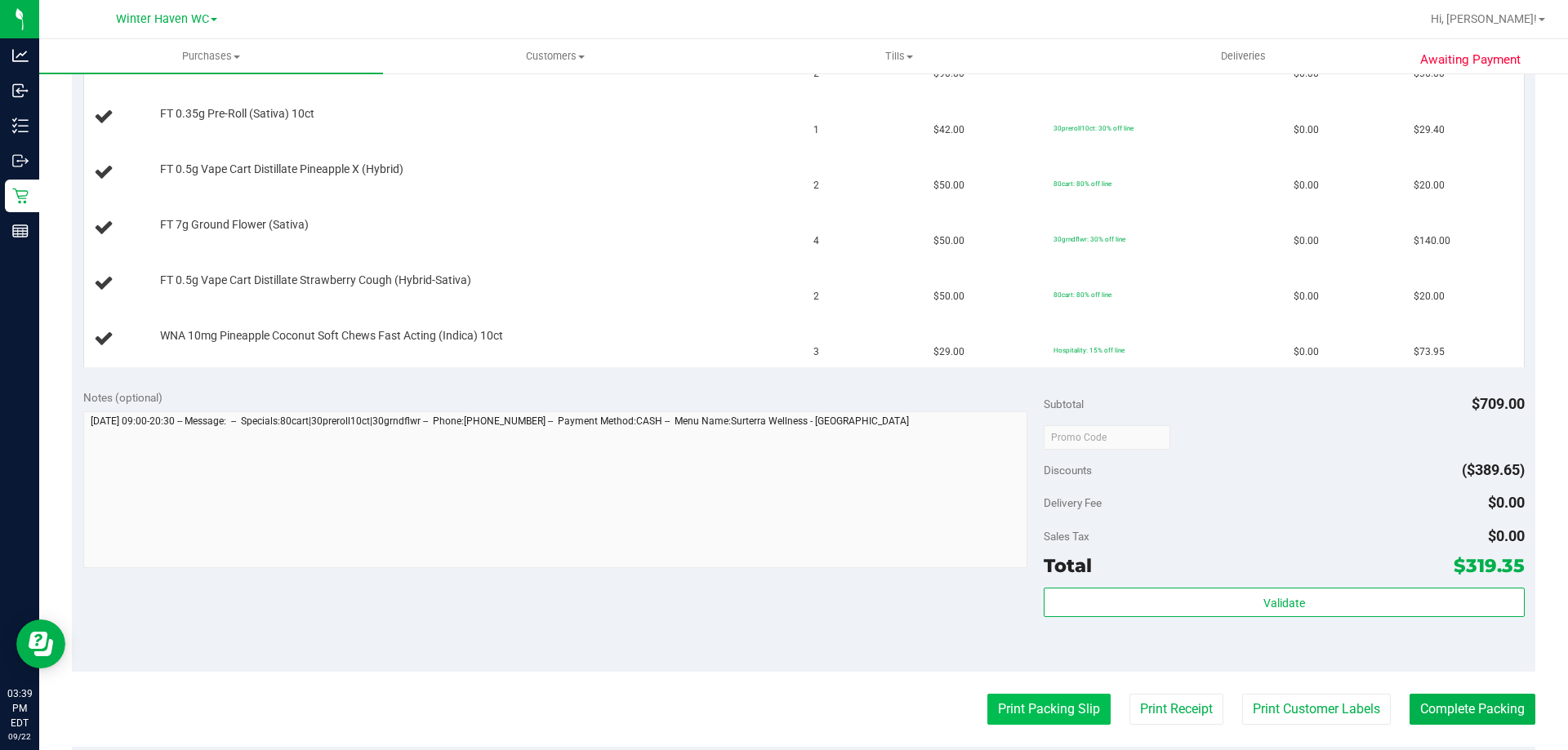
click at [1011, 706] on button "Print Packing Slip" at bounding box center [1049, 710] width 123 height 31
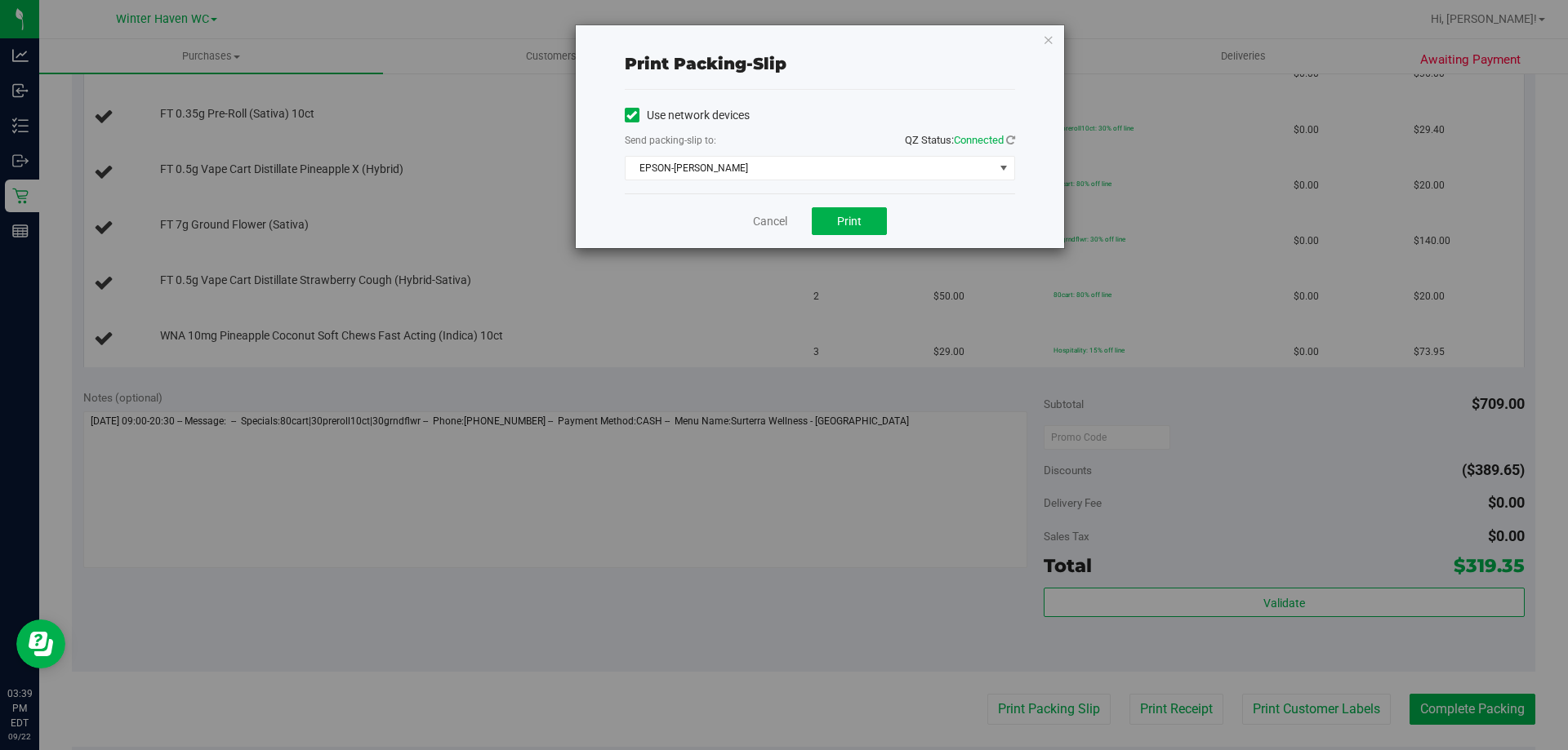
click at [842, 237] on div "Cancel Print" at bounding box center [820, 221] width 391 height 55
click at [842, 235] on div "Cancel Print" at bounding box center [820, 221] width 391 height 55
click at [843, 220] on span "Print" at bounding box center [849, 222] width 24 height 13
click at [783, 225] on link "Cancel" at bounding box center [770, 222] width 35 height 17
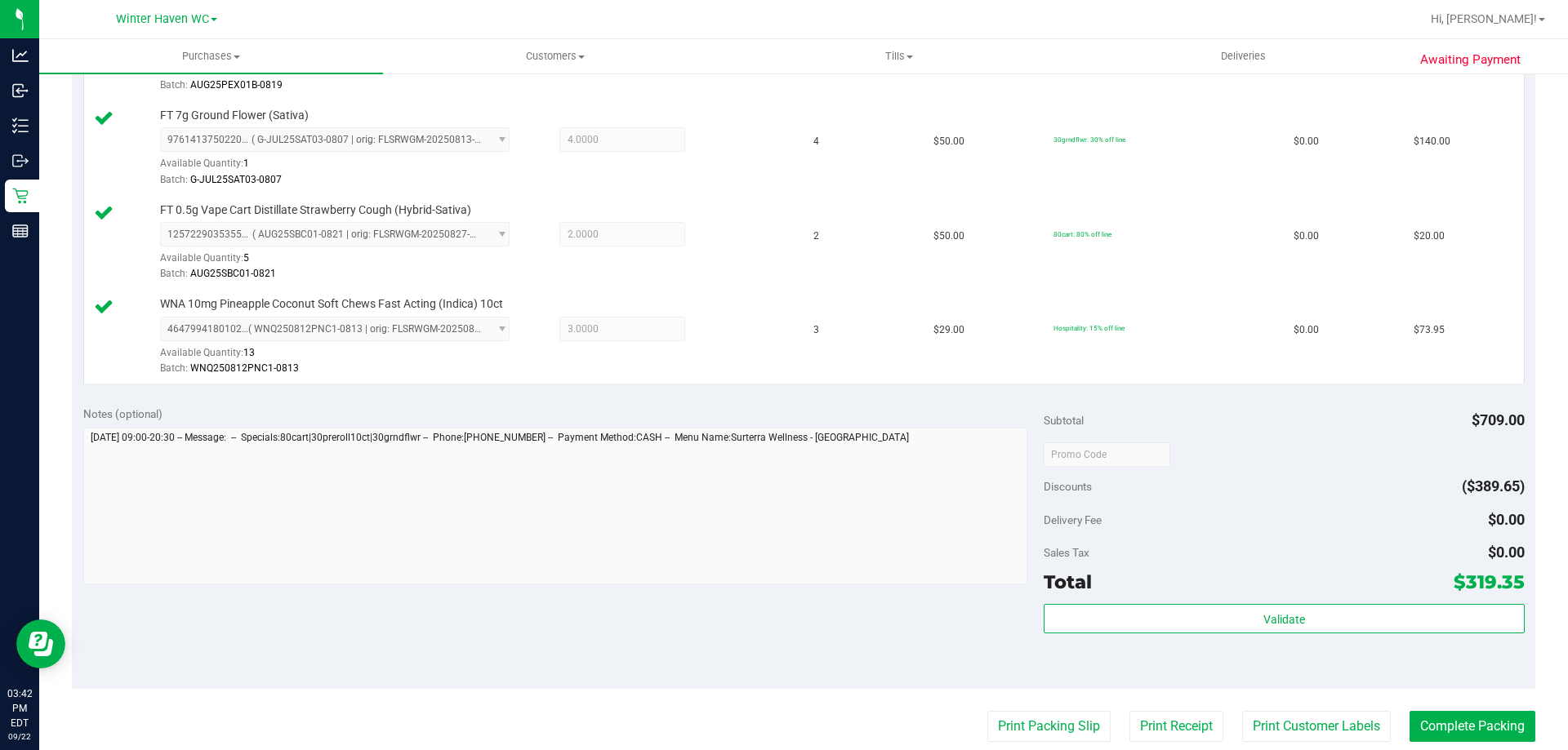
scroll to position [735, 0]
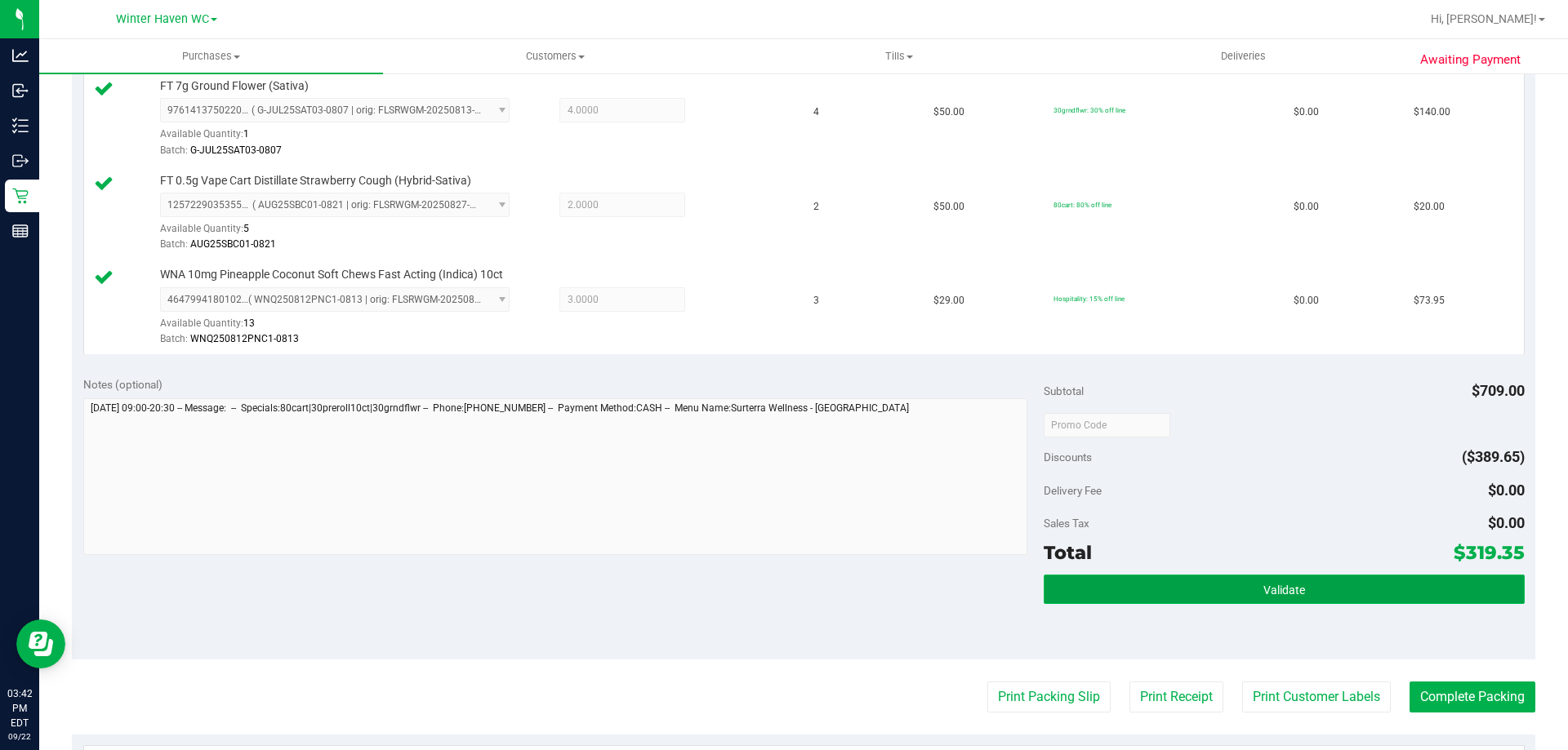
click at [1172, 575] on button "Validate" at bounding box center [1284, 589] width 480 height 29
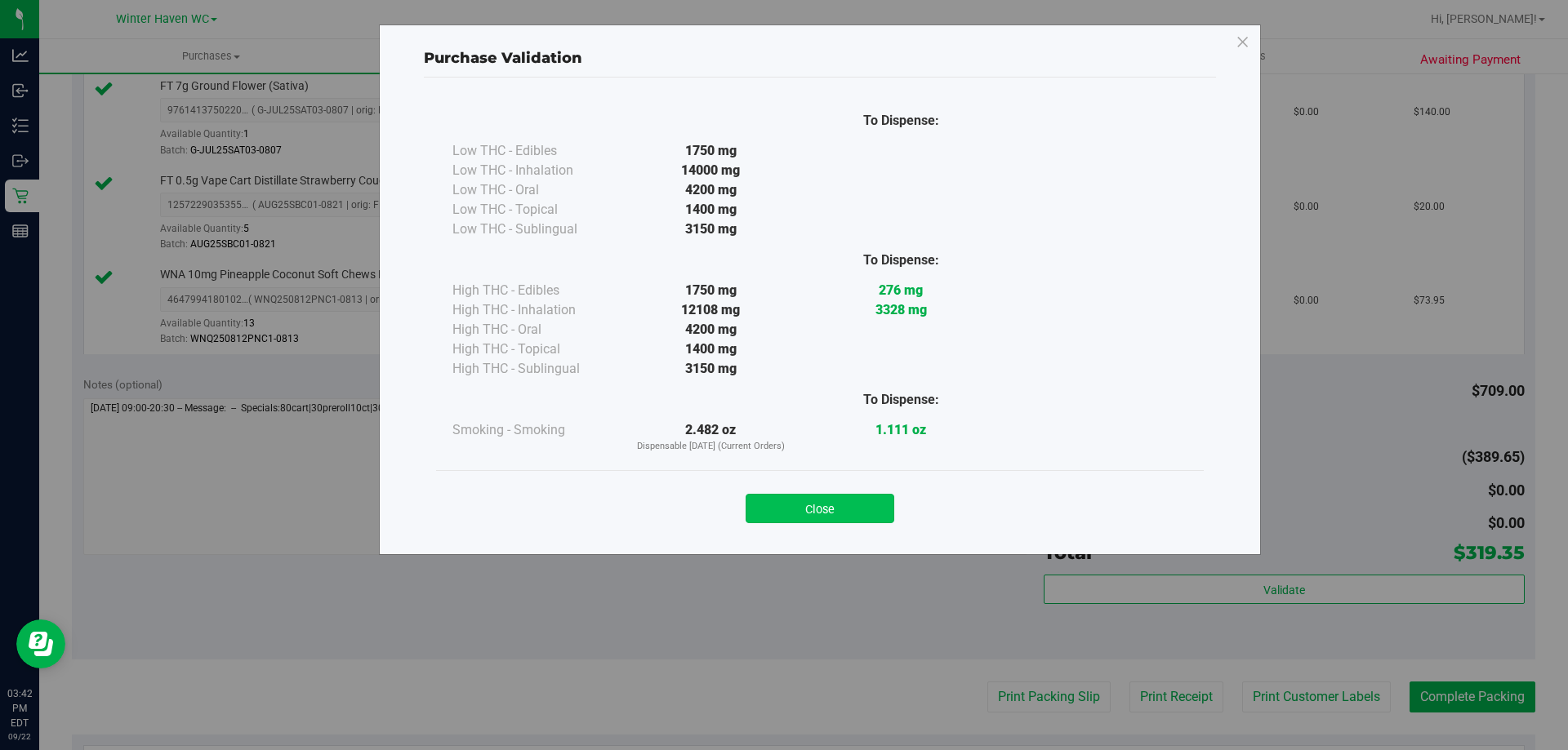
click at [833, 509] on button "Close" at bounding box center [820, 508] width 149 height 29
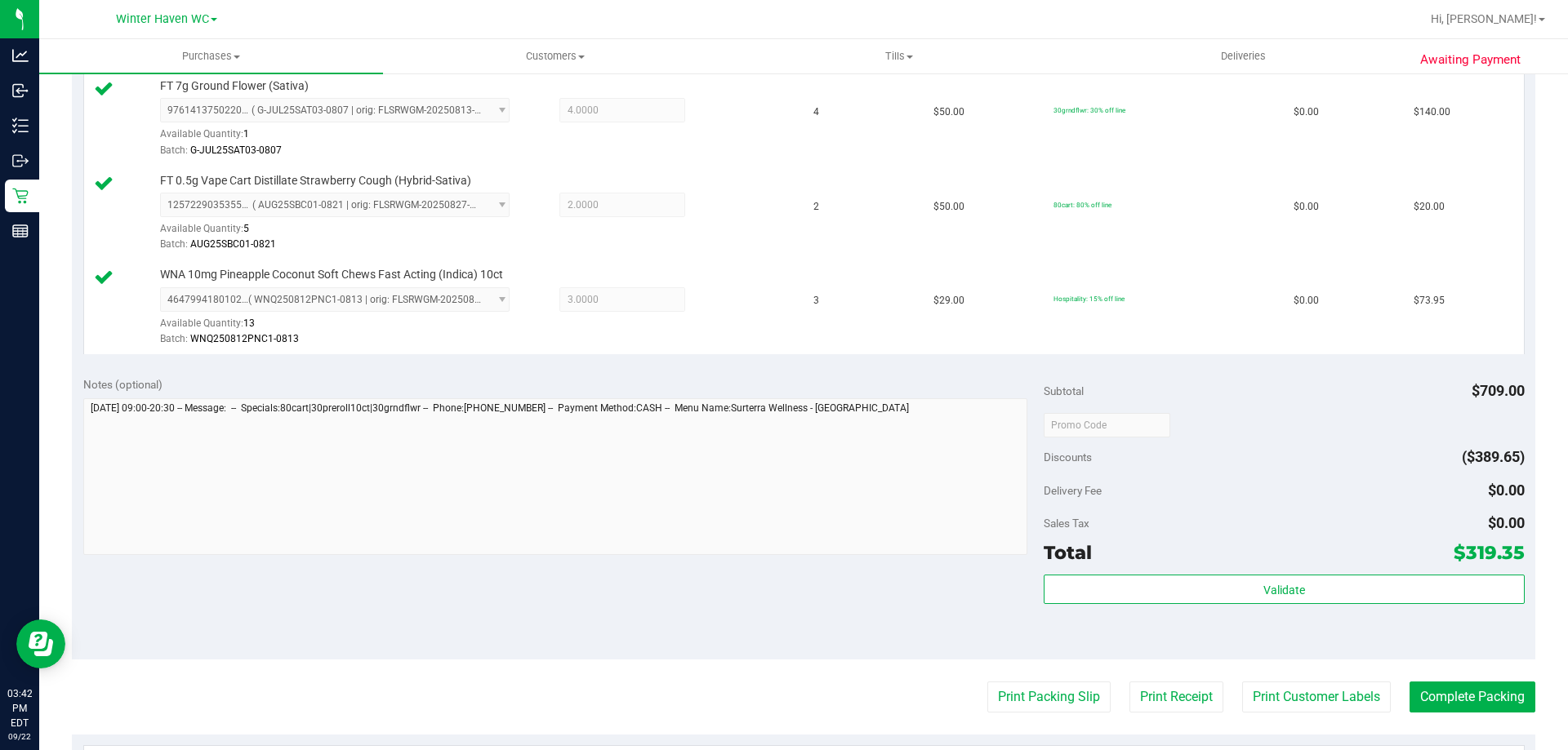
click at [903, 577] on div "Notes (optional) Subtotal $709.00 Discounts ($389.65) Delivery Fee $0.00 Sales …" at bounding box center [803, 512] width 1463 height 294
click at [992, 706] on button "Print Packing Slip" at bounding box center [1049, 697] width 123 height 31
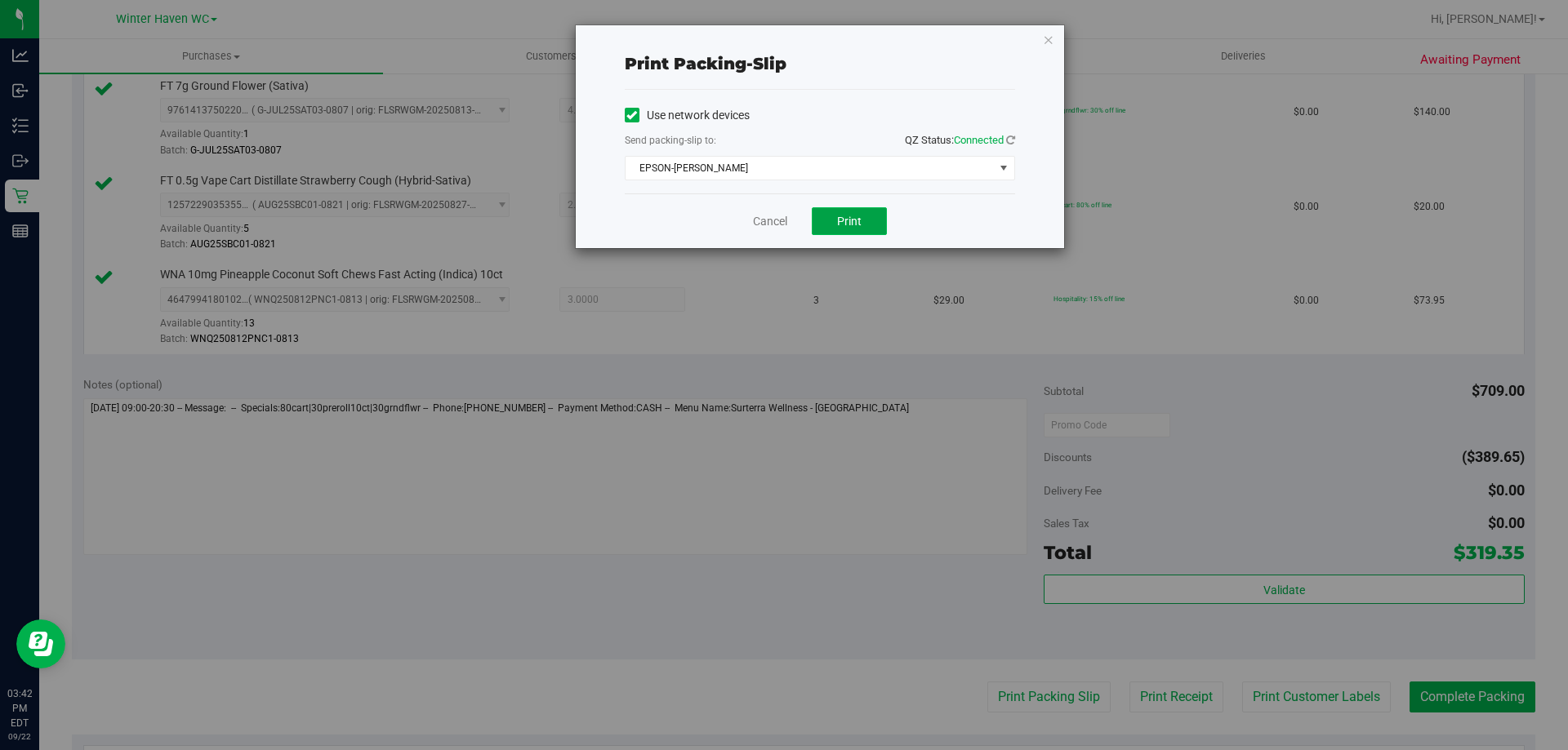
click at [850, 221] on span "Print" at bounding box center [849, 222] width 24 height 13
click at [754, 221] on link "Cancel" at bounding box center [770, 222] width 35 height 17
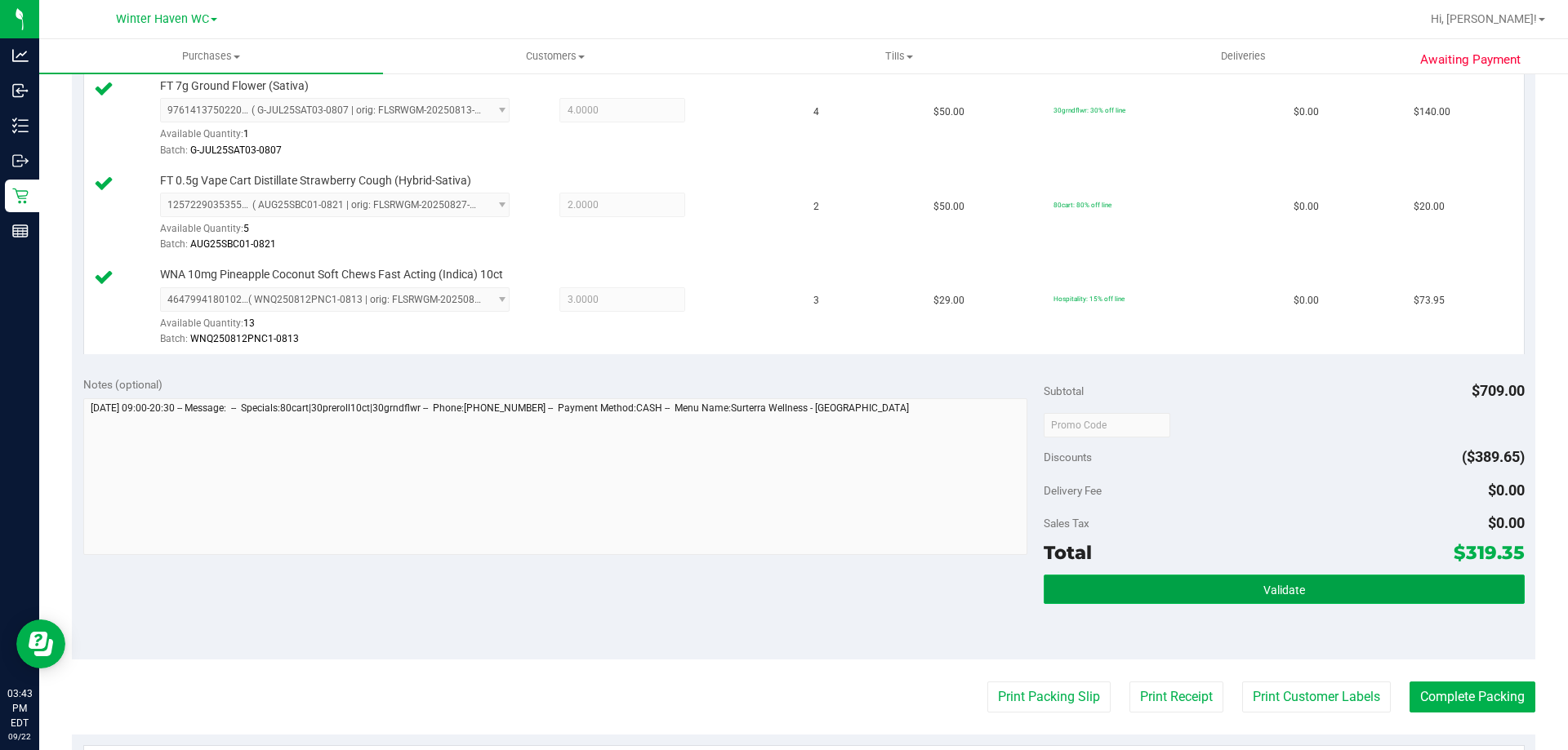
click at [1392, 603] on button "Validate" at bounding box center [1284, 589] width 480 height 29
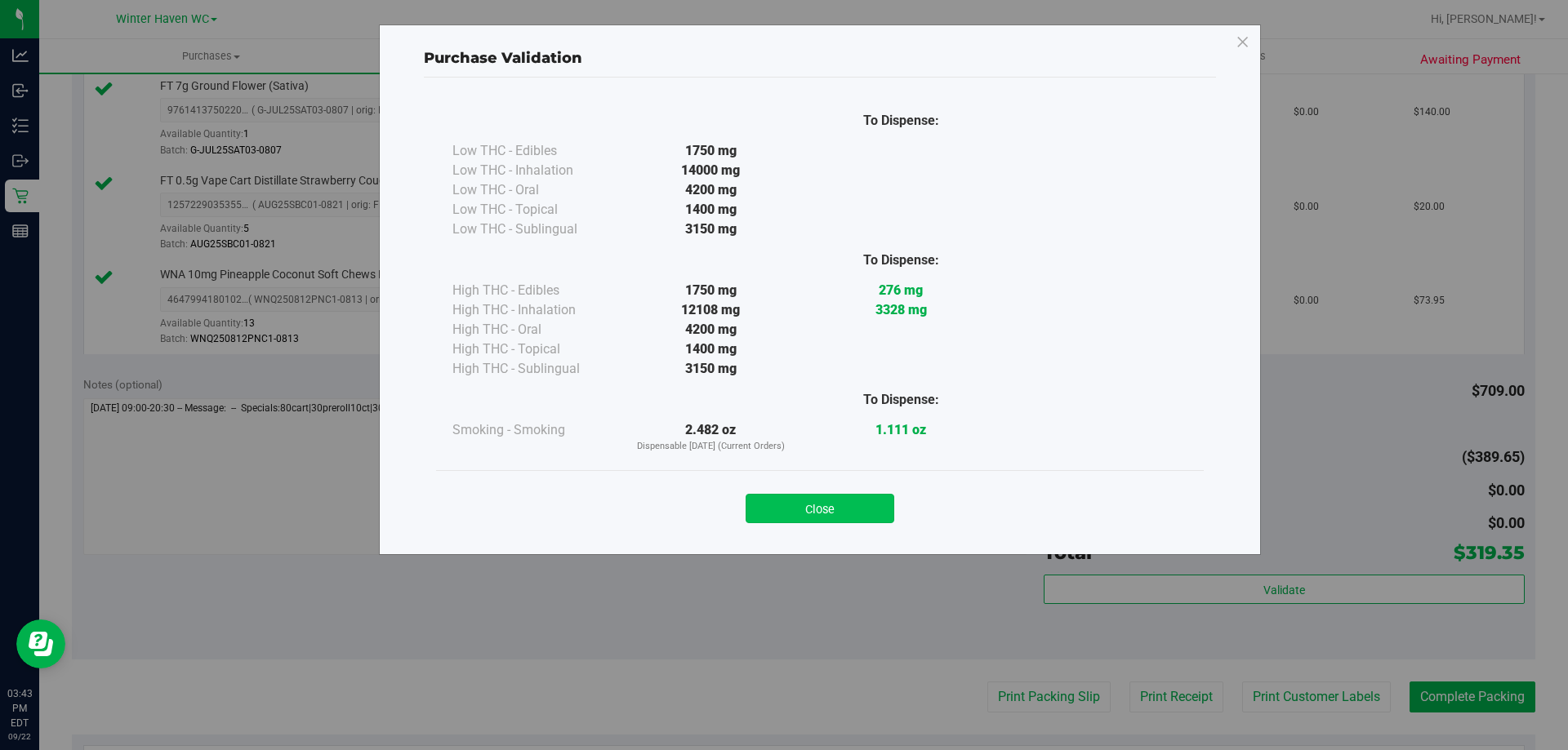
click at [787, 508] on button "Close" at bounding box center [820, 508] width 149 height 29
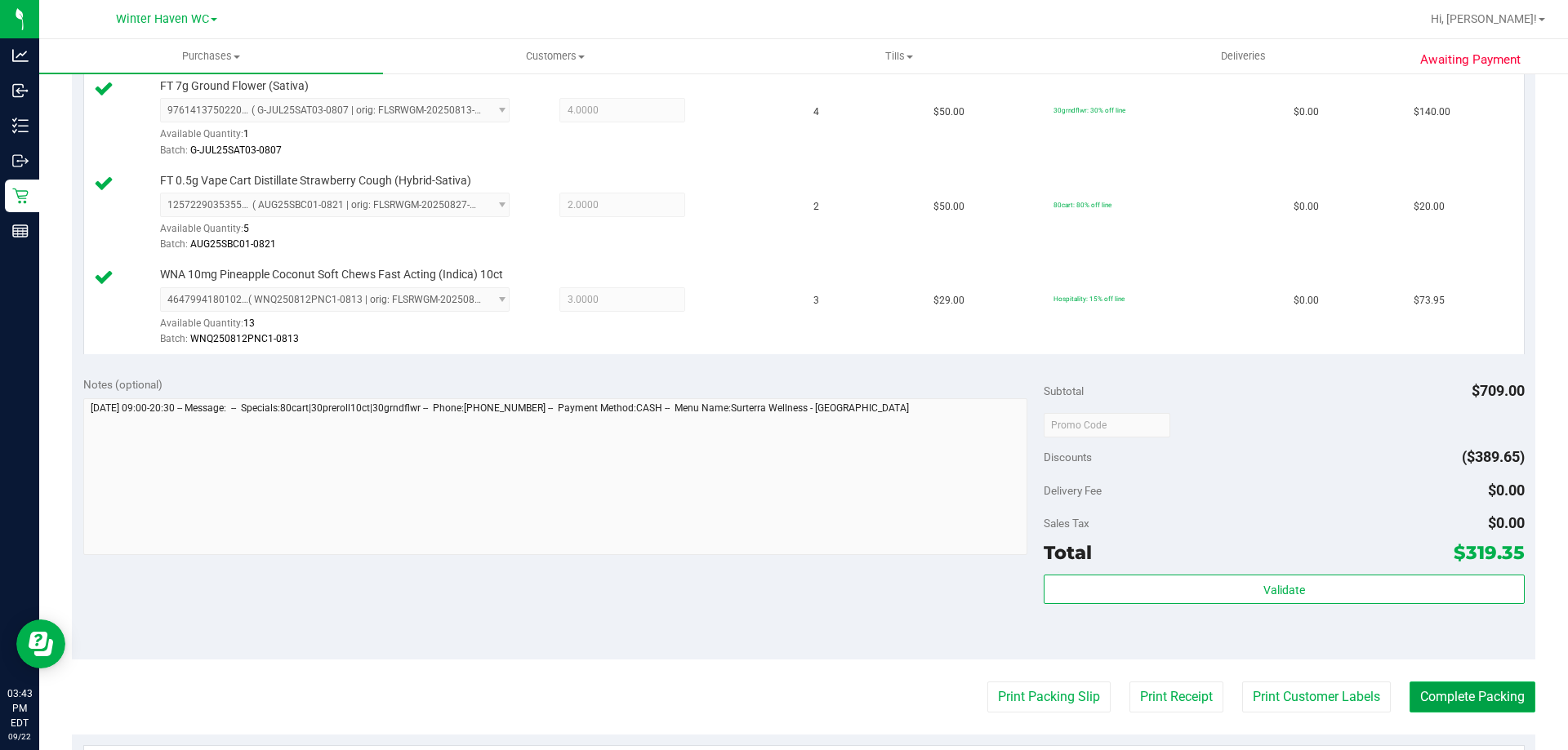
click at [1518, 707] on button "Complete Packing" at bounding box center [1472, 697] width 125 height 31
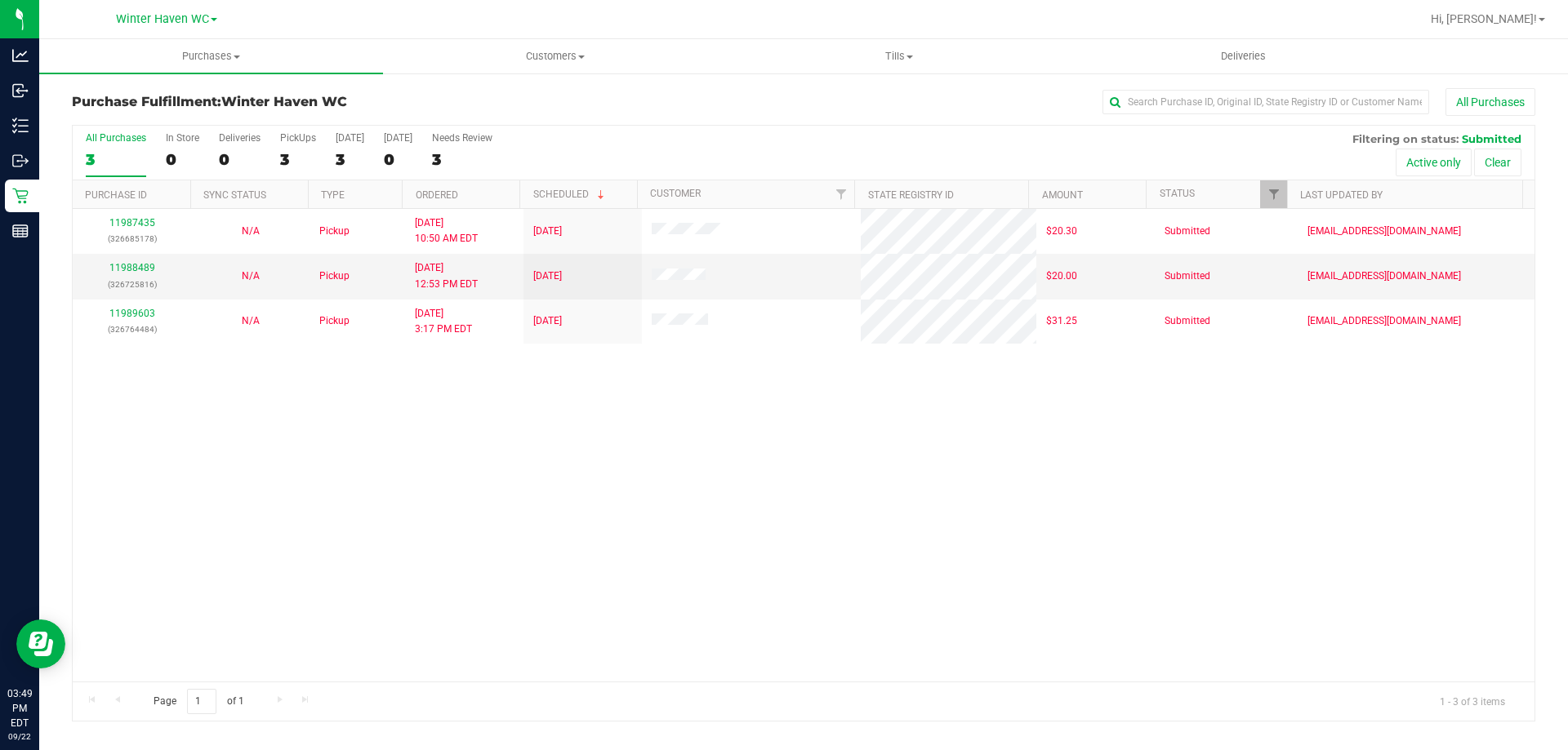
click at [482, 466] on div "11987435 (326685178) N/A Pickup 9/22/2025 10:50 AM EDT 9/22/2025 $20.30 Submitt…" at bounding box center [803, 445] width 1462 height 472
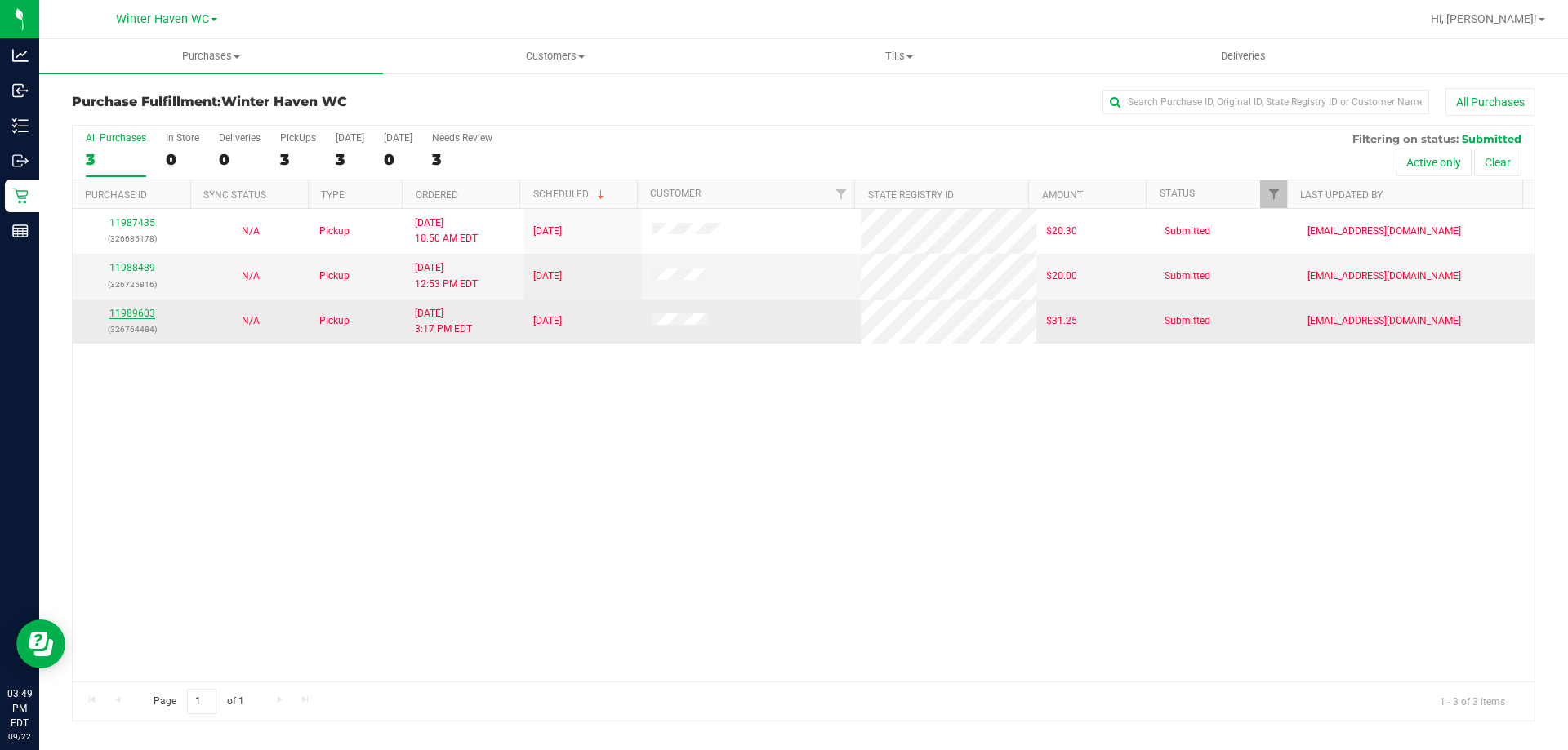
click at [145, 312] on link "11989603" at bounding box center [131, 313] width 45 height 12
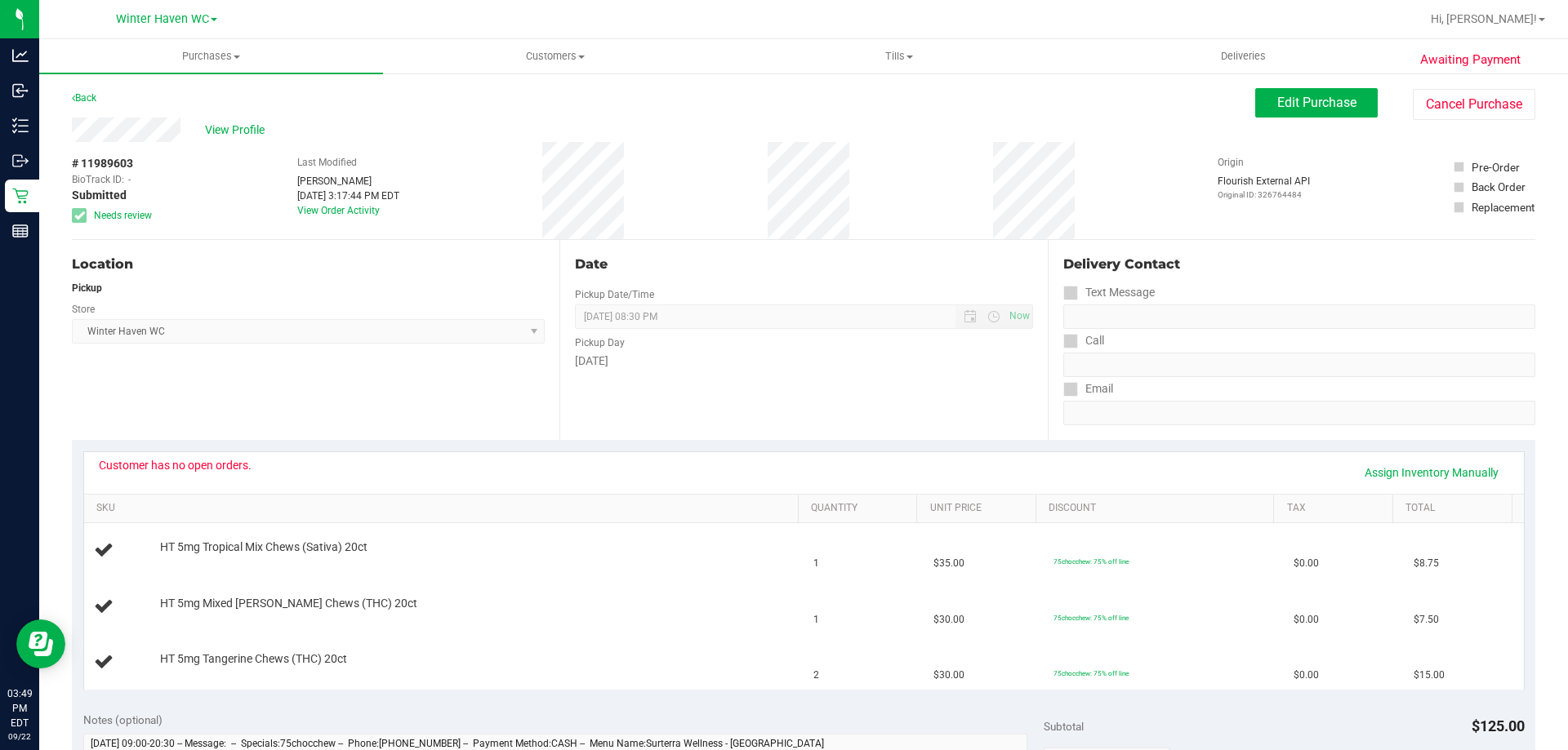
click at [328, 463] on div "Customer has no open orders. Assign Inventory Manually" at bounding box center [803, 472] width 1410 height 28
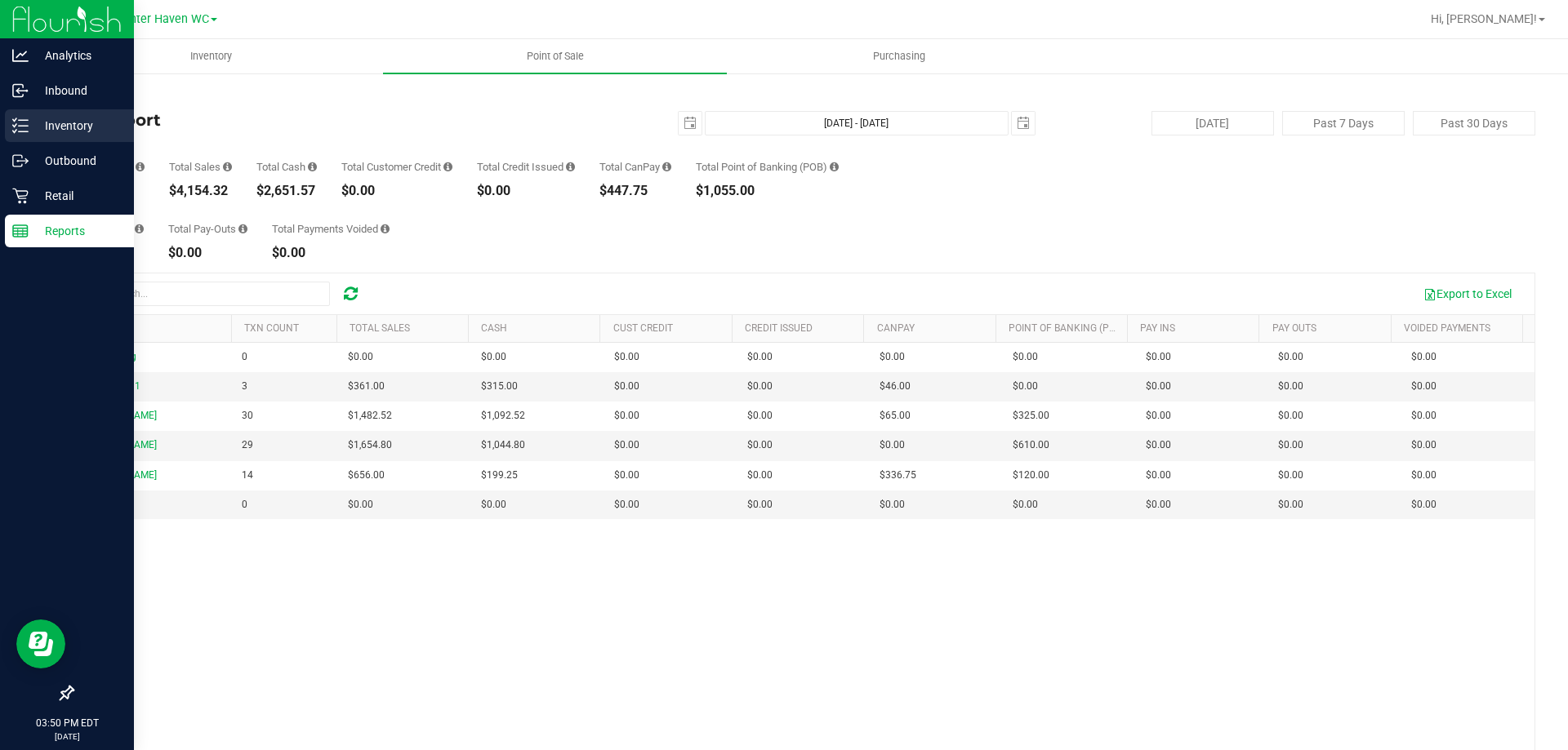
click at [29, 121] on p "Inventory" at bounding box center [78, 125] width 98 height 19
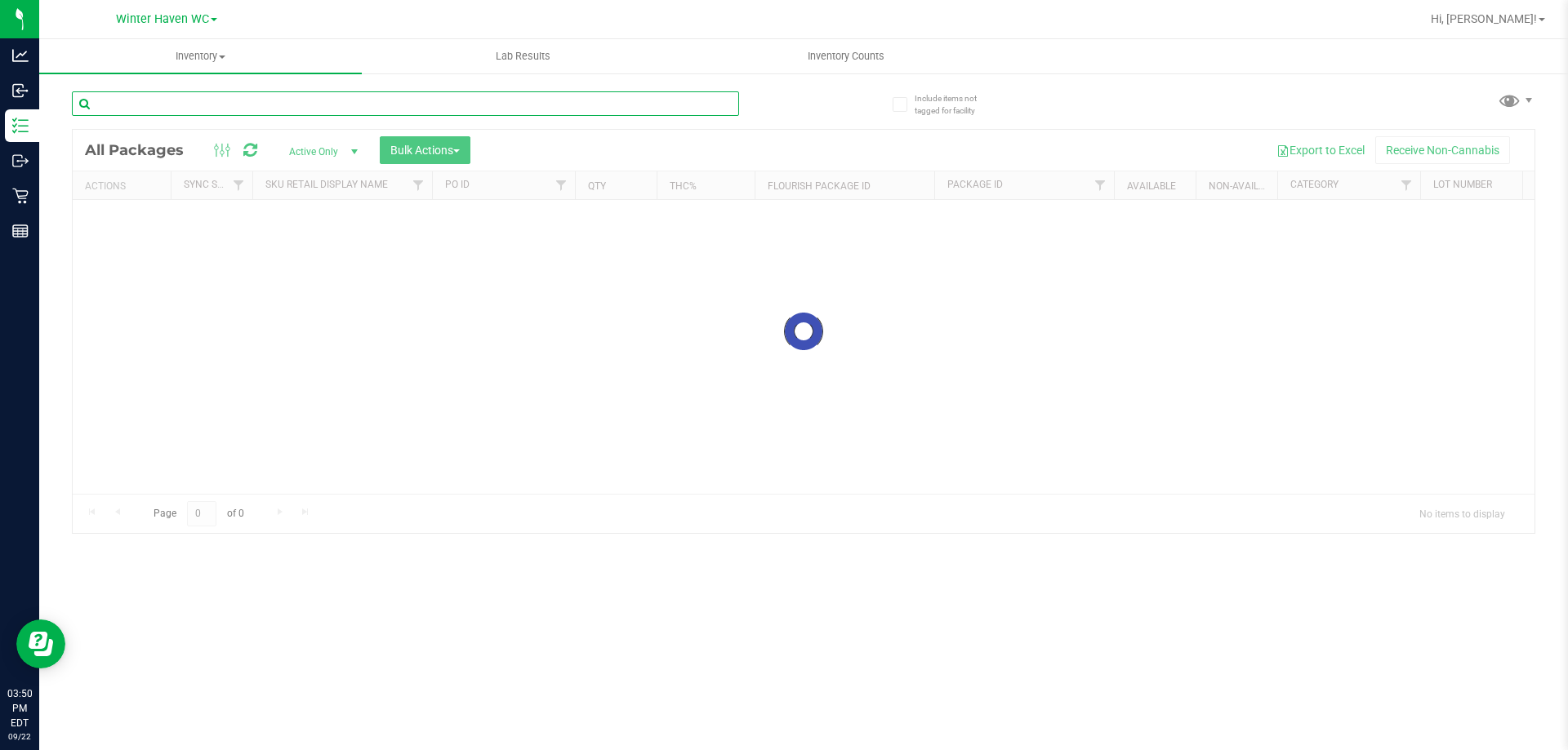
click at [179, 100] on input "text" at bounding box center [406, 103] width 667 height 24
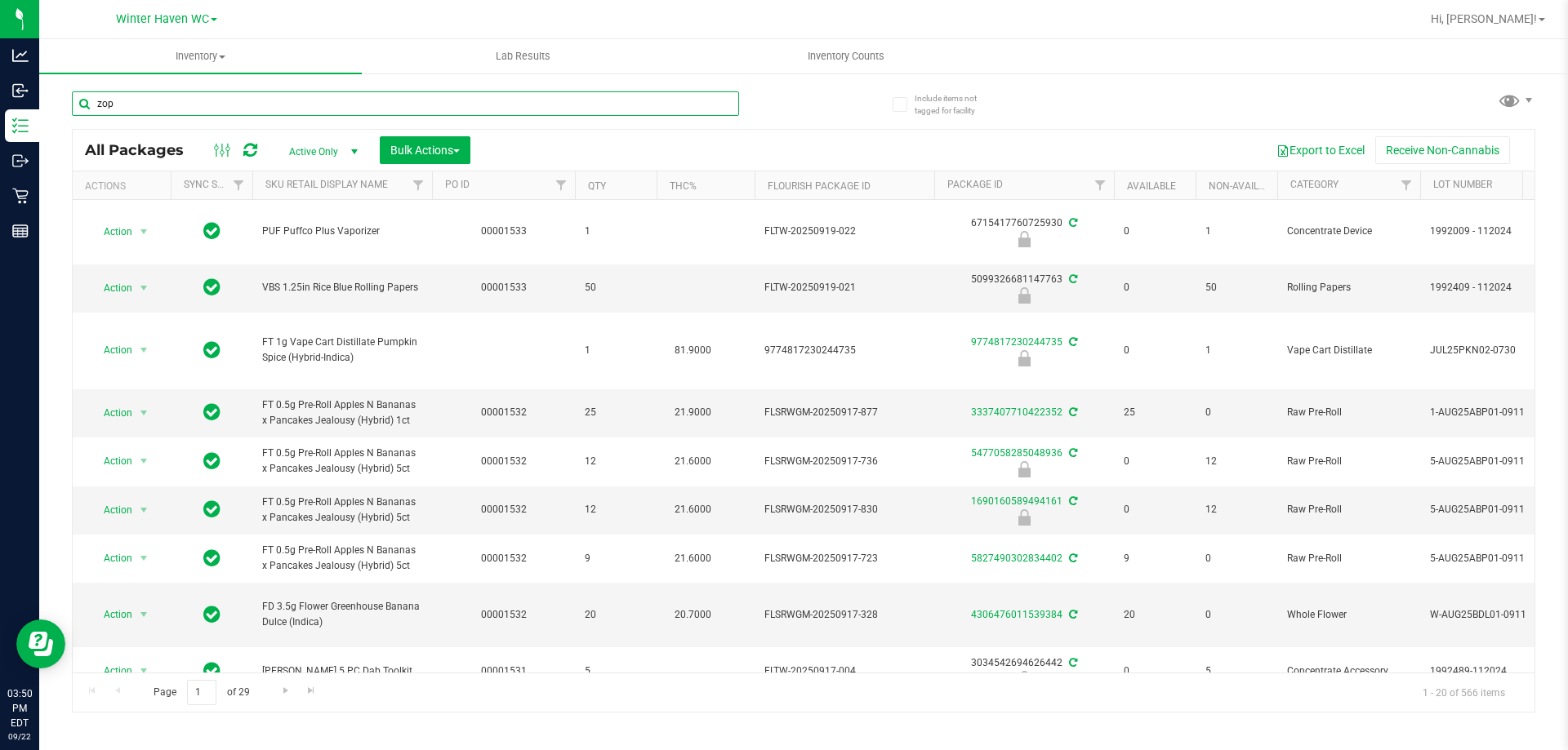
type input "zop"
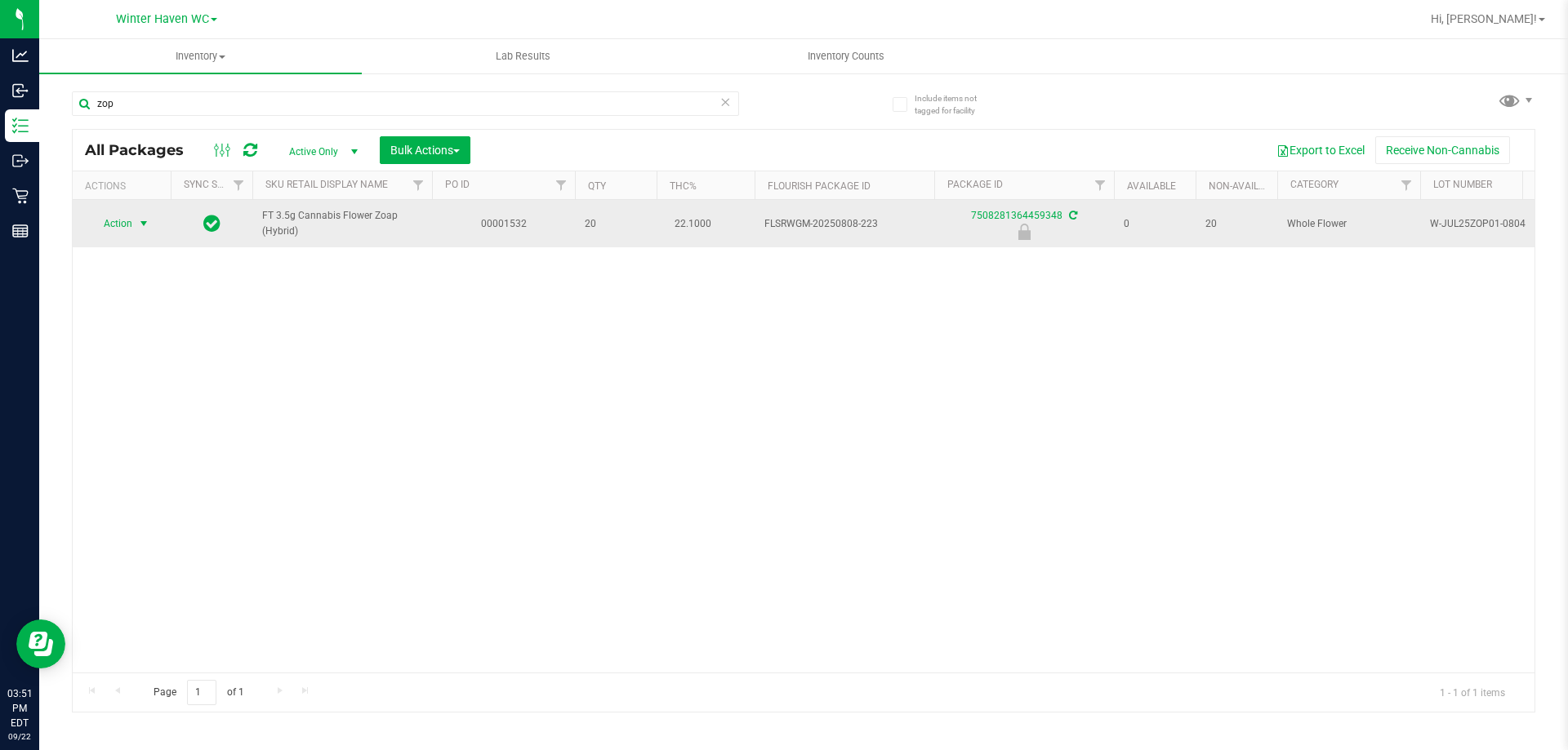
click at [134, 216] on span "select" at bounding box center [144, 224] width 20 height 23
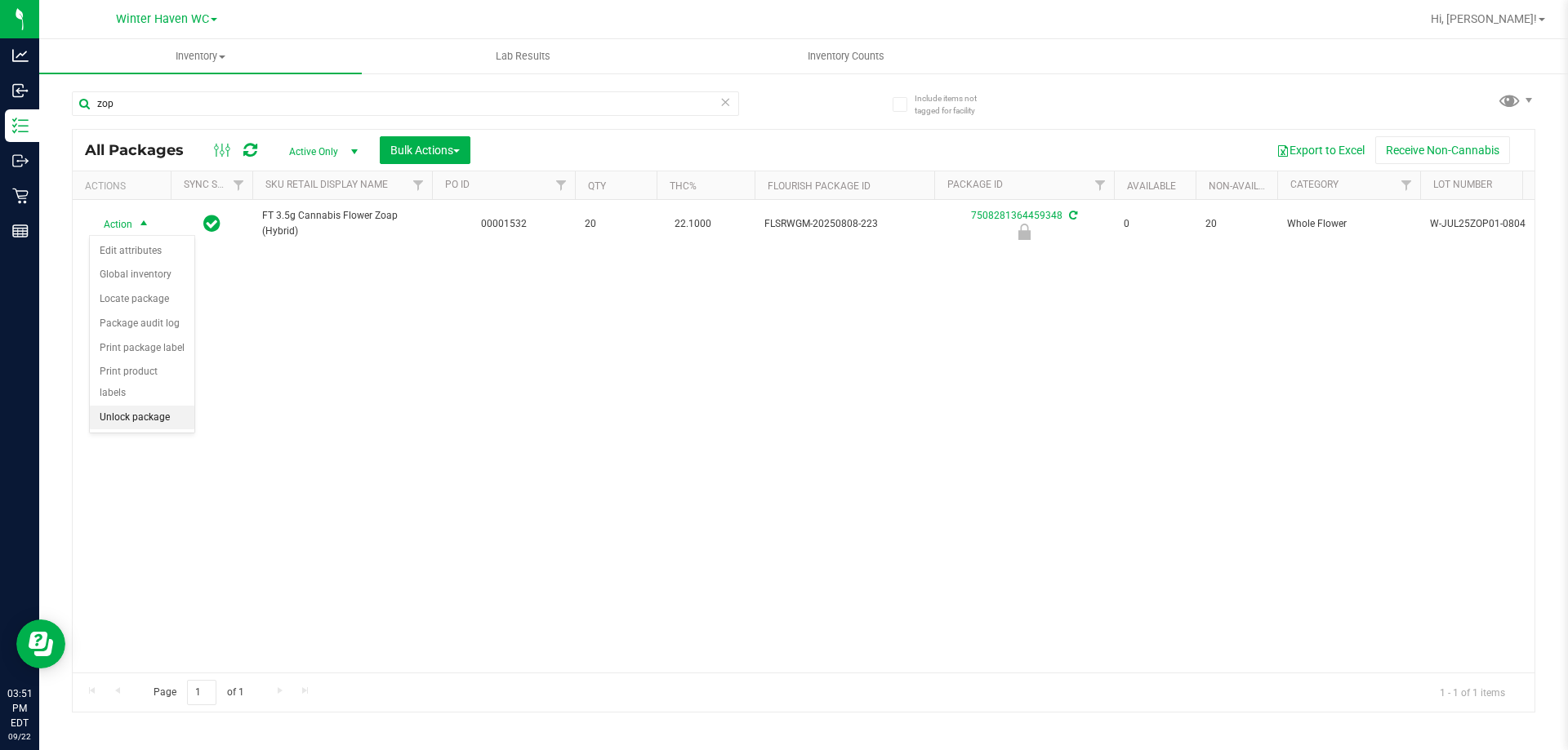
click at [130, 406] on li "Unlock package" at bounding box center [142, 417] width 104 height 24
